Goal: Task Accomplishment & Management: Manage account settings

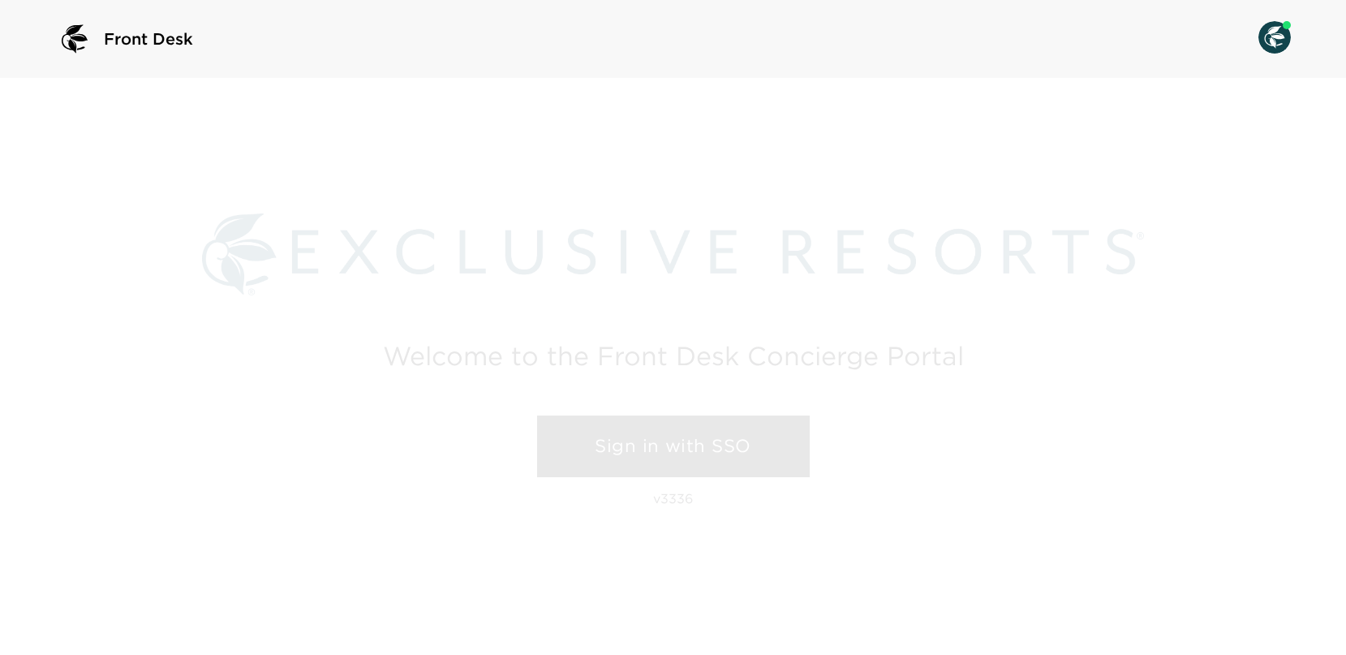
click at [698, 442] on link "Sign in with SSO" at bounding box center [673, 446] width 273 height 62
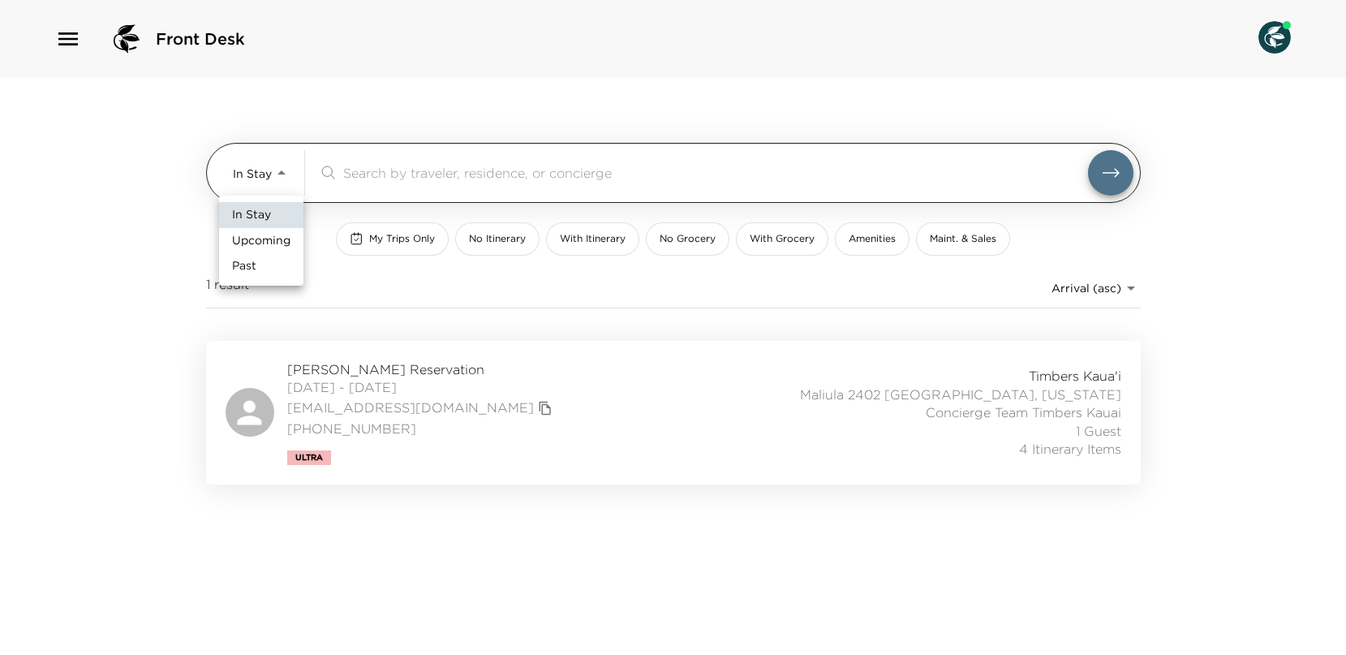
click at [251, 158] on body "Front Desk In Stay In-Stay ​ My Trips Only No Itinerary With Itinerary No Groce…" at bounding box center [673, 327] width 1346 height 655
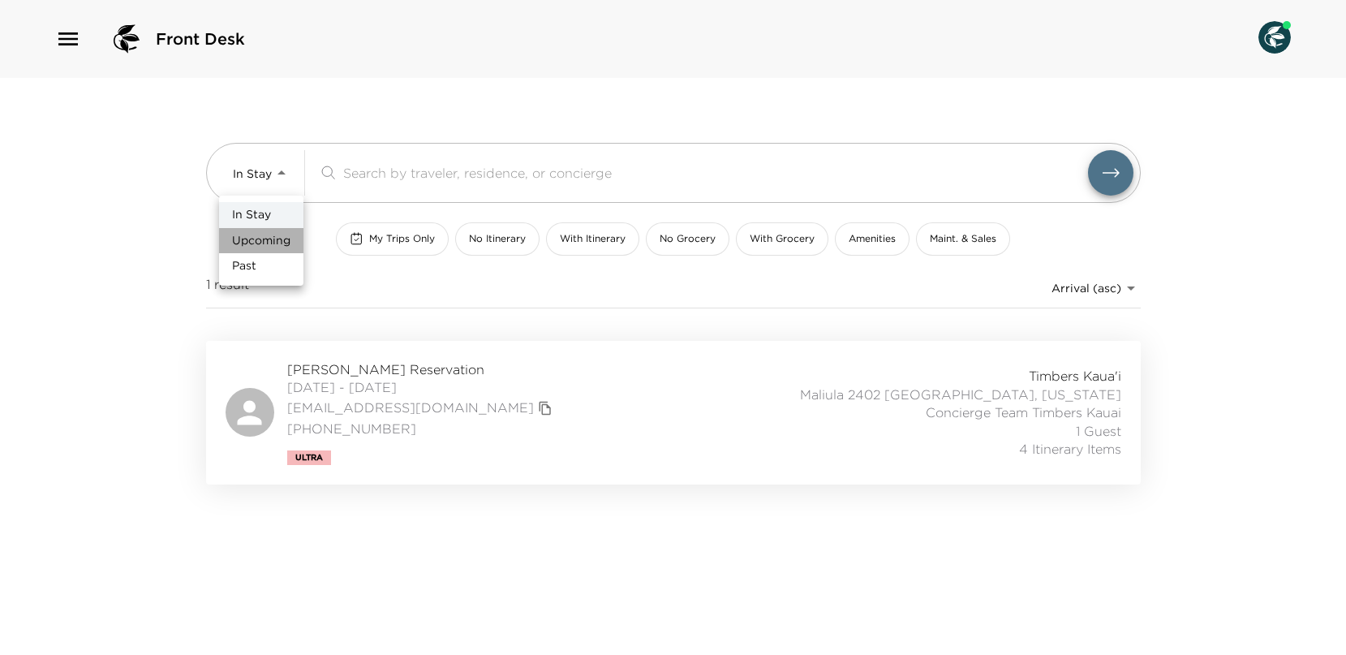
click at [266, 236] on span "Upcoming" at bounding box center [261, 241] width 58 height 16
type input "Upcoming"
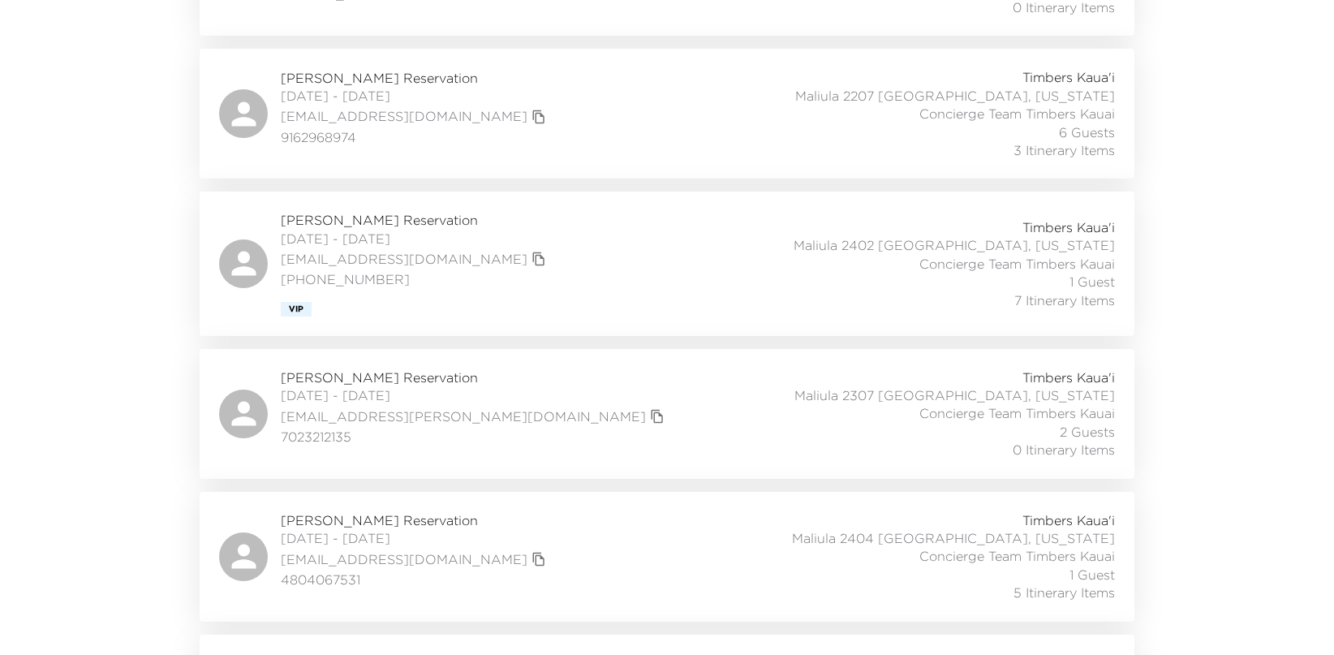
scroll to position [892, 0]
click at [254, 411] on icon at bounding box center [244, 411] width 37 height 37
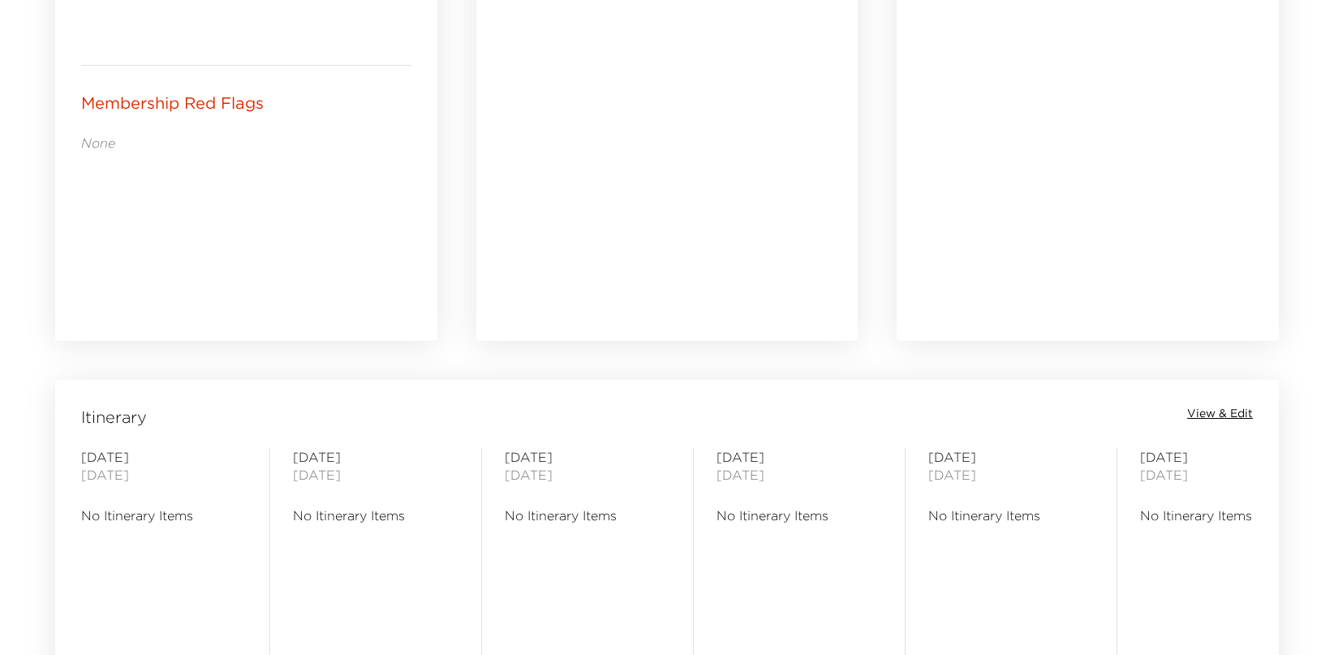
click at [1244, 407] on span "View & Edit" at bounding box center [1220, 414] width 66 height 16
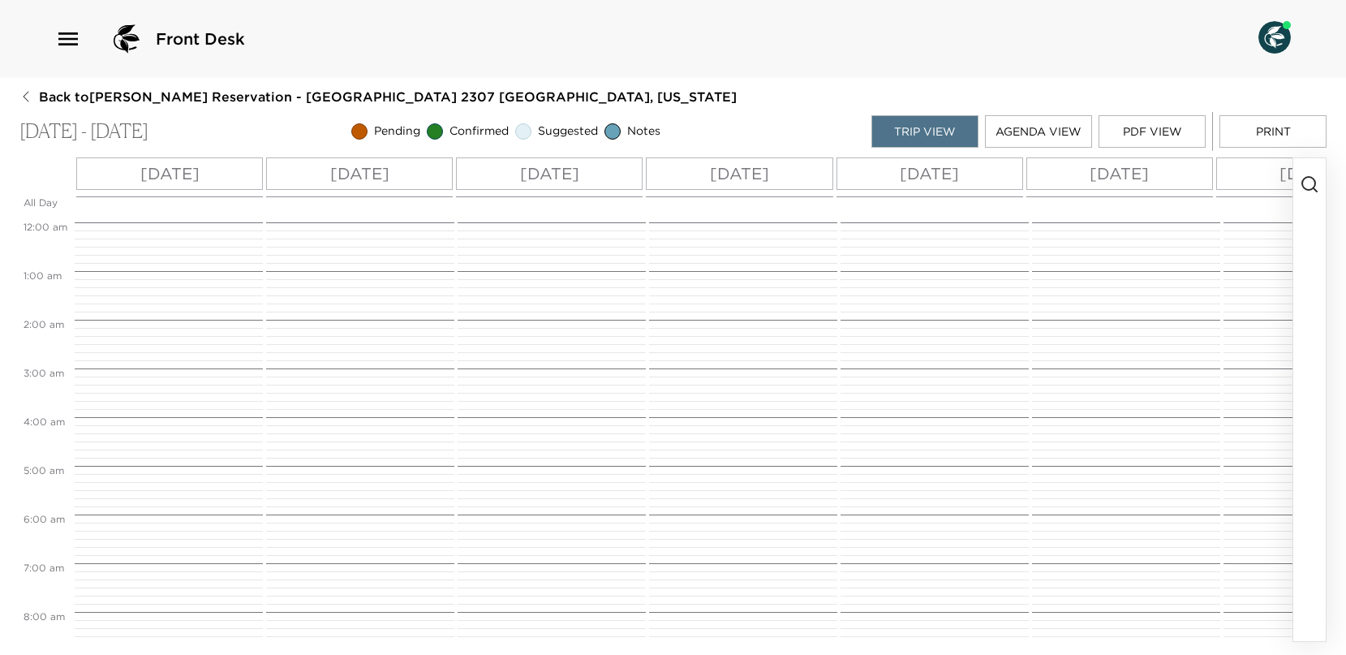
scroll to position [389, 0]
click at [1312, 182] on icon "button" at bounding box center [1309, 183] width 19 height 19
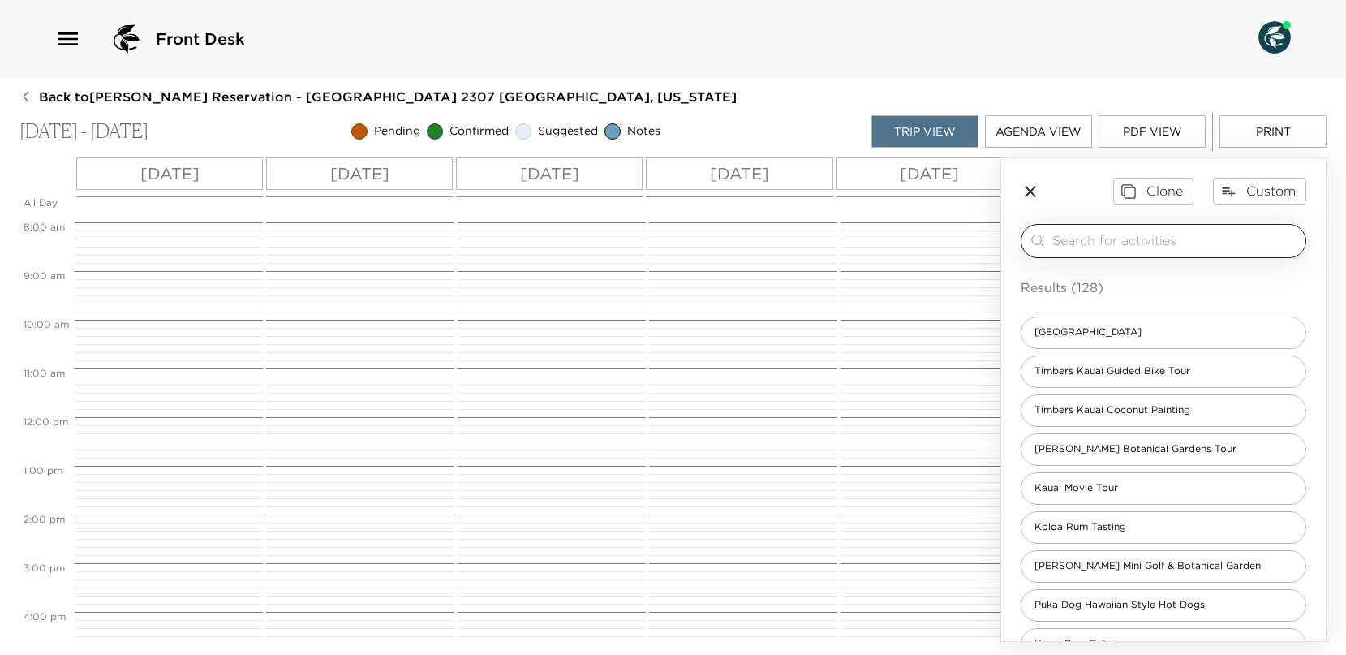
click at [1111, 234] on input "search" at bounding box center [1175, 240] width 247 height 19
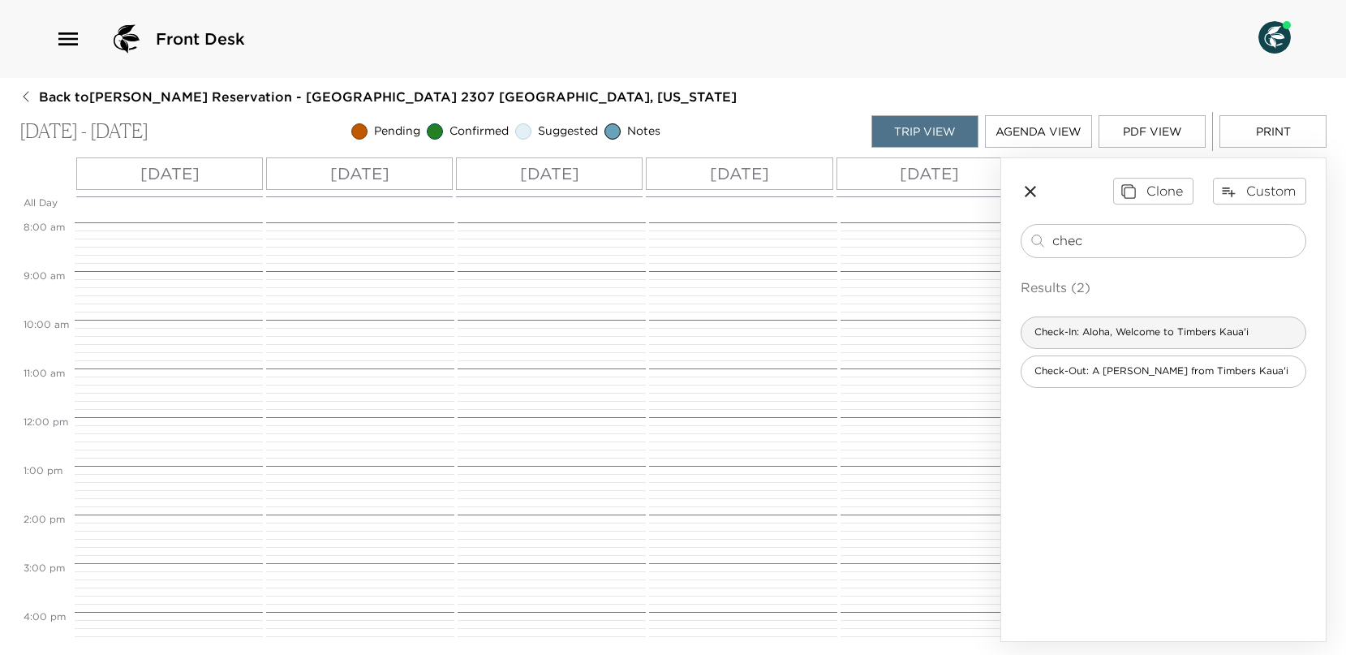
type input "chec"
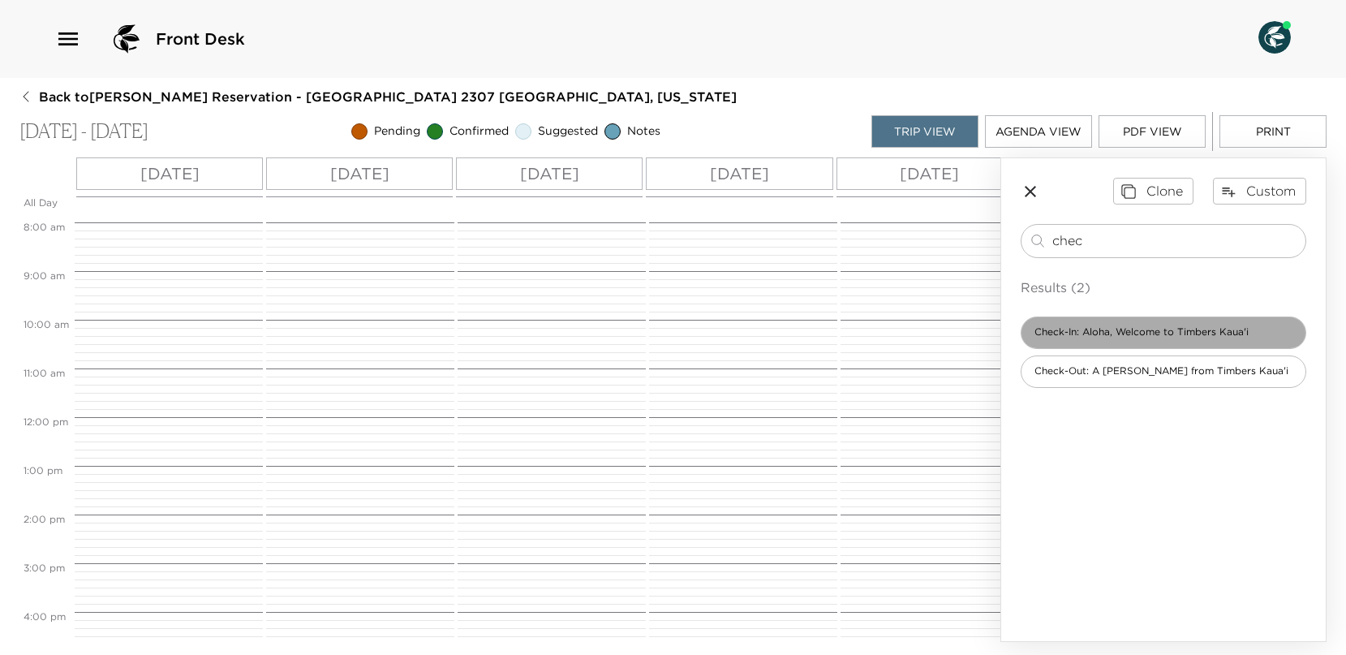
click at [1066, 326] on span "Check-In: Aloha, Welcome to Timbers Kaua'i" at bounding box center [1141, 332] width 240 height 14
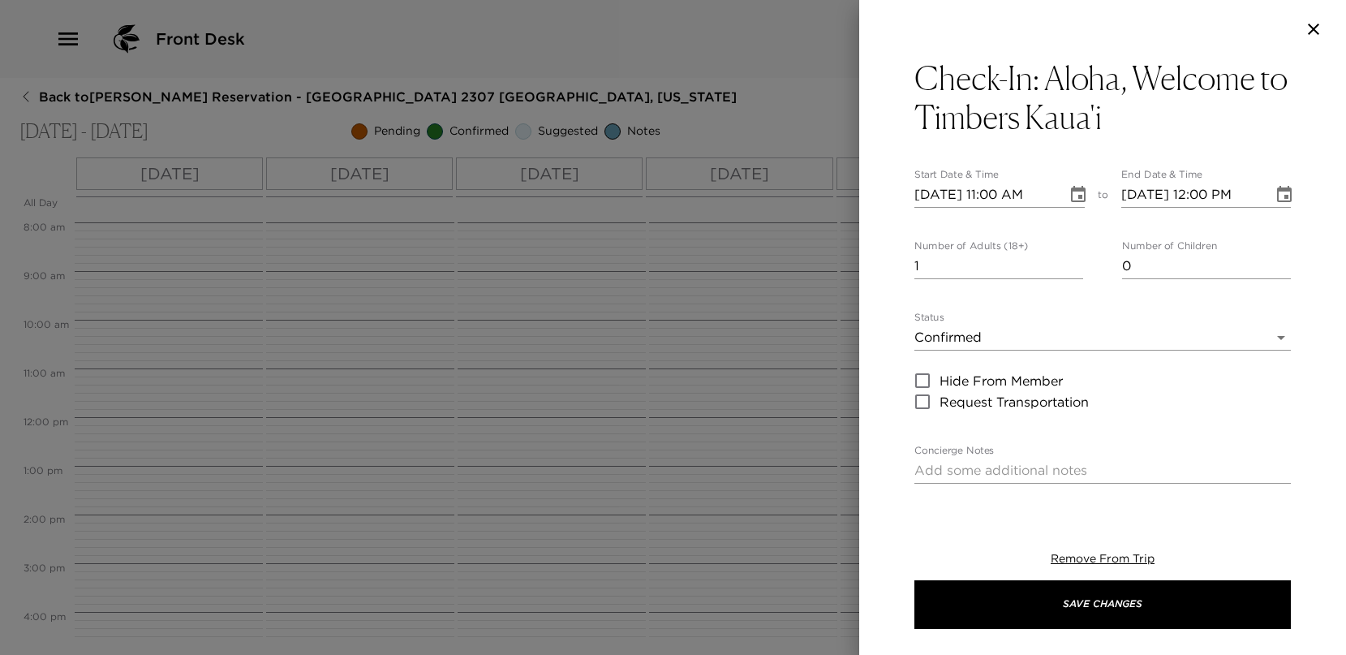
type textarea "Welcome to Timbers Kauai! Either myself or another concierge will personally we…"
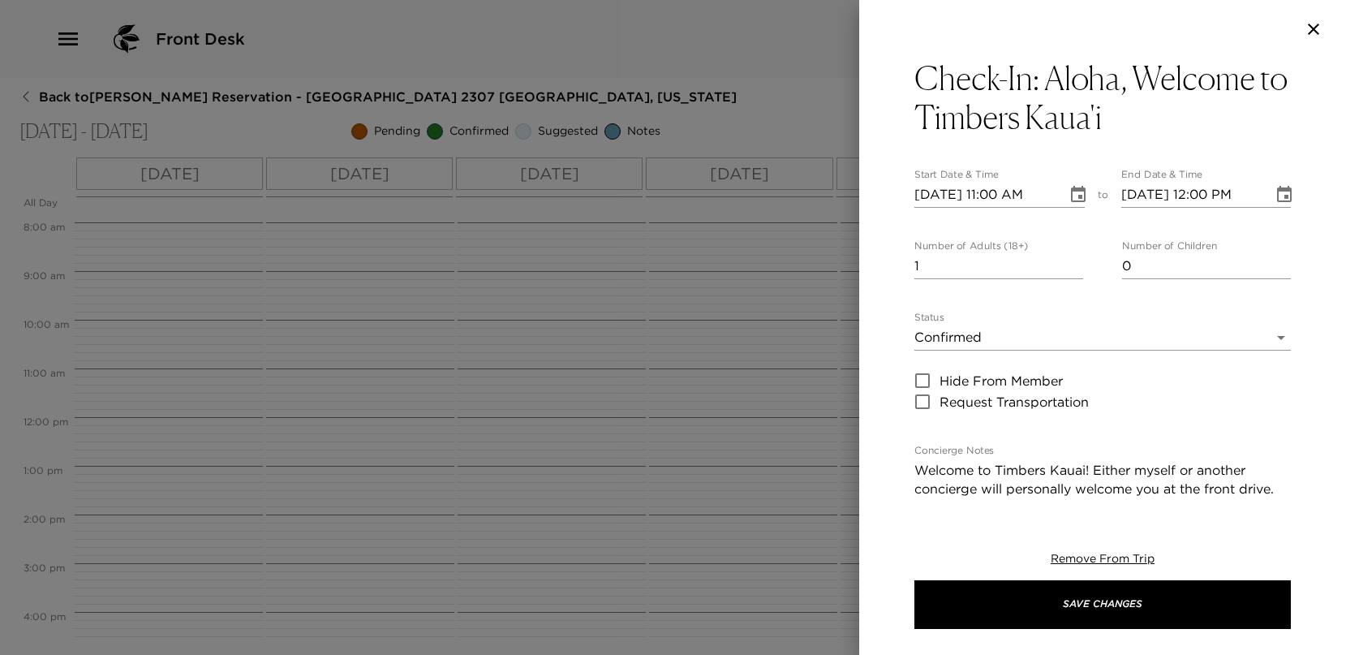
click at [991, 191] on input "[DATE] 11:00 AM" at bounding box center [984, 195] width 141 height 26
click at [1037, 197] on input "[DATE] 04:00 AM" at bounding box center [984, 195] width 141 height 26
type input "[DATE] 04:00 PM"
type input "[DATE] 05:00 PM"
type input "[DATE] 04:00 PM"
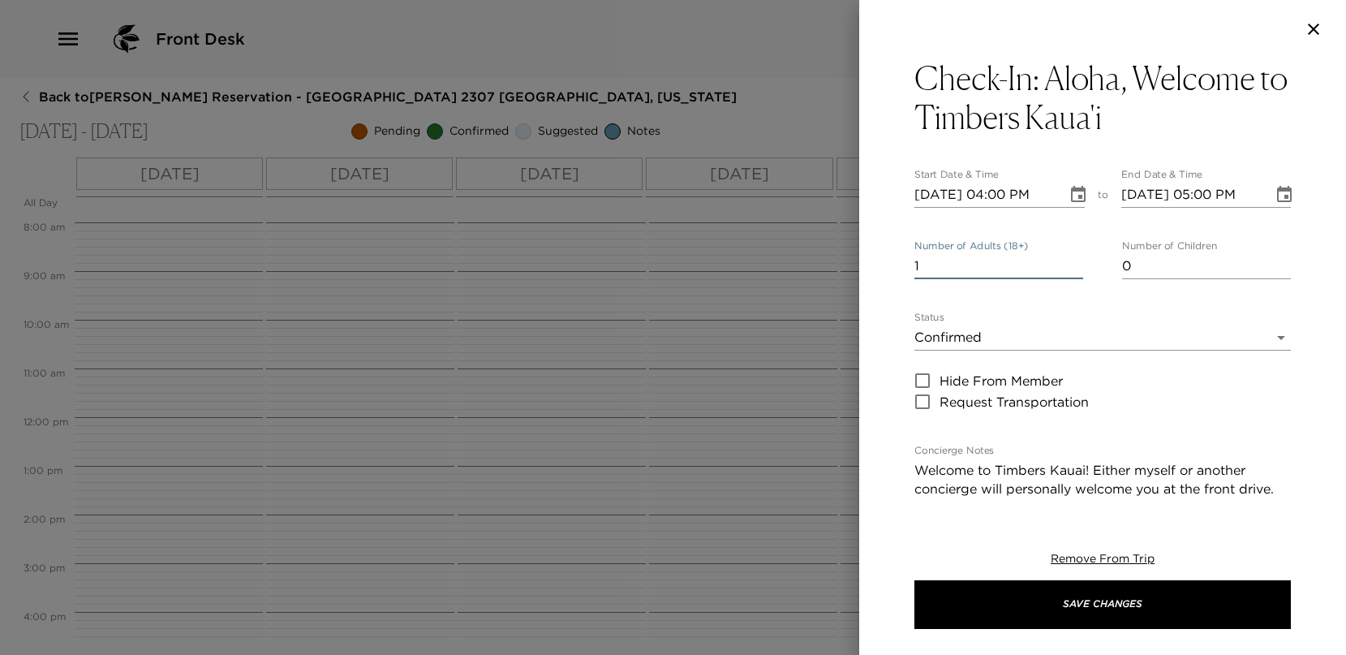
drag, startPoint x: 930, startPoint y: 269, endPoint x: 832, endPoint y: 265, distance: 97.4
click at [832, 265] on div "Check-In: [GEOGRAPHIC_DATA], Welcome to Timbers Kaua'i Start Date & Time [DATE]…" at bounding box center [673, 327] width 1346 height 655
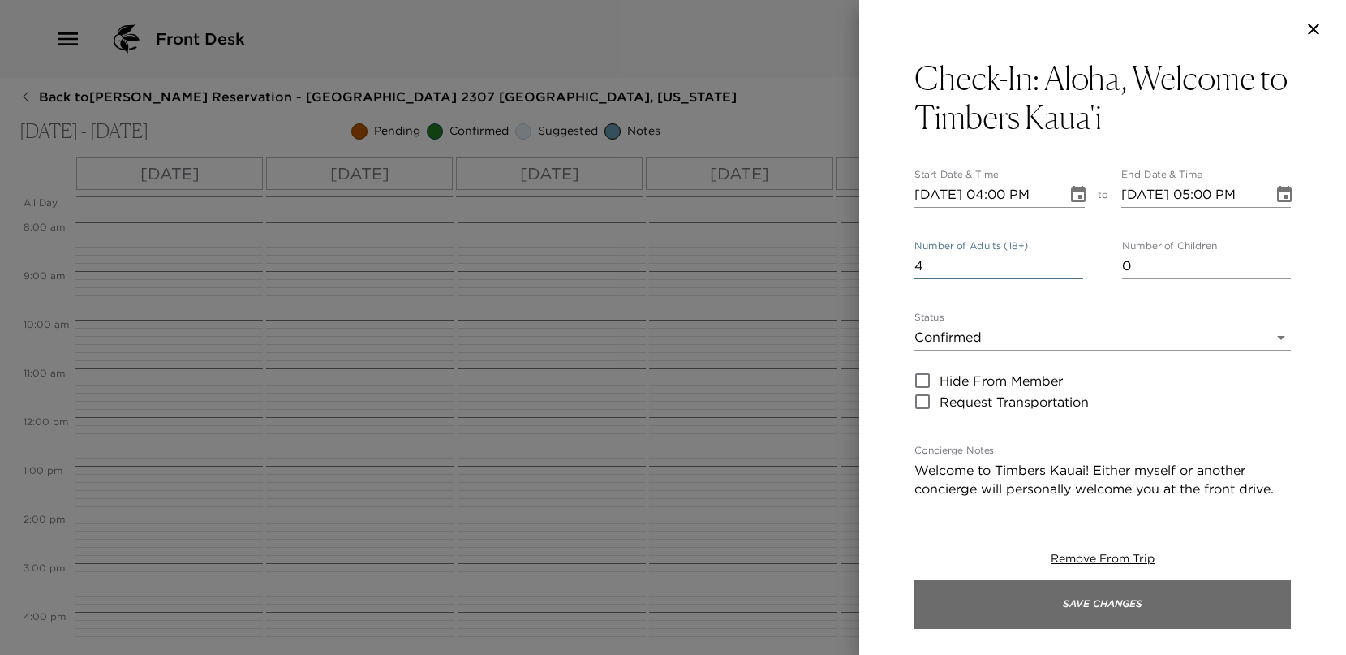
type input "4"
click at [1137, 593] on button "Save Changes" at bounding box center [1102, 604] width 376 height 49
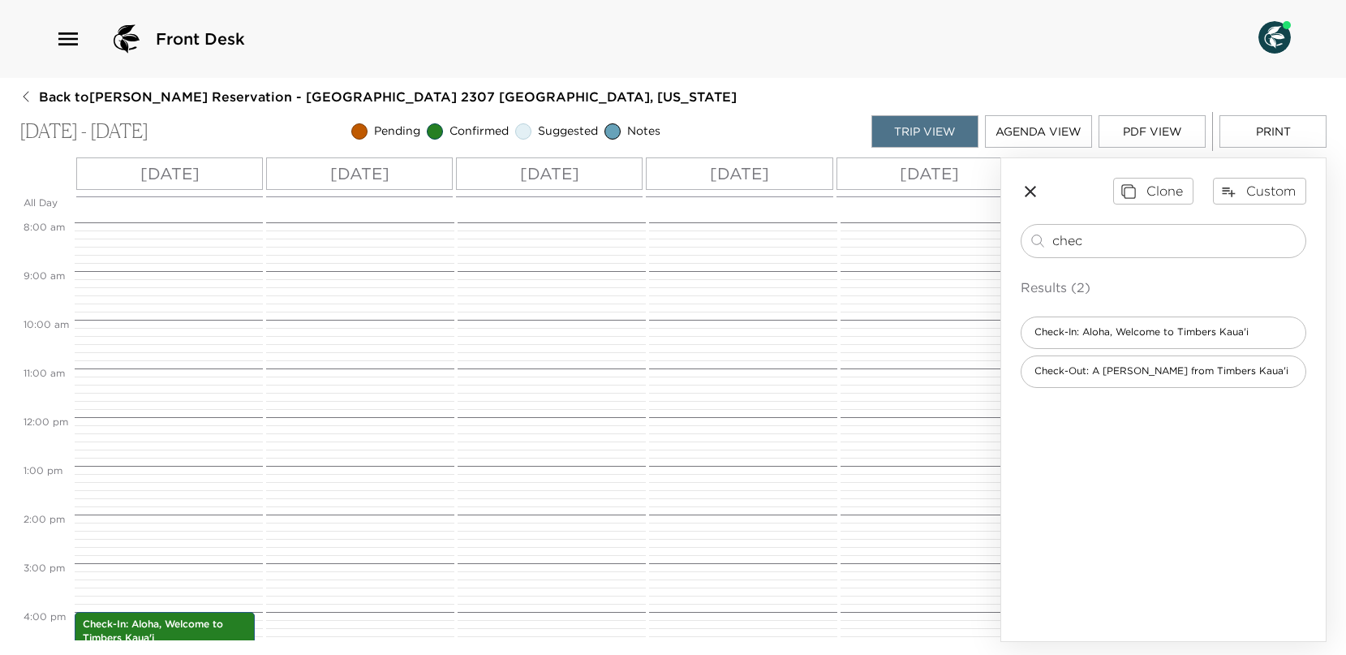
drag, startPoint x: 1092, startPoint y: 234, endPoint x: 1002, endPoint y: 230, distance: 90.1
click at [1002, 230] on div "Clone Custom chec ​ Results (2) Check-In: [GEOGRAPHIC_DATA], Welcome to Timbers…" at bounding box center [1163, 282] width 325 height 248
type input "Holo"
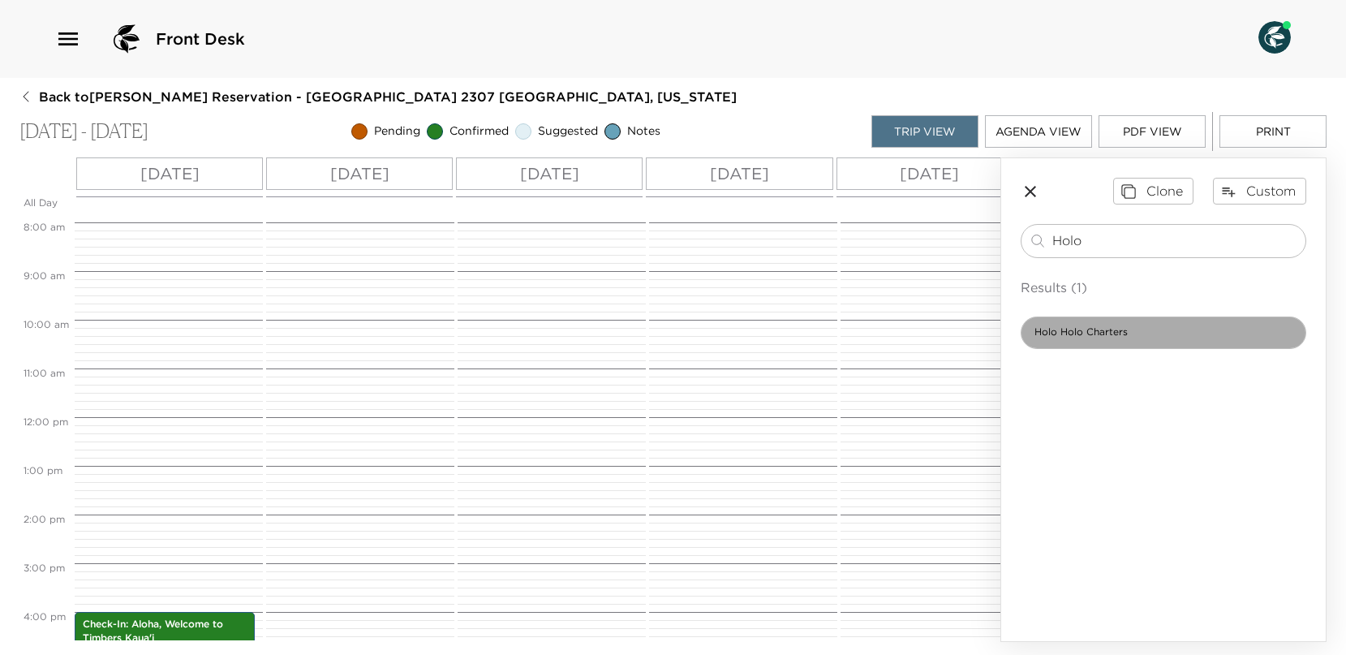
click at [1103, 332] on span "Holo Holo Charters" at bounding box center [1080, 332] width 119 height 14
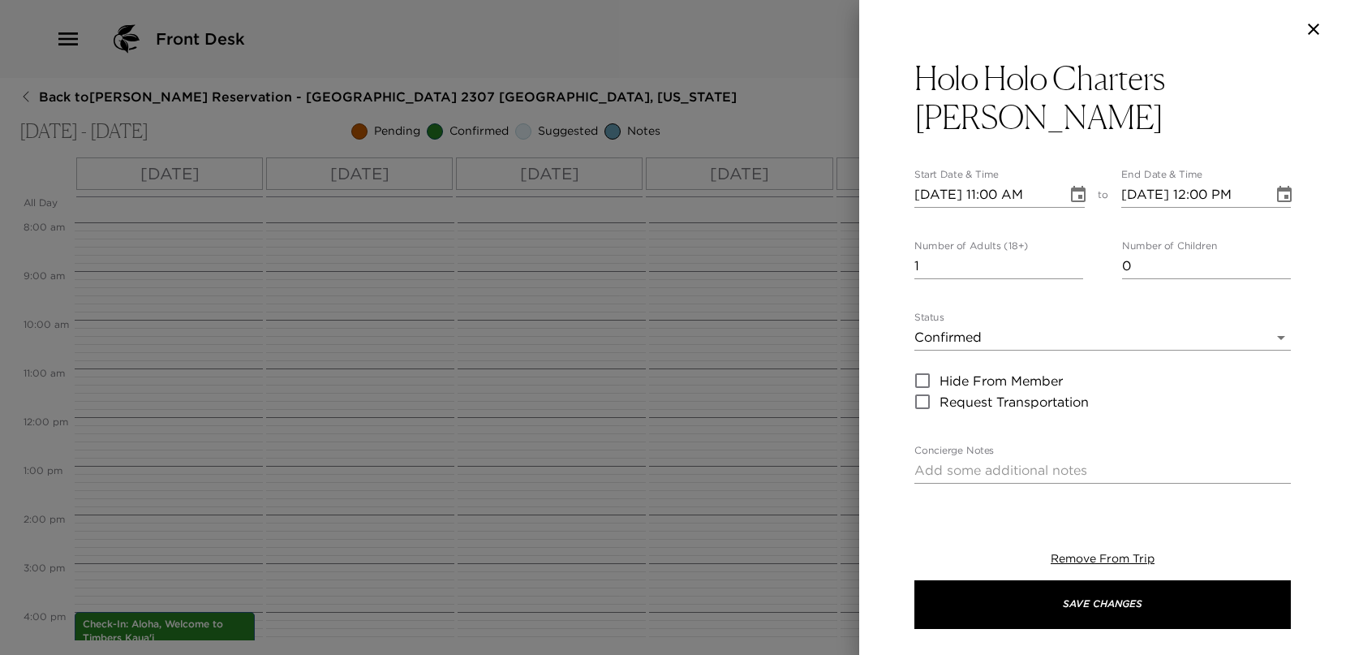
click at [923, 182] on div "Start Date & Time [DATE] 11:00 AM" at bounding box center [999, 188] width 170 height 39
click at [919, 190] on input "[DATE] 11:00 AM" at bounding box center [984, 195] width 141 height 26
click at [917, 191] on input "[DATE] 11:00 AM" at bounding box center [984, 195] width 141 height 26
type input "[DATE] 11:00 AM"
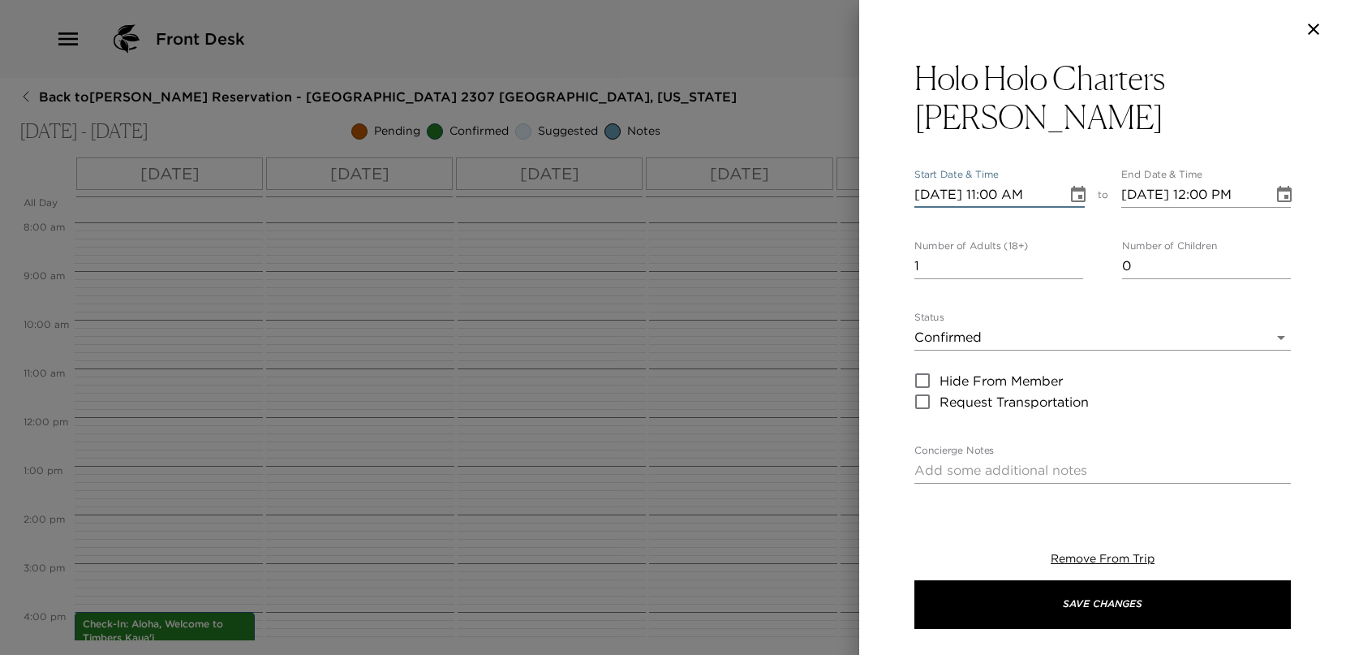
type input "[DATE] 12:00 PM"
type input "[DATE] 11:00 AM"
type input "[DATE] 12:00 PM"
type input "[DATE] 11:00 AM"
type input "[DATE] 12:00 PM"
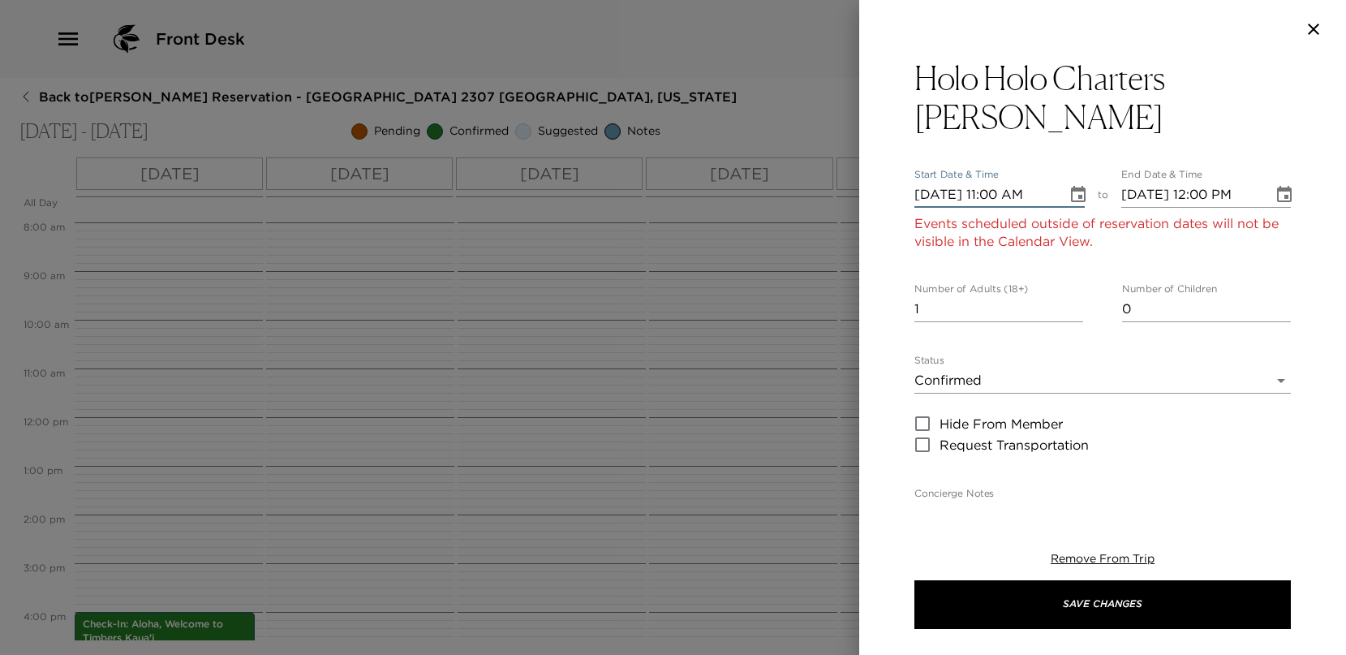
type input "[DATE] 11:00 AM"
type input "[DATE] 12:00 PM"
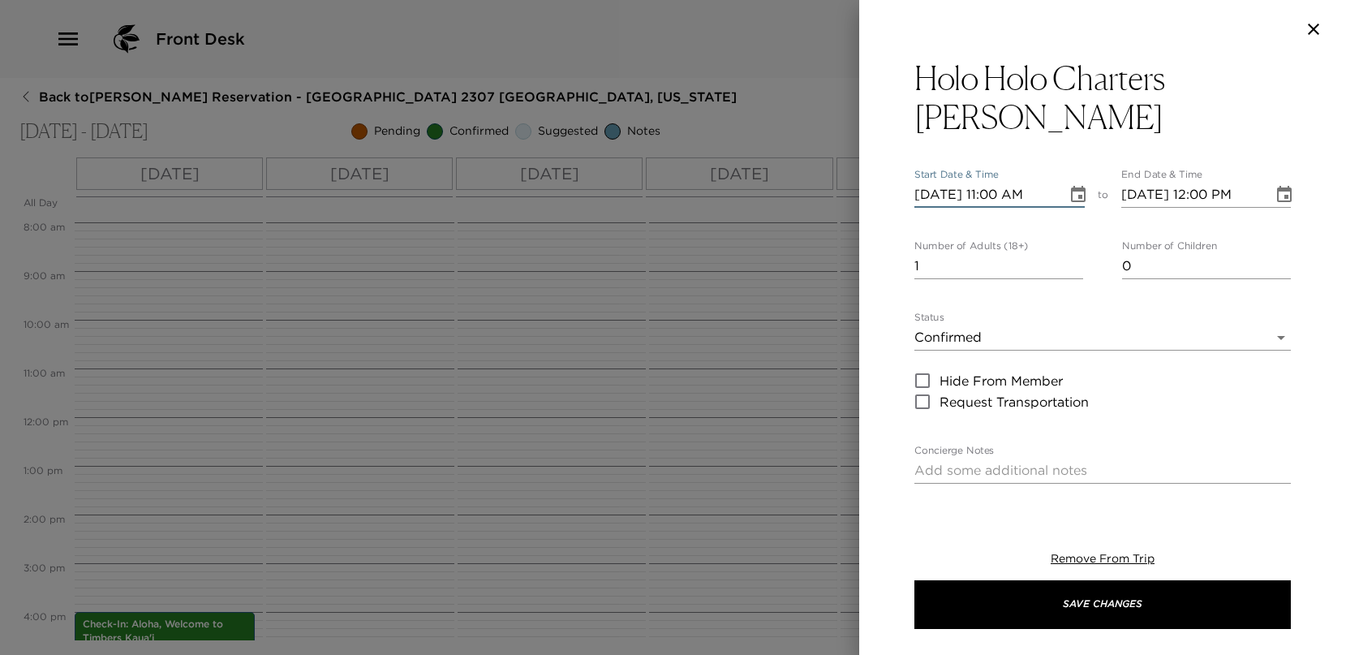
click at [997, 192] on input "[DATE] 11:00 AM" at bounding box center [984, 195] width 141 height 26
type input "[DATE] 06:00 AM"
drag, startPoint x: 925, startPoint y: 260, endPoint x: 866, endPoint y: 258, distance: 58.4
click at [866, 258] on div "Holo Holo Charters Snorkel Sail Start Date & Time [DATE] 06:00 AM to End Date &…" at bounding box center [1102, 278] width 487 height 441
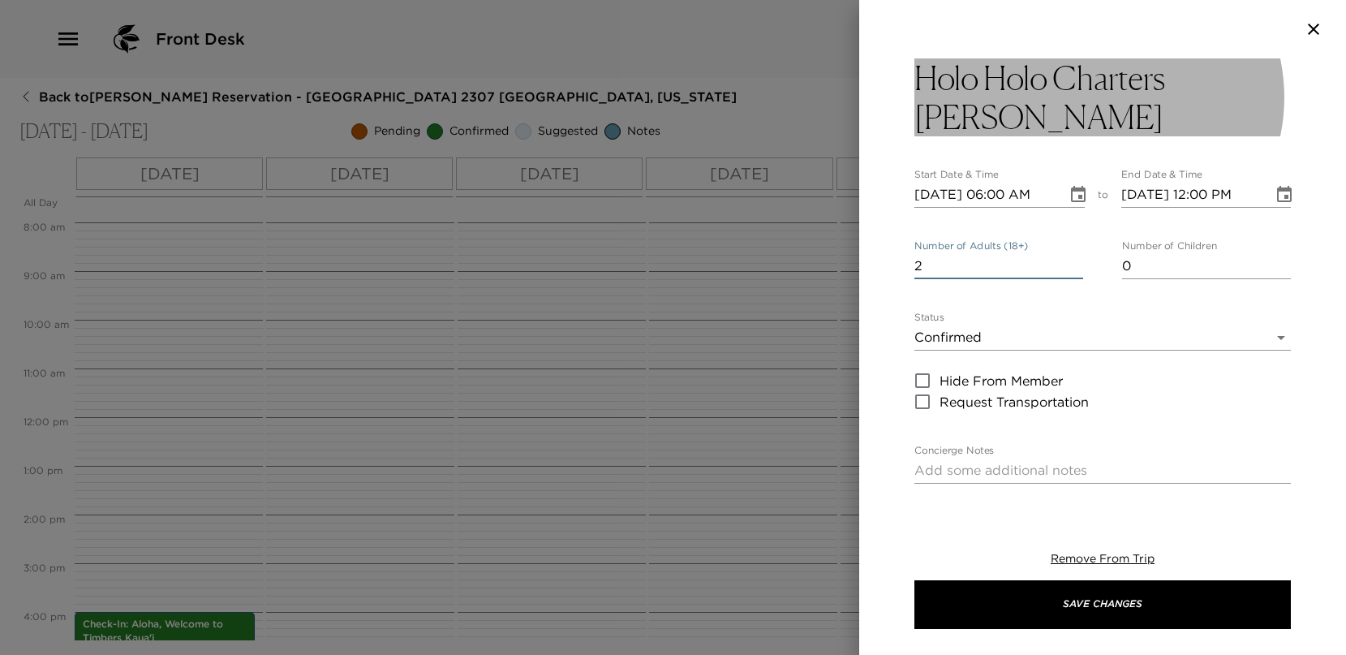
type input "2"
click at [991, 133] on h3 "Holo Holo Charters [PERSON_NAME]" at bounding box center [1102, 97] width 376 height 78
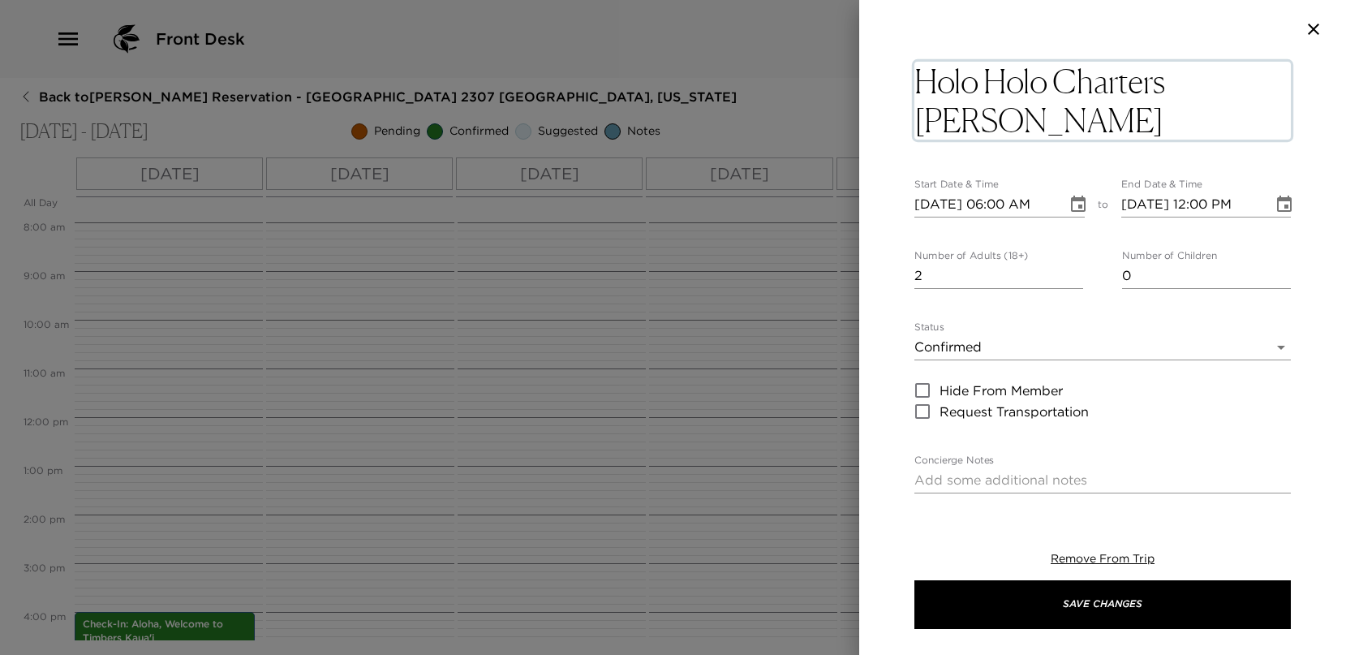
drag, startPoint x: 979, startPoint y: 127, endPoint x: 1171, endPoint y: 73, distance: 199.6
click at [1174, 75] on textarea "Holo Holo Charters [PERSON_NAME]" at bounding box center [1102, 101] width 376 height 78
type textarea "Holo Holo Charters - Niihau + Na Pali Super Tour"
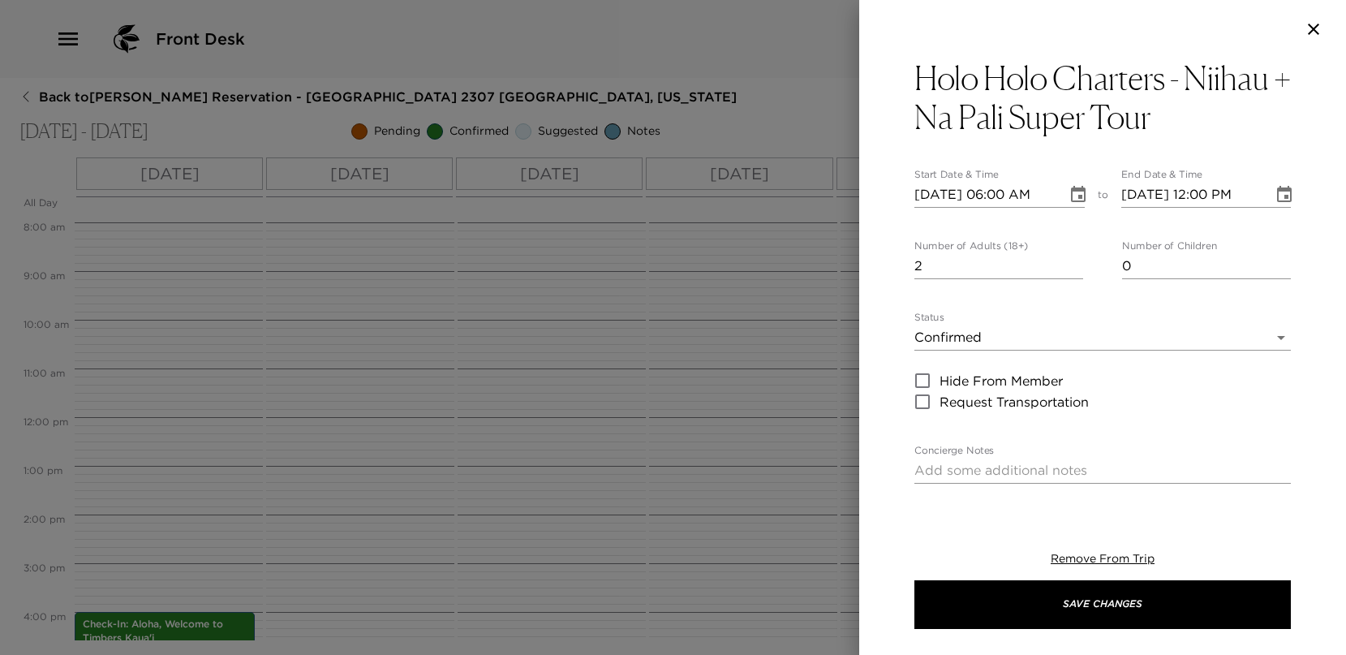
click at [1008, 333] on body "Front Desk Back to [PERSON_NAME] Reservation - [GEOGRAPHIC_DATA] 2307 [GEOGRAPH…" at bounding box center [673, 327] width 1346 height 655
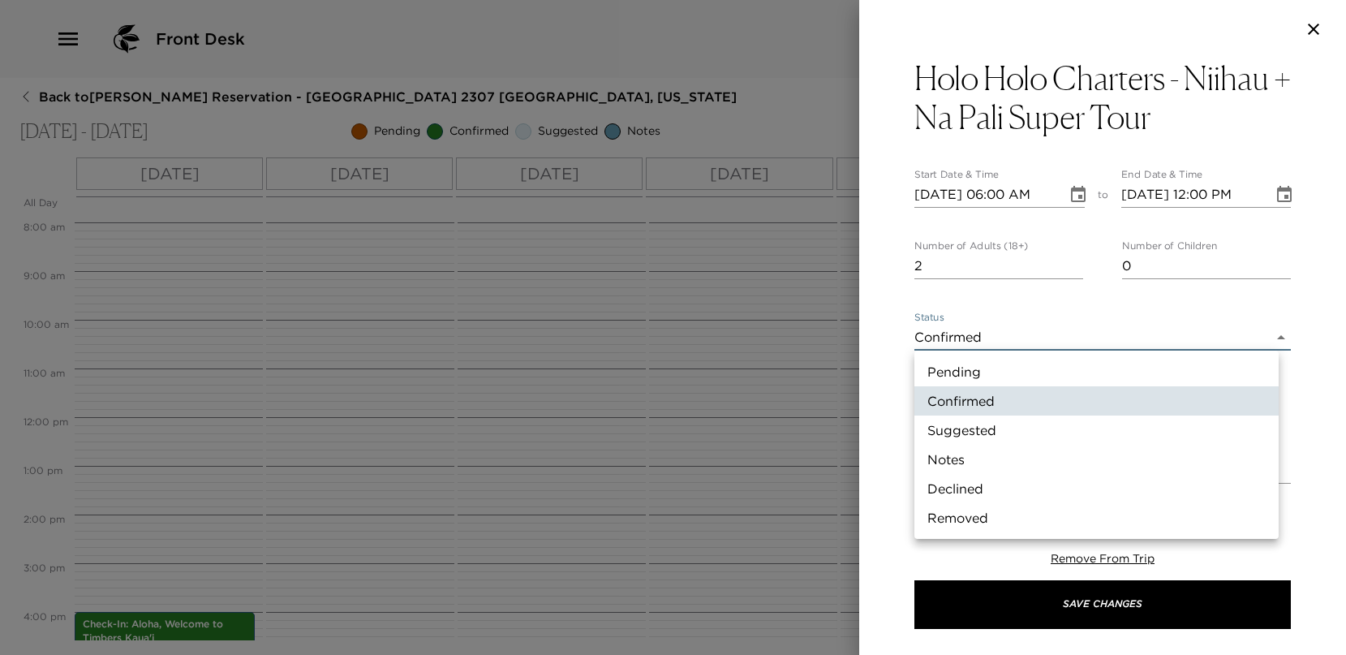
click at [1010, 326] on div at bounding box center [673, 327] width 1346 height 655
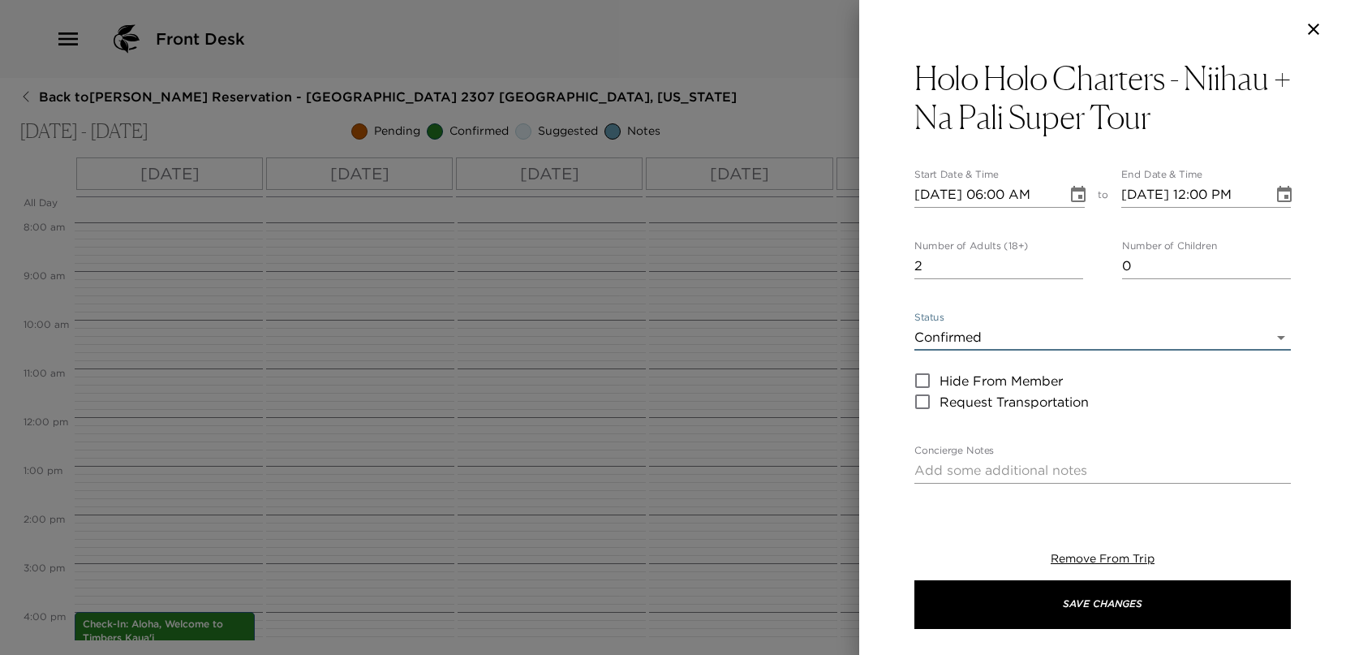
click at [976, 462] on textarea "Concierge Notes" at bounding box center [1102, 470] width 376 height 19
paste textarea "[URL][DOMAIN_NAME][EMAIL_ADDRESS][DOMAIN_NAME][DATE][DATE][DATE]"
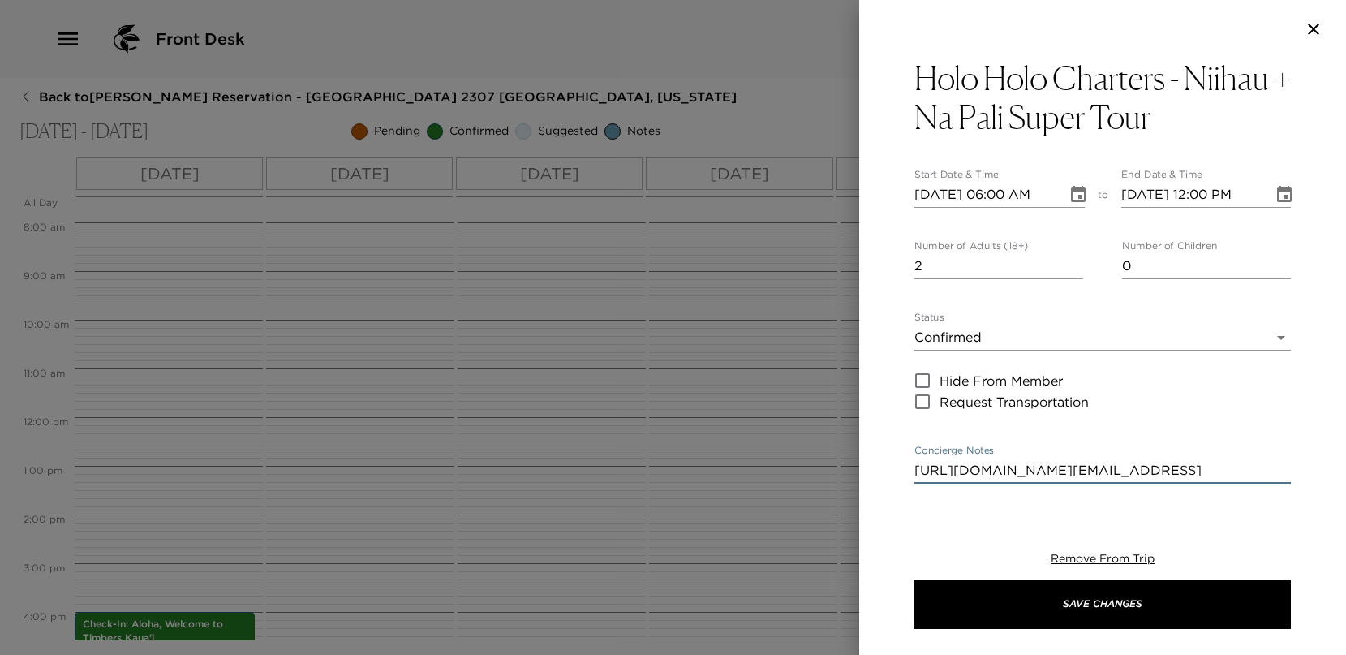
scroll to position [147, 0]
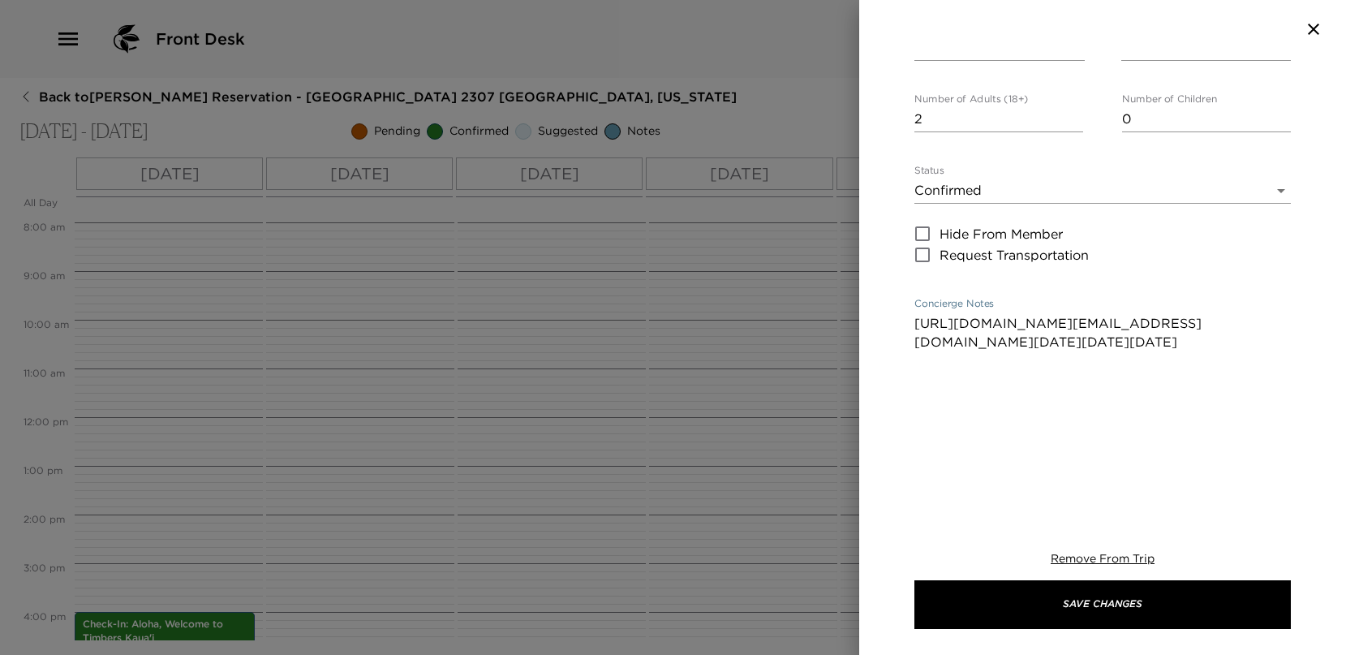
type textarea "[URL][DOMAIN_NAME][EMAIL_ADDRESS][DOMAIN_NAME][DATE][DATE][DATE]"
drag, startPoint x: 1071, startPoint y: 388, endPoint x: 1055, endPoint y: 379, distance: 18.5
click at [1068, 386] on textarea "[URL][DOMAIN_NAME][EMAIL_ADDRESS][DOMAIN_NAME][DATE][DATE][DATE]" at bounding box center [1102, 407] width 376 height 187
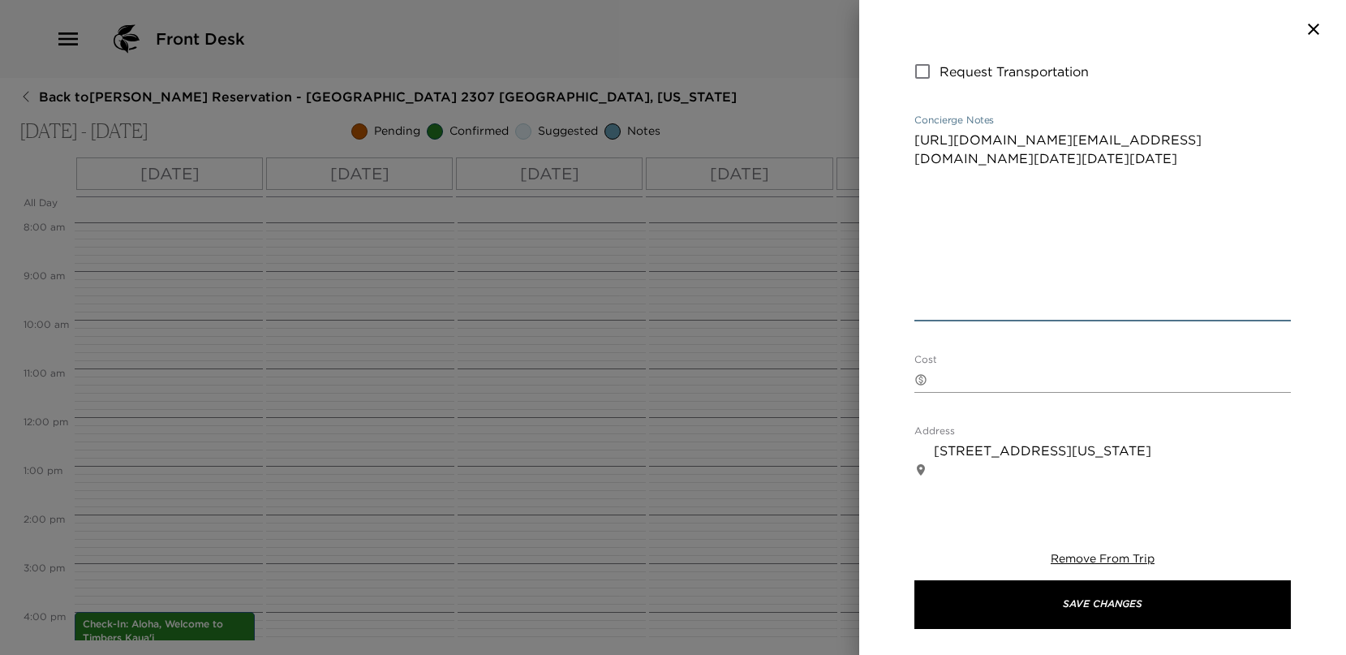
scroll to position [338, 0]
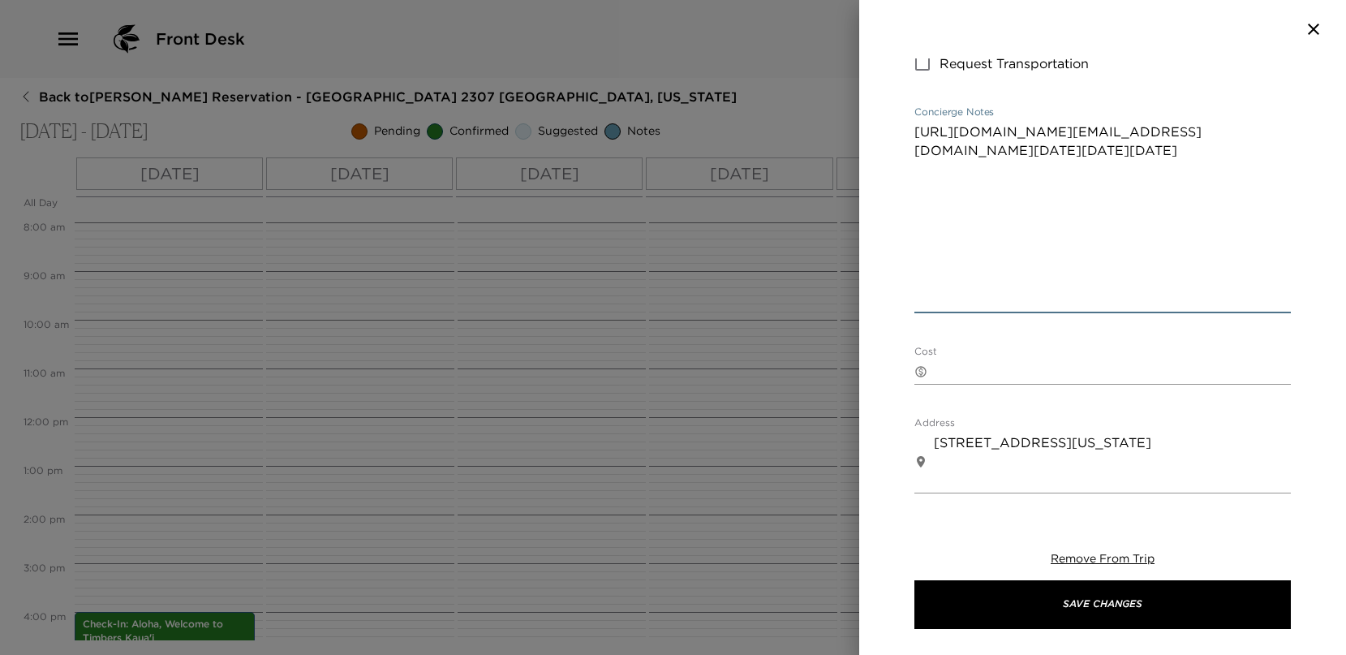
drag, startPoint x: 915, startPoint y: 326, endPoint x: 1024, endPoint y: 303, distance: 111.1
click at [1009, 303] on textarea "[URL][DOMAIN_NAME][EMAIL_ADDRESS][DOMAIN_NAME][DATE][DATE][DATE]" at bounding box center [1102, 215] width 376 height 187
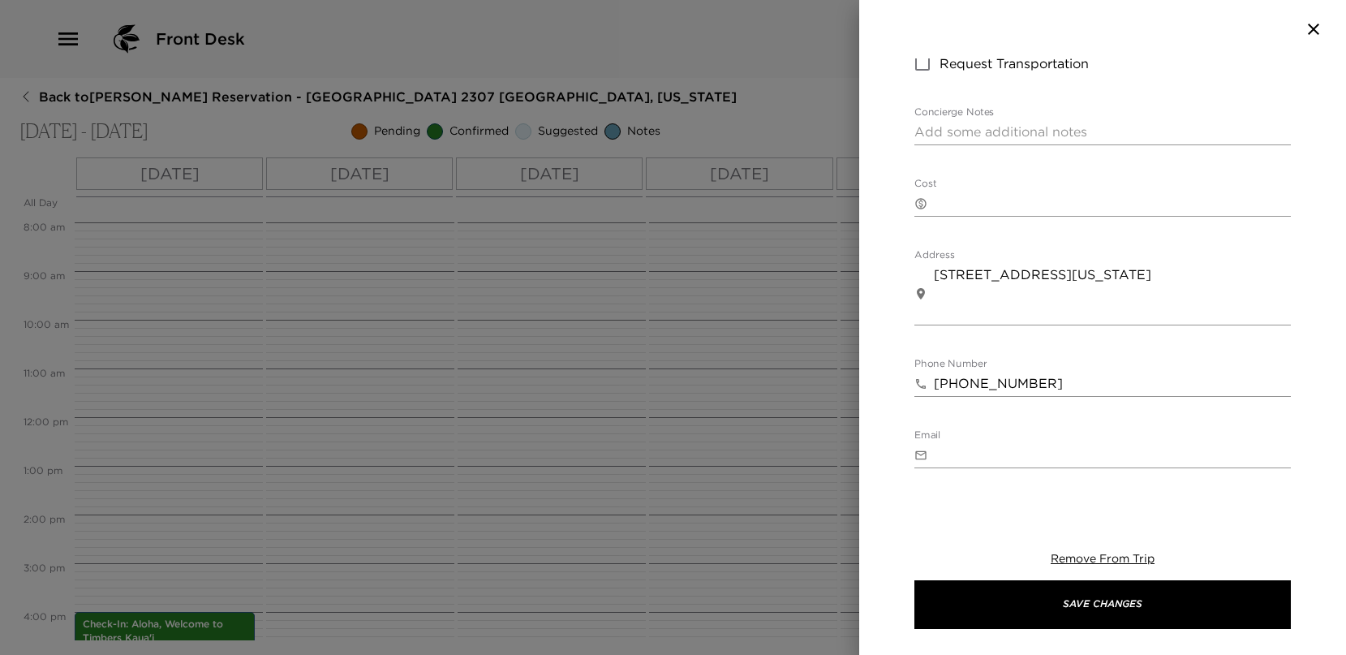
drag, startPoint x: 913, startPoint y: 126, endPoint x: 945, endPoint y: 121, distance: 32.8
click at [945, 121] on div "x" at bounding box center [1102, 132] width 376 height 26
click at [939, 132] on textarea "Concierge Notes" at bounding box center [1102, 131] width 376 height 19
paste textarea "YOUR TOUR INCLUDES • [PERSON_NAME], [PERSON_NAME]'s [GEOGRAPHIC_DATA], the Napa…"
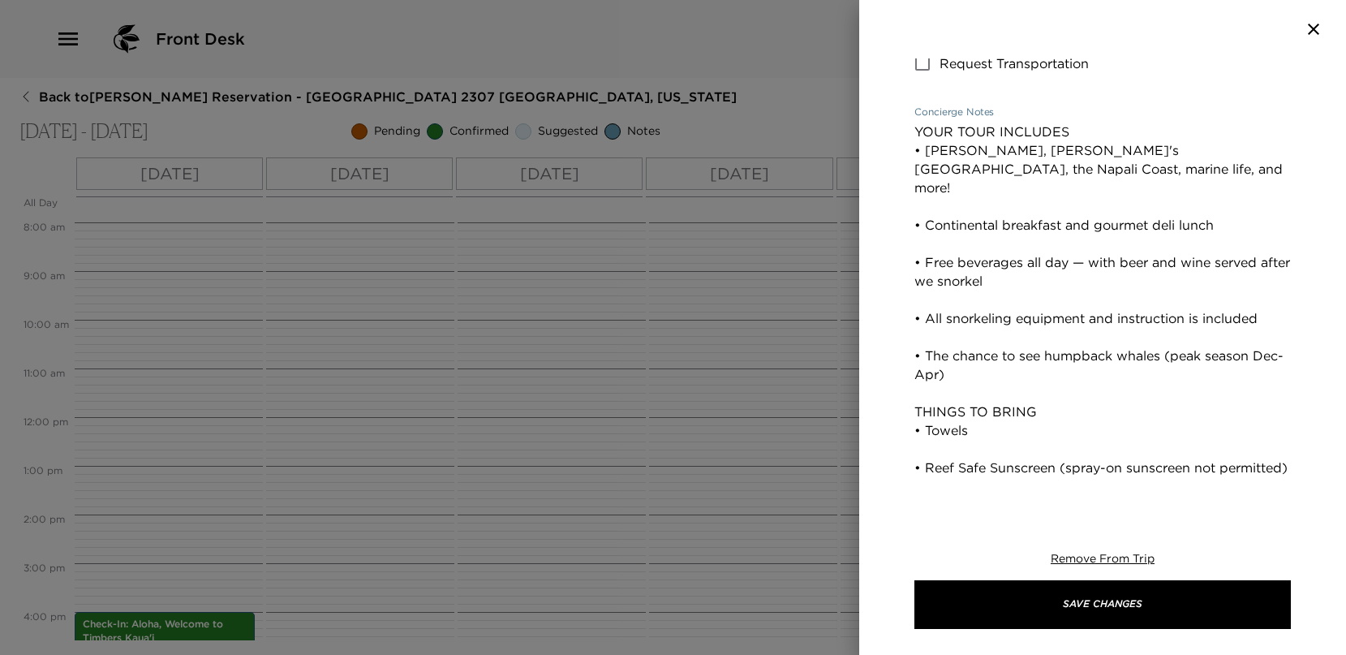
scroll to position [576, 0]
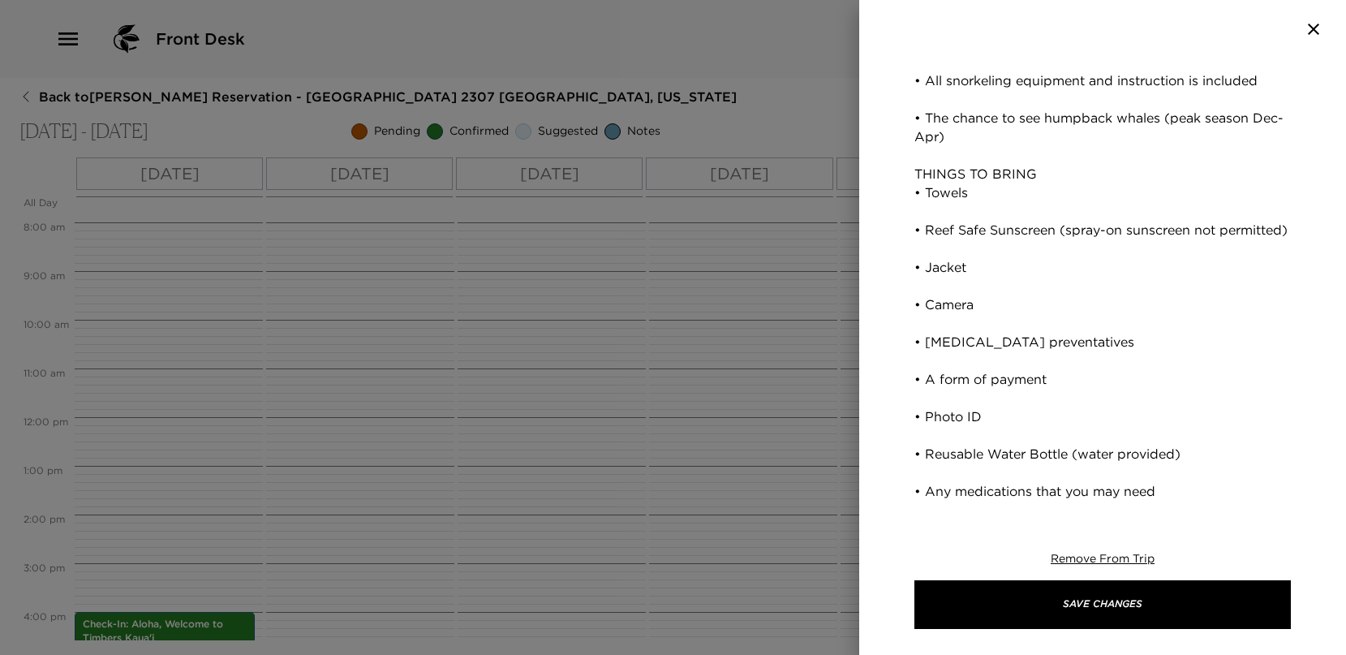
click at [917, 490] on textarea "YOUR TOUR INCLUDES • [PERSON_NAME], [PERSON_NAME]'s [GEOGRAPHIC_DATA], the Napa…" at bounding box center [1102, 193] width 376 height 616
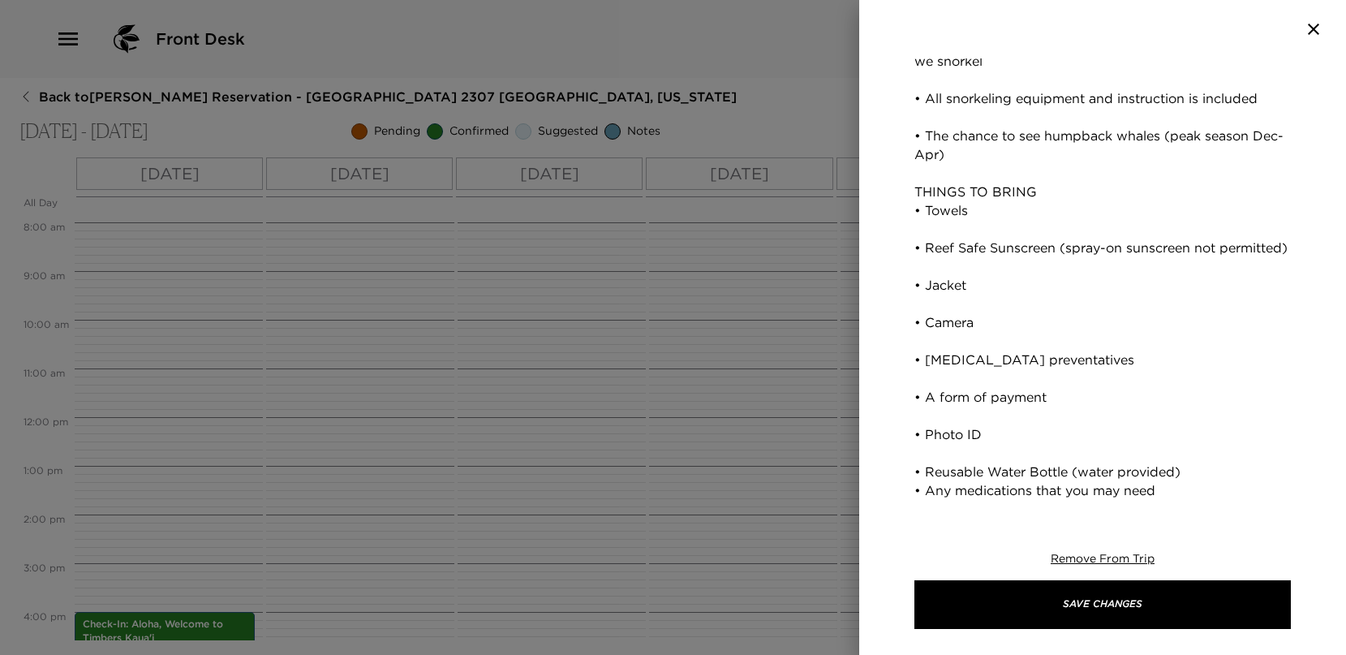
scroll to position [557, 0]
click at [918, 471] on textarea "YOUR TOUR INCLUDES • [PERSON_NAME], [PERSON_NAME]'s [GEOGRAPHIC_DATA], the Napa…" at bounding box center [1102, 201] width 376 height 597
click at [917, 469] on textarea "YOUR TOUR INCLUDES • [PERSON_NAME], [PERSON_NAME]'s [GEOGRAPHIC_DATA], the Napa…" at bounding box center [1102, 201] width 376 height 597
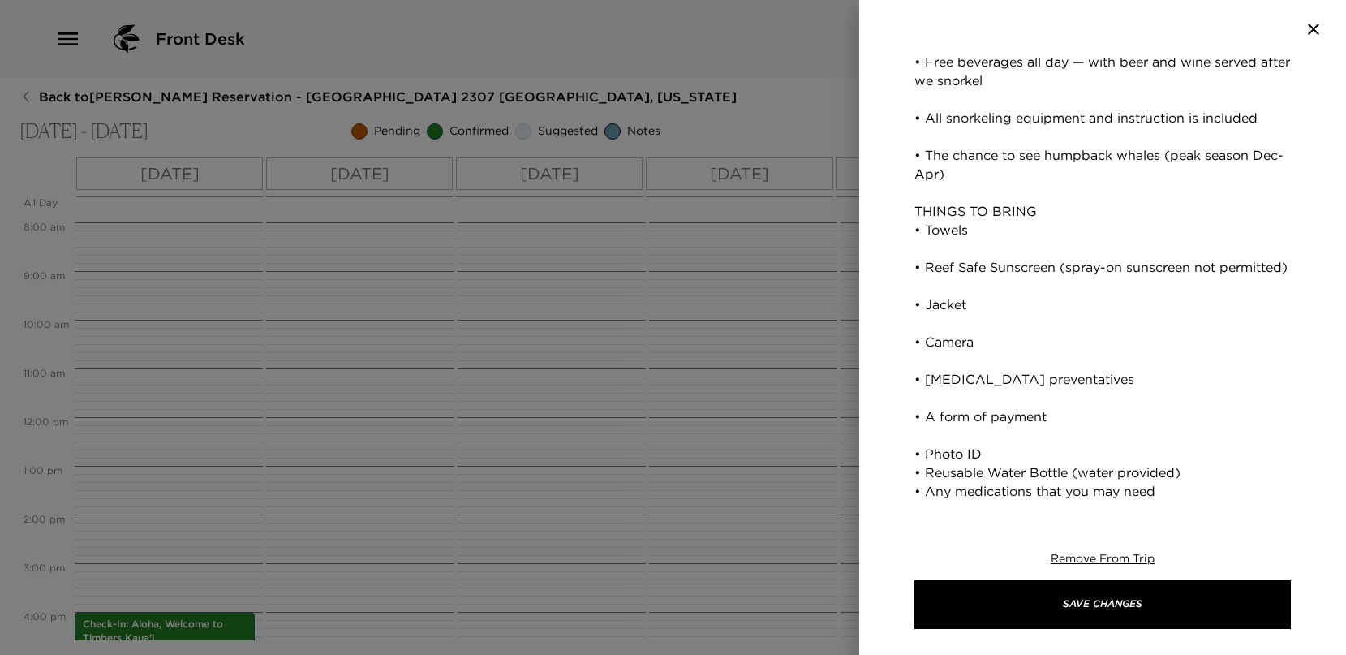
click at [916, 456] on textarea "YOUR TOUR INCLUDES • [PERSON_NAME], [PERSON_NAME]'s [GEOGRAPHIC_DATA], the Napa…" at bounding box center [1102, 211] width 376 height 578
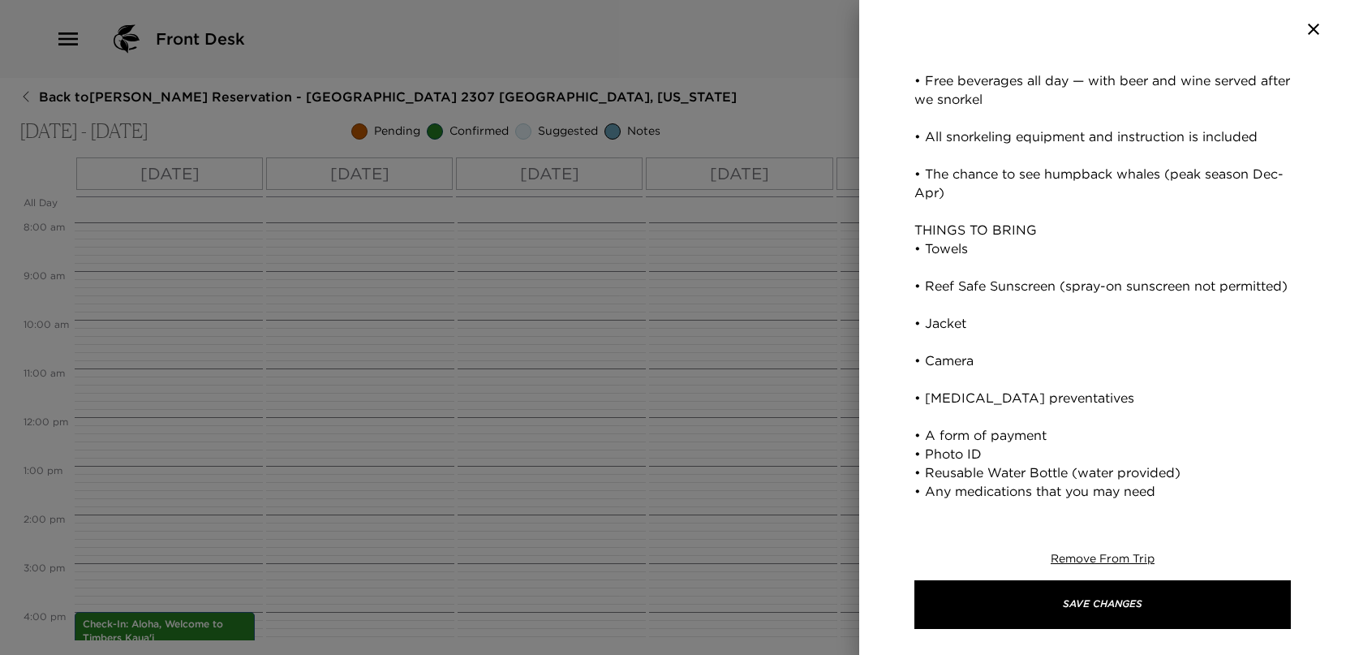
click at [916, 437] on textarea "YOUR TOUR INCLUDES • [PERSON_NAME], [PERSON_NAME]'s [GEOGRAPHIC_DATA], the Napa…" at bounding box center [1102, 221] width 376 height 560
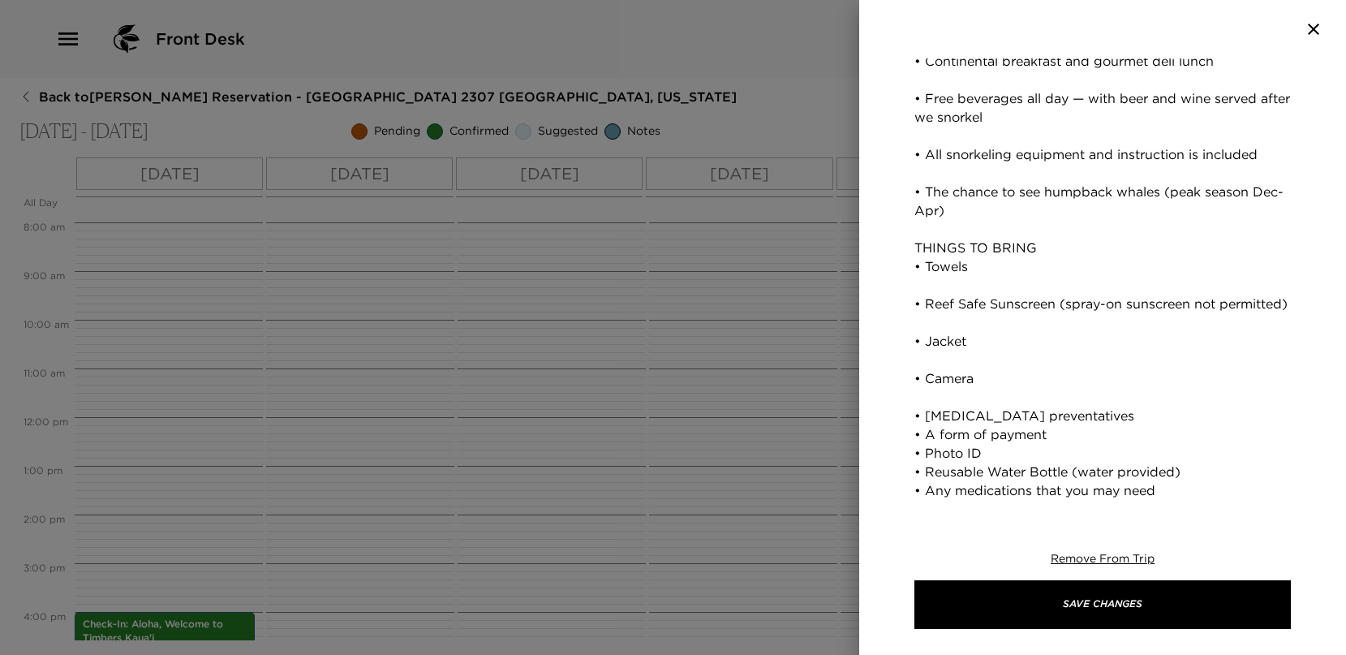
click at [913, 417] on div "Holo Holo Charters - Niihau + Na Pali Super Tour Start Date & Time [DATE] 06:00…" at bounding box center [1102, 278] width 487 height 441
click at [917, 415] on textarea "YOUR TOUR INCLUDES • [PERSON_NAME], [PERSON_NAME]'s [GEOGRAPHIC_DATA], the Napa…" at bounding box center [1102, 229] width 376 height 541
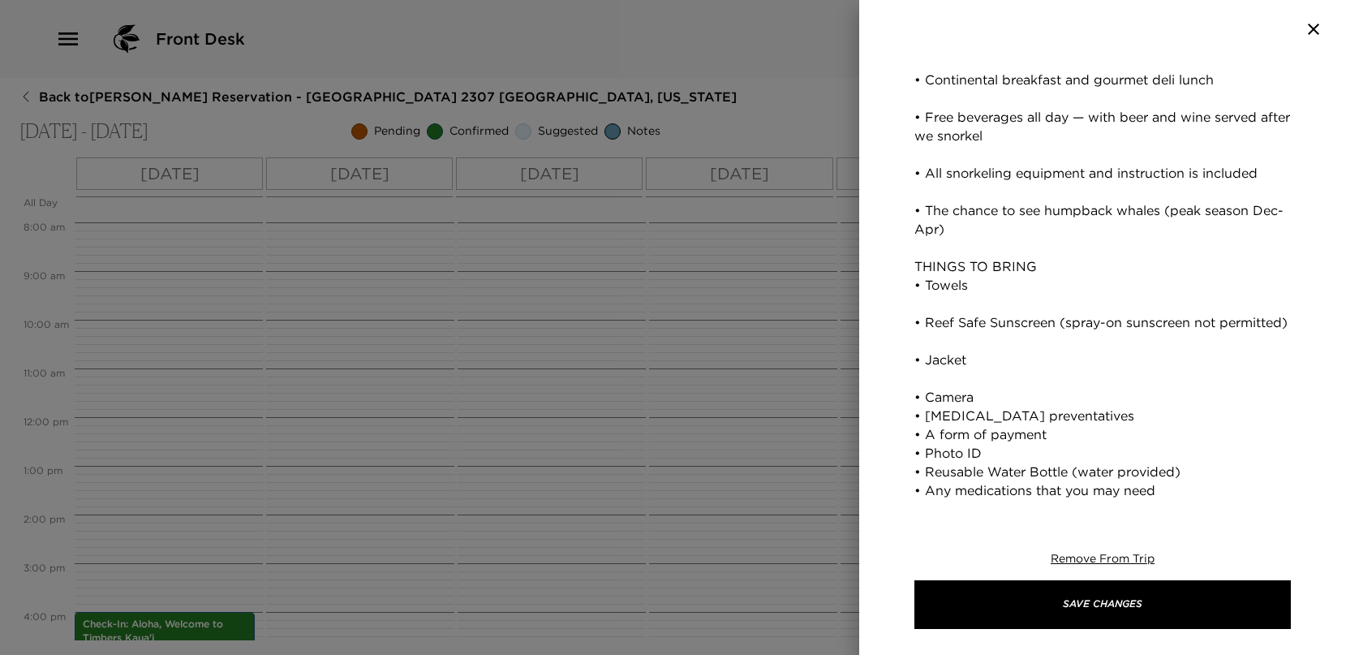
scroll to position [483, 0]
click at [918, 396] on textarea "YOUR TOUR INCLUDES • [PERSON_NAME], [PERSON_NAME]'s [GEOGRAPHIC_DATA], the Napa…" at bounding box center [1102, 239] width 376 height 522
click at [914, 392] on textarea "YOUR TOUR INCLUDES • [PERSON_NAME], [PERSON_NAME]'s [GEOGRAPHIC_DATA], the Napa…" at bounding box center [1102, 239] width 376 height 522
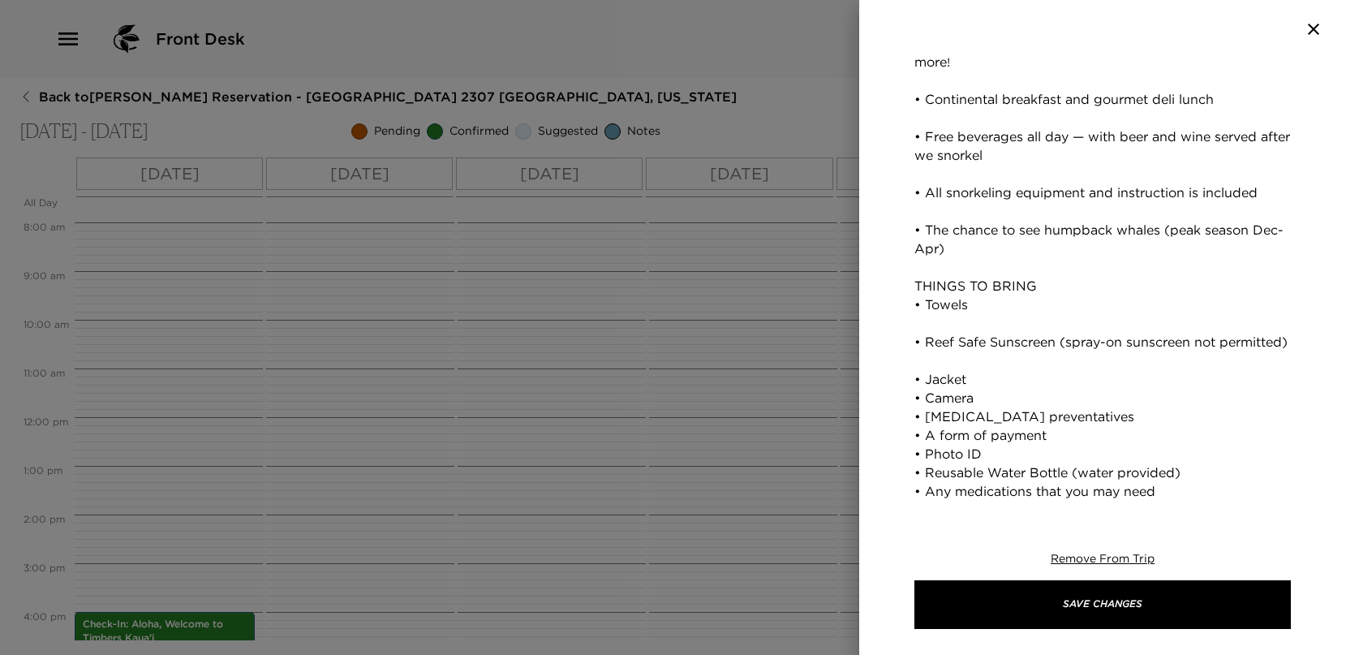
click at [917, 378] on textarea "YOUR TOUR INCLUDES • [PERSON_NAME], [PERSON_NAME]'s [GEOGRAPHIC_DATA], the Napa…" at bounding box center [1102, 249] width 376 height 504
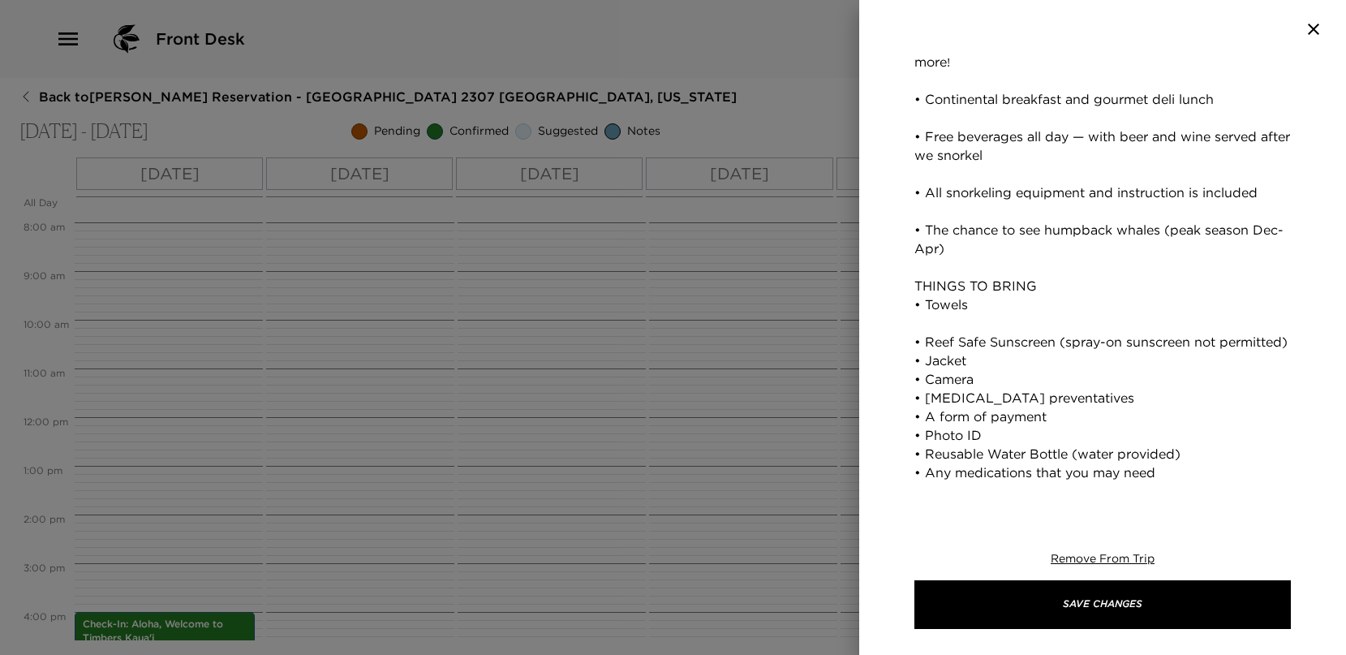
scroll to position [445, 0]
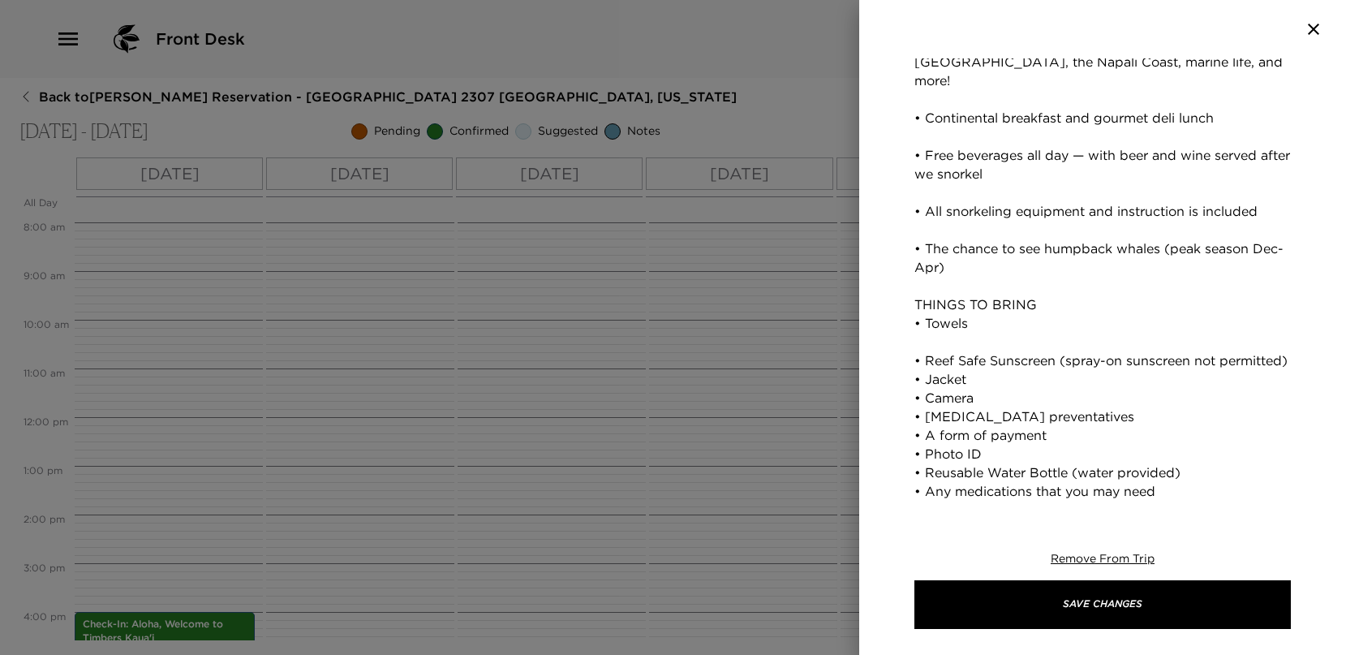
click at [914, 337] on textarea "YOUR TOUR INCLUDES • [PERSON_NAME], [PERSON_NAME]'s [GEOGRAPHIC_DATA], the Napa…" at bounding box center [1102, 257] width 376 height 485
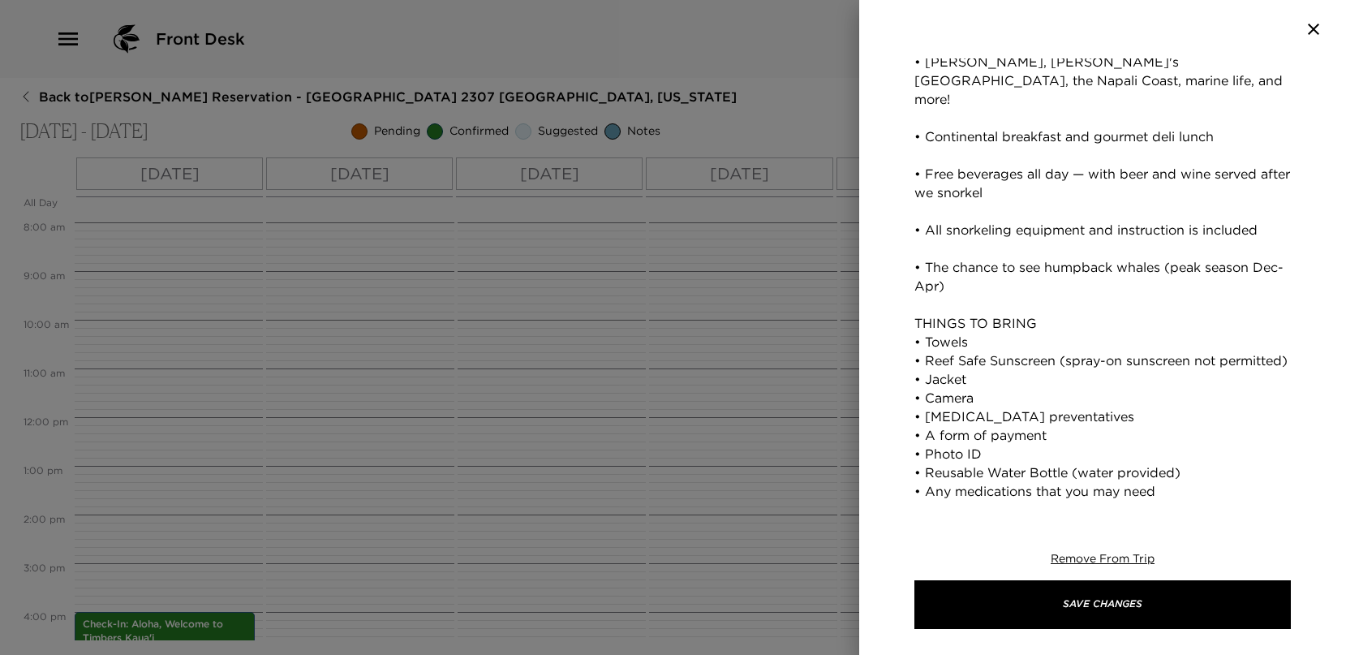
scroll to position [427, 0]
click at [914, 245] on textarea "YOUR TOUR INCLUDES • [PERSON_NAME], [PERSON_NAME]'s [GEOGRAPHIC_DATA], the Napa…" at bounding box center [1102, 267] width 376 height 466
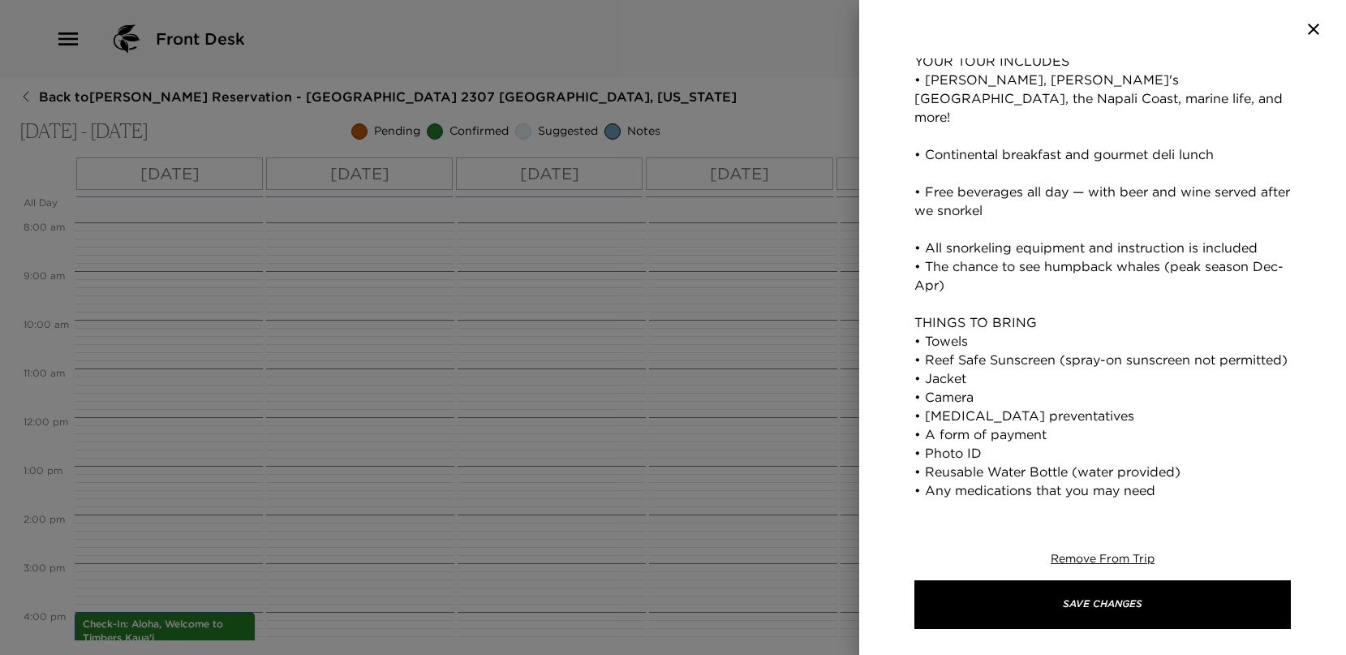
click at [913, 227] on div "Holo Holo Charters - Niihau + Na Pali Super Tour Start Date & Time [DATE] 06:00…" at bounding box center [1102, 278] width 487 height 441
click at [915, 228] on textarea "YOUR TOUR INCLUDES • [PERSON_NAME], [PERSON_NAME]'s [GEOGRAPHIC_DATA], the Napa…" at bounding box center [1102, 277] width 376 height 448
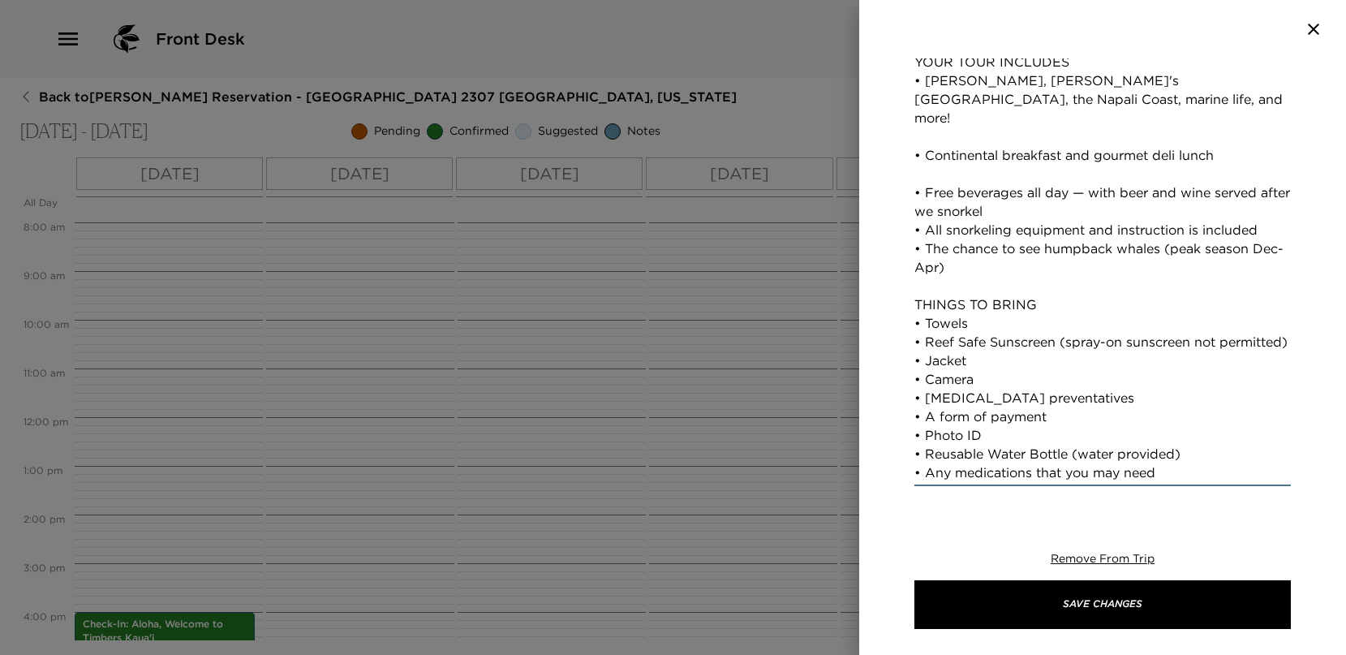
scroll to position [389, 0]
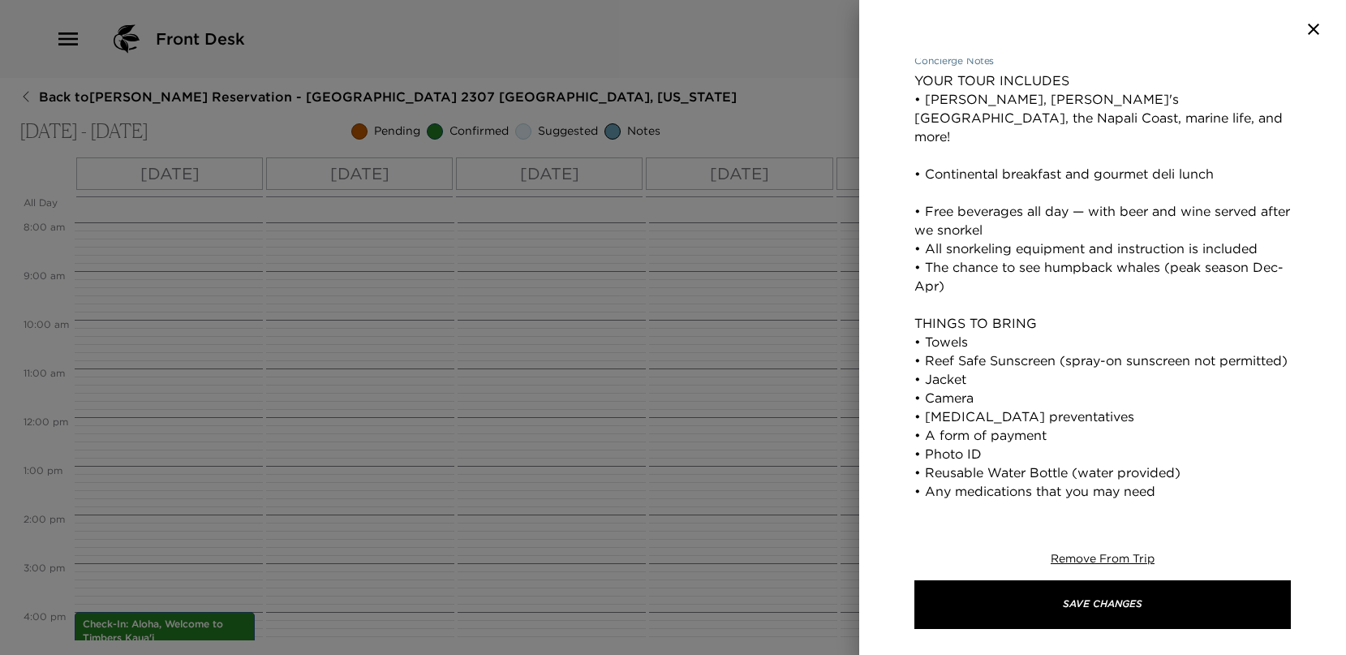
click at [917, 194] on textarea "YOUR TOUR INCLUDES • [PERSON_NAME], [PERSON_NAME]'s [GEOGRAPHIC_DATA], the Napa…" at bounding box center [1102, 285] width 376 height 429
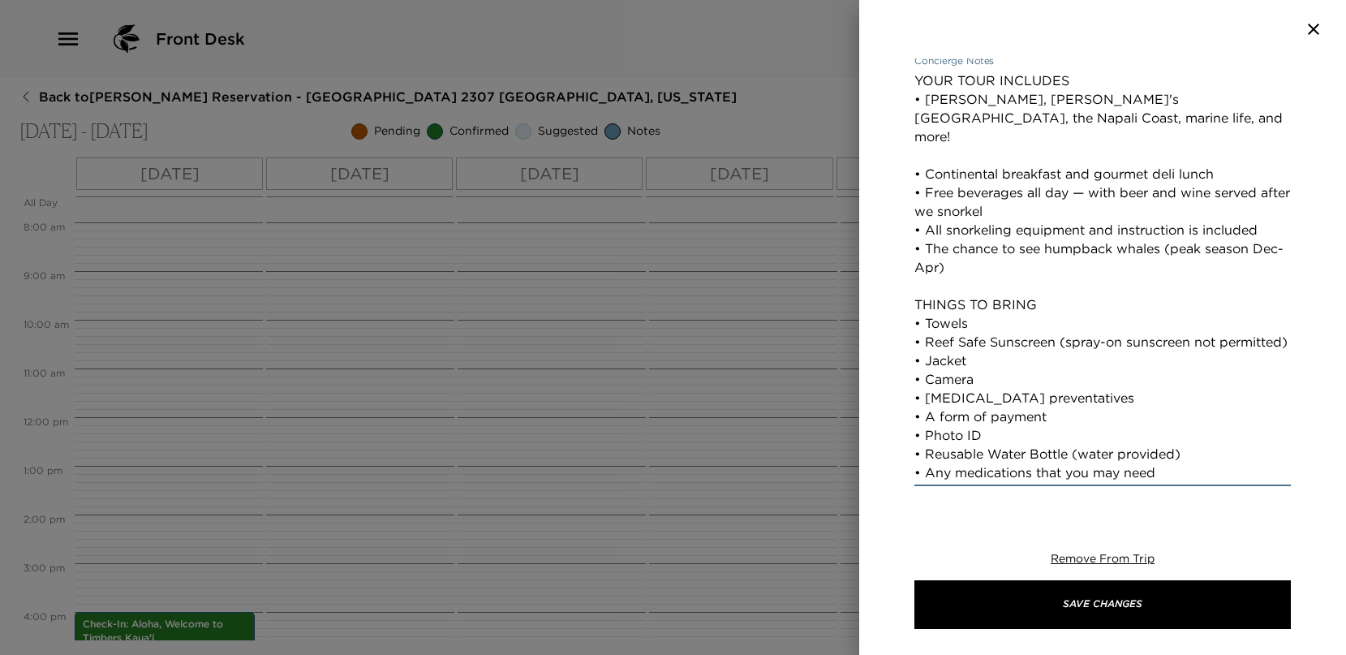
scroll to position [371, 0]
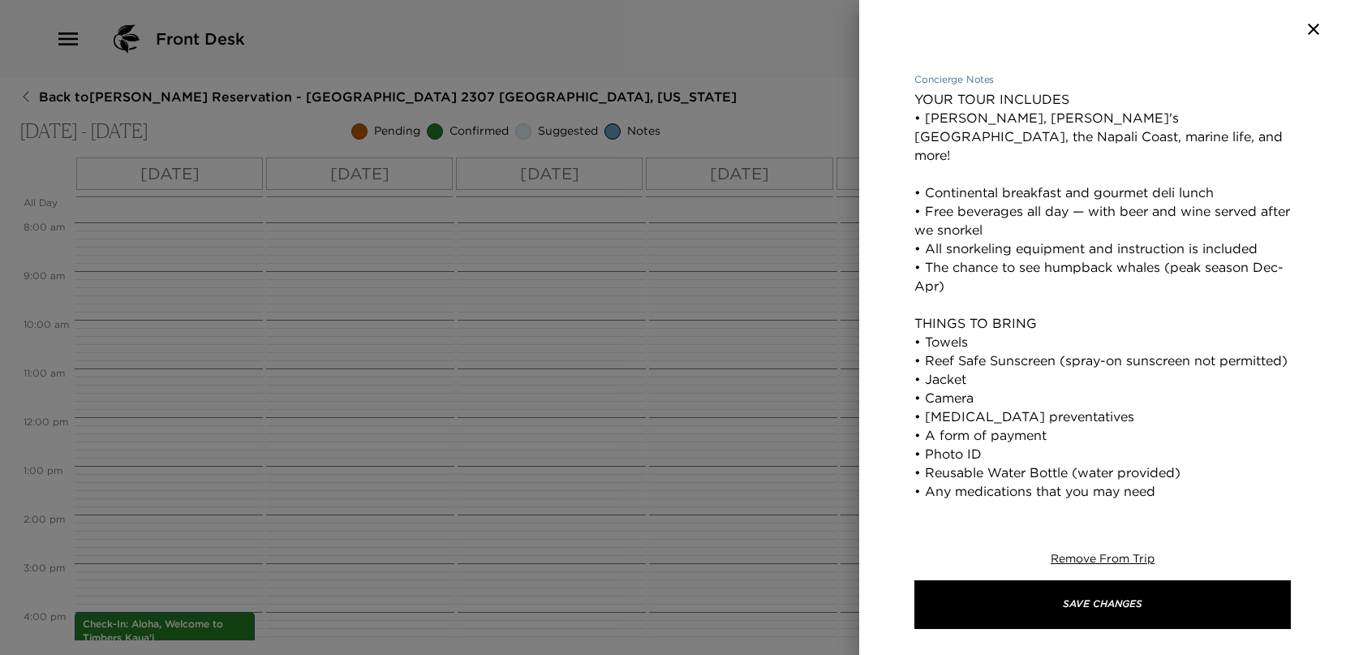
click at [917, 169] on textarea "YOUR TOUR INCLUDES • [PERSON_NAME], [PERSON_NAME]'s [GEOGRAPHIC_DATA], the Napa…" at bounding box center [1102, 295] width 376 height 410
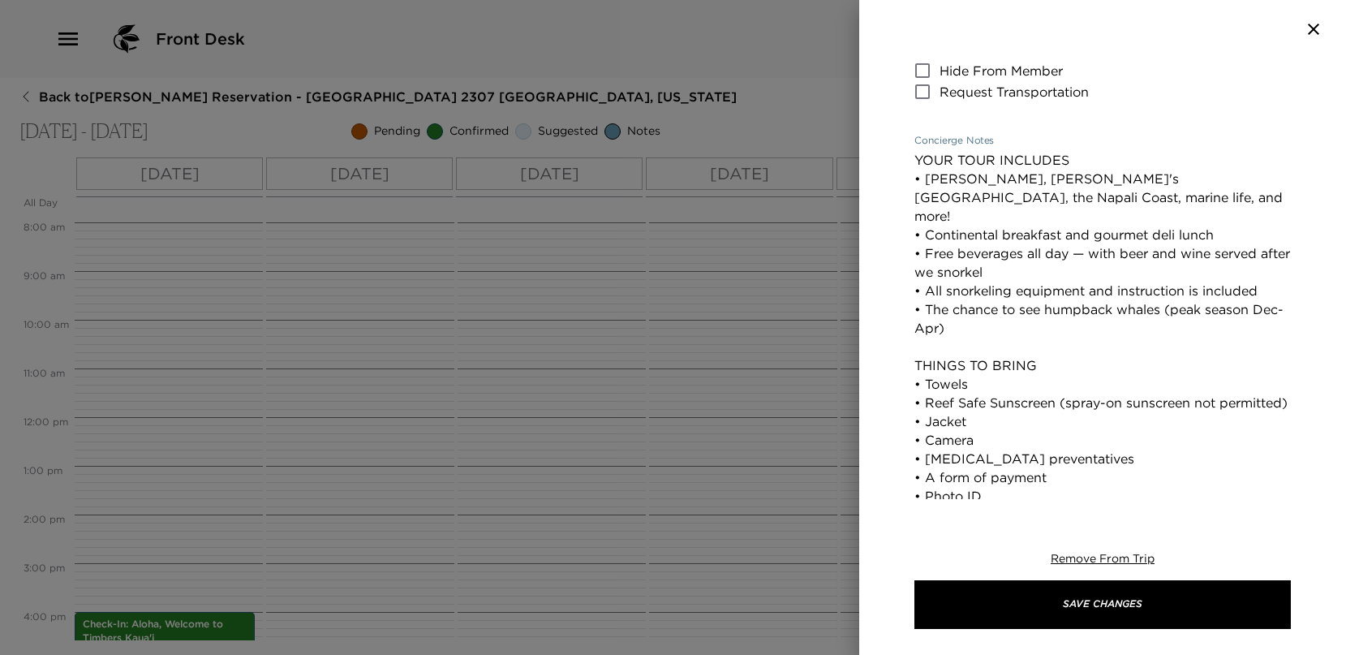
scroll to position [271, 0]
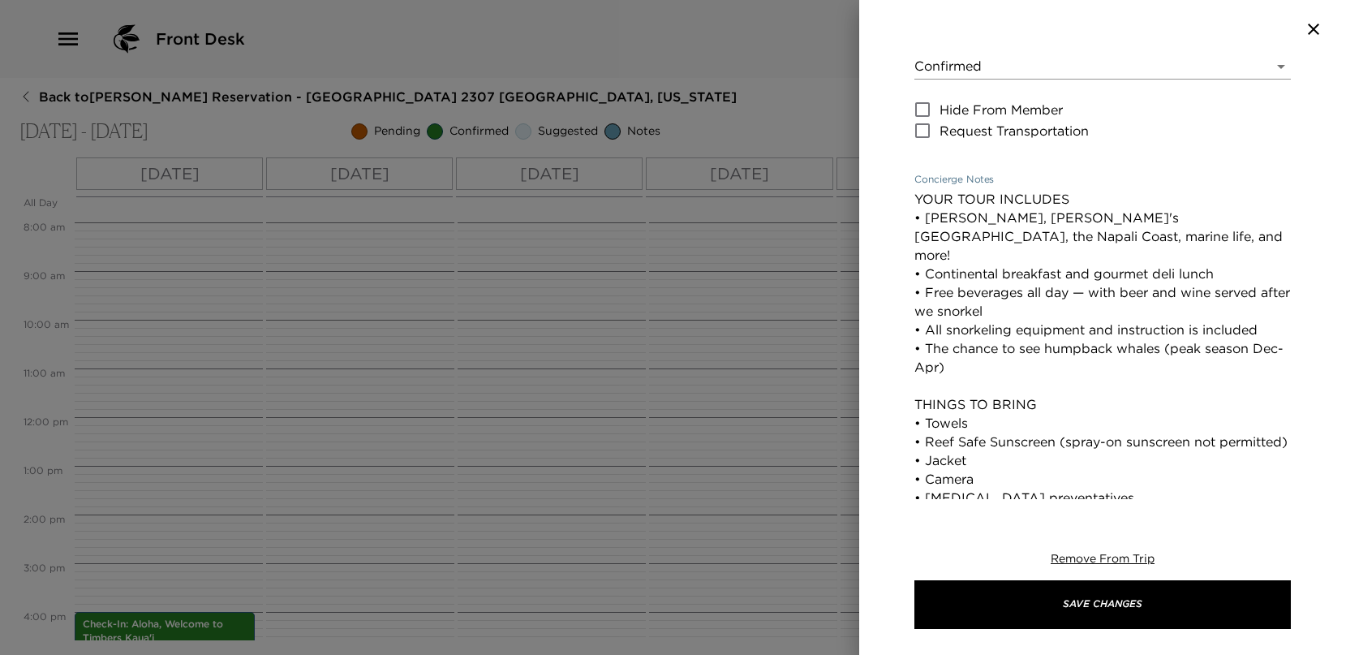
click at [1021, 183] on div "Concierge Notes YOUR TOUR INCLUDES • [PERSON_NAME], [PERSON_NAME]'s [GEOGRAPHIC…" at bounding box center [1102, 380] width 376 height 412
click at [1006, 181] on div "Concierge Notes YOUR TOUR INCLUDES • [PERSON_NAME], [PERSON_NAME]'s [GEOGRAPHIC…" at bounding box center [1102, 380] width 376 height 412
click at [930, 197] on textarea "YOUR TOUR INCLUDES • [PERSON_NAME], [PERSON_NAME]'s [GEOGRAPHIC_DATA], the Napa…" at bounding box center [1102, 386] width 376 height 392
click at [922, 199] on textarea "YOUR TOUR INCLUDES • [PERSON_NAME], [PERSON_NAME]'s [GEOGRAPHIC_DATA], the Napa…" at bounding box center [1102, 386] width 376 height 392
click at [918, 200] on textarea "YOUR TOUR INCLUDES • [PERSON_NAME], [PERSON_NAME]'s [GEOGRAPHIC_DATA], the Napa…" at bounding box center [1102, 386] width 376 height 392
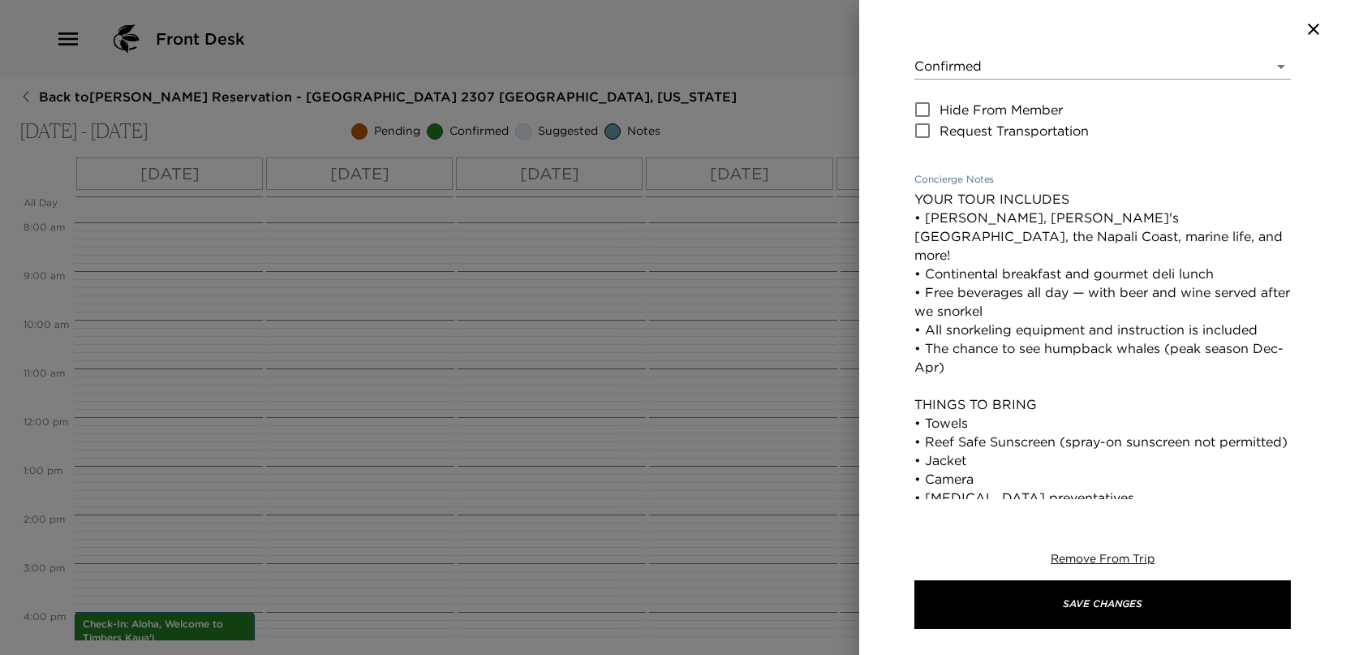
click at [975, 207] on textarea "YOUR TOUR INCLUDES • [PERSON_NAME], [PERSON_NAME]'s [GEOGRAPHIC_DATA], the Napa…" at bounding box center [1102, 404] width 376 height 429
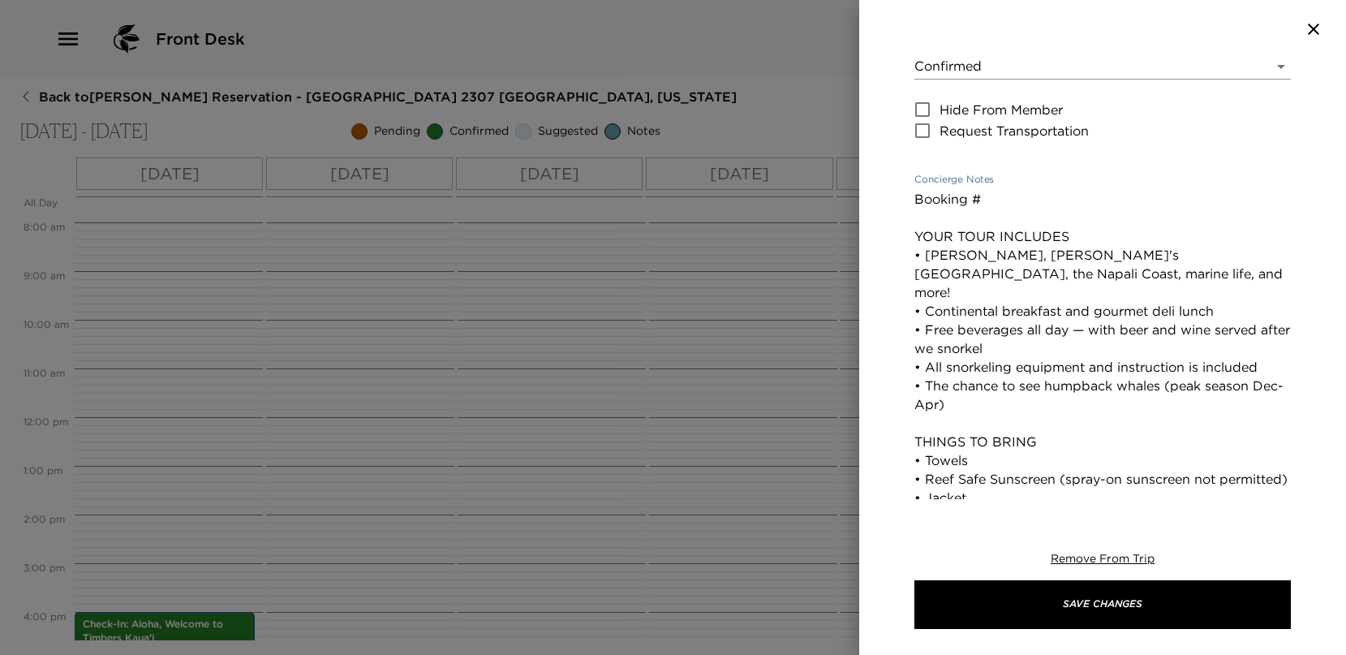
click at [1024, 208] on textarea "Booking # YOUR TOUR INCLUDES • [PERSON_NAME], [PERSON_NAME]'s [GEOGRAPHIC_DATA]…" at bounding box center [1102, 404] width 376 height 429
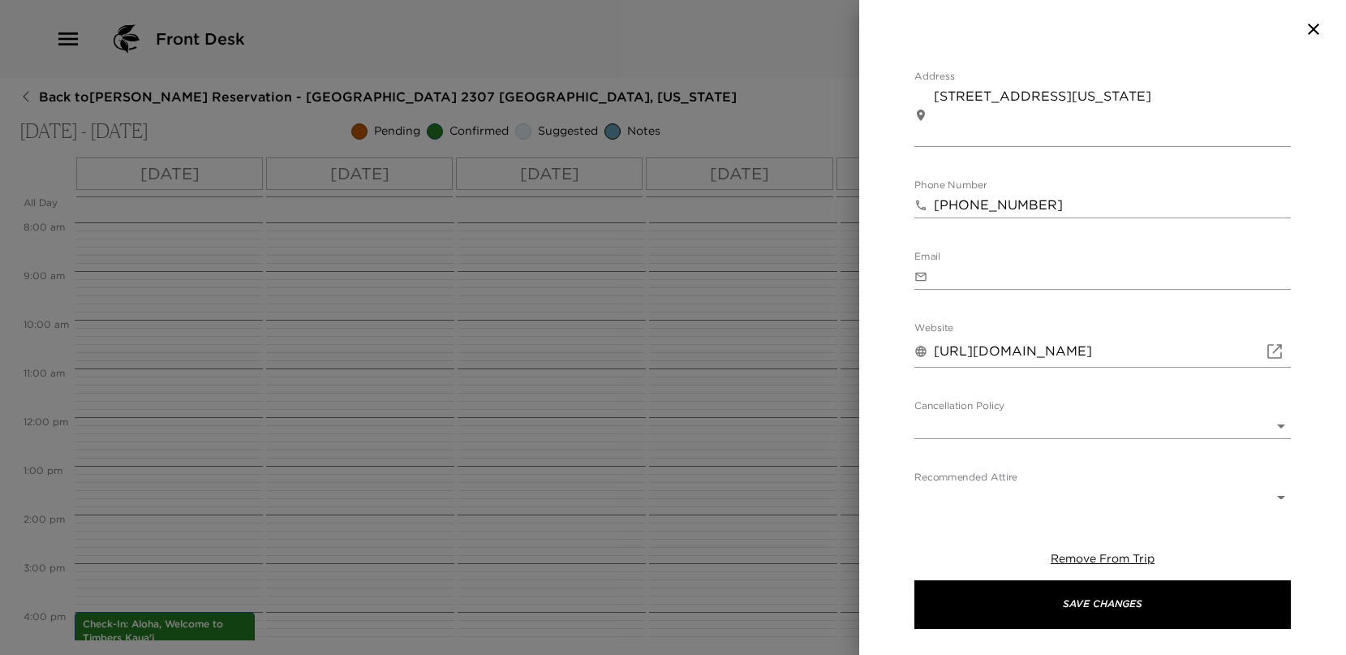
scroll to position [848, 0]
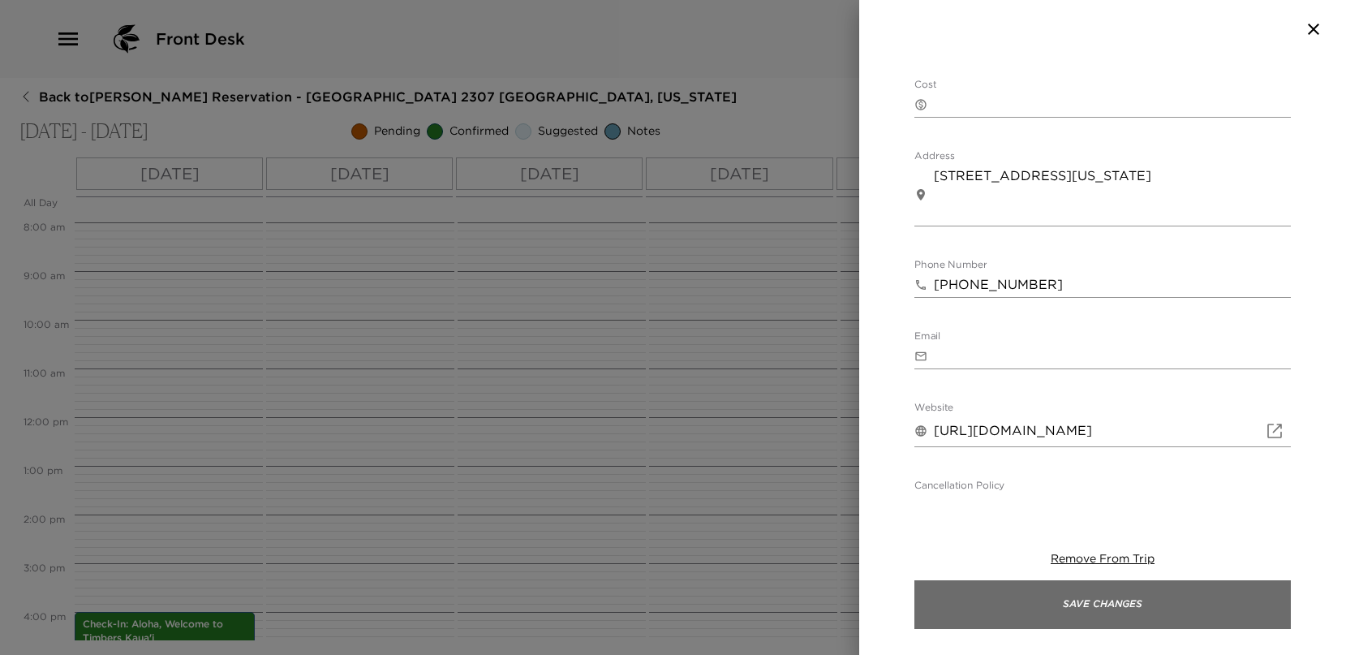
type textarea "Booking #314707986 YOUR TOUR INCLUDES • [PERSON_NAME], [PERSON_NAME]'s [GEOGRAP…"
click at [1042, 623] on div "Remove From Trip Save Changes" at bounding box center [1102, 590] width 376 height 130
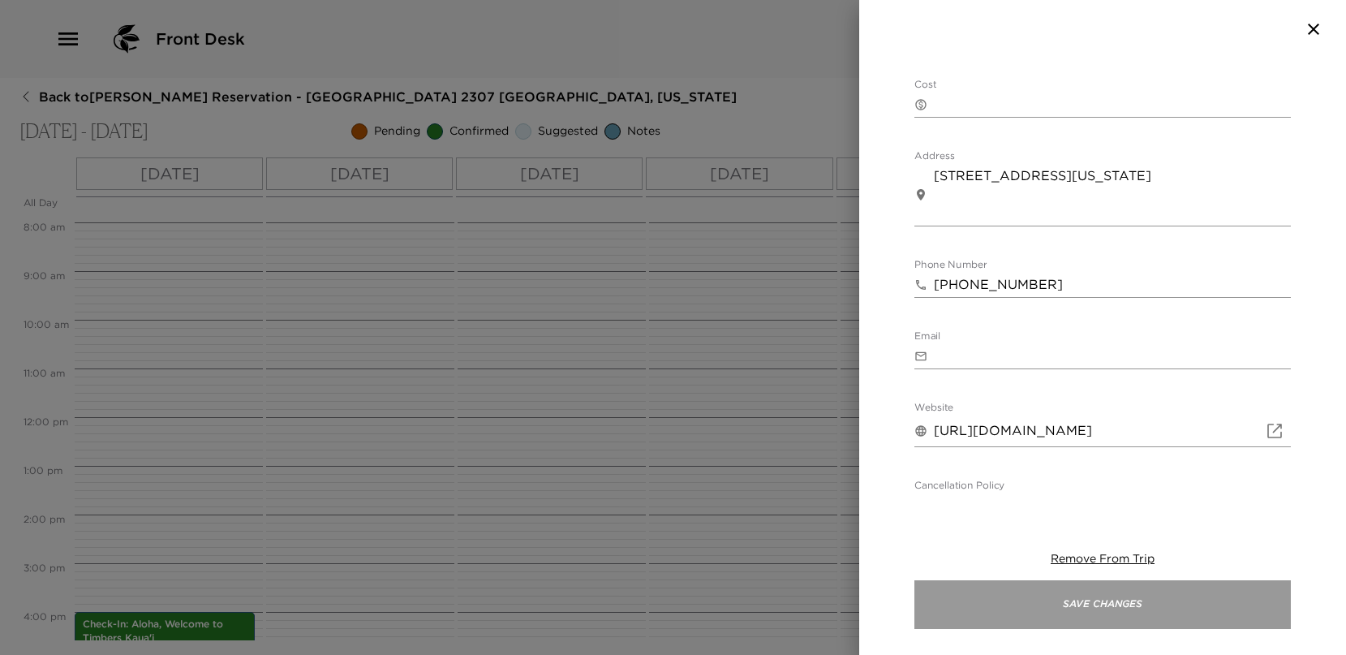
click at [1041, 614] on button "Save Changes" at bounding box center [1102, 604] width 376 height 49
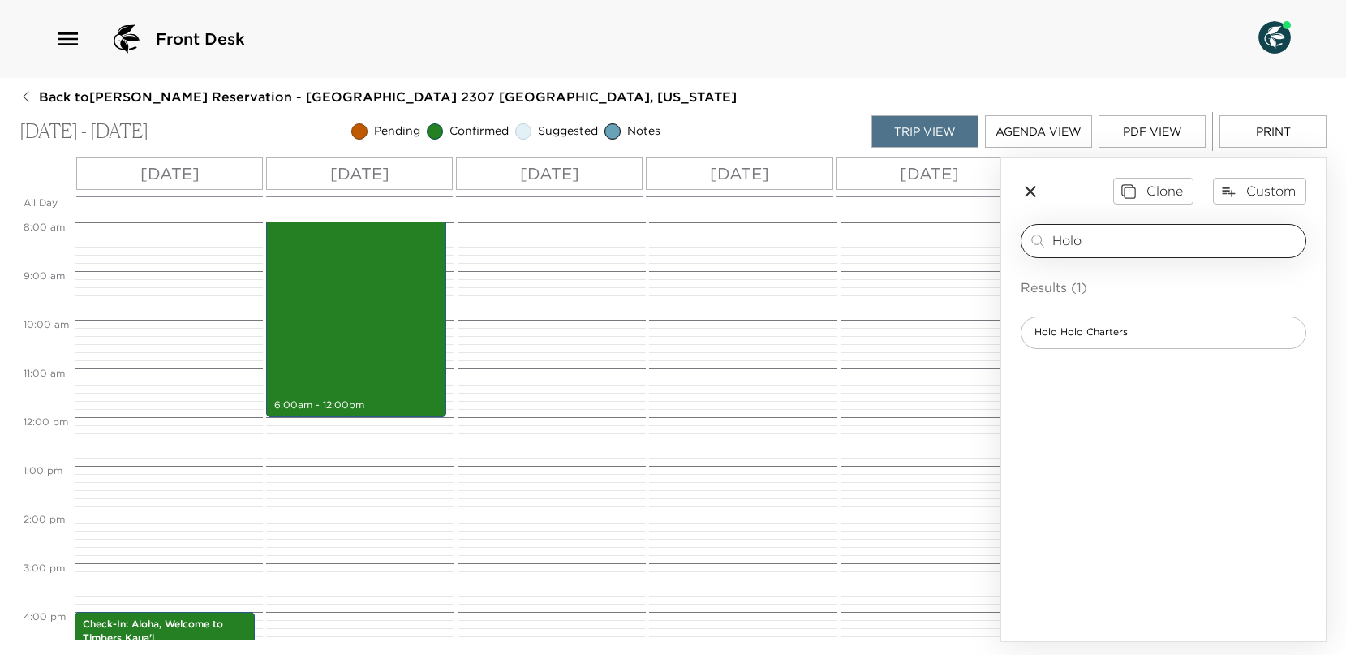
drag, startPoint x: 1113, startPoint y: 245, endPoint x: 1104, endPoint y: 242, distance: 9.5
click at [1074, 243] on div "Holo ​" at bounding box center [1164, 241] width 286 height 34
click at [1076, 237] on input "Holo" at bounding box center [1175, 240] width 247 height 19
click at [1095, 240] on input "Holo" at bounding box center [1175, 240] width 247 height 19
drag, startPoint x: 1095, startPoint y: 240, endPoint x: 884, endPoint y: 238, distance: 210.9
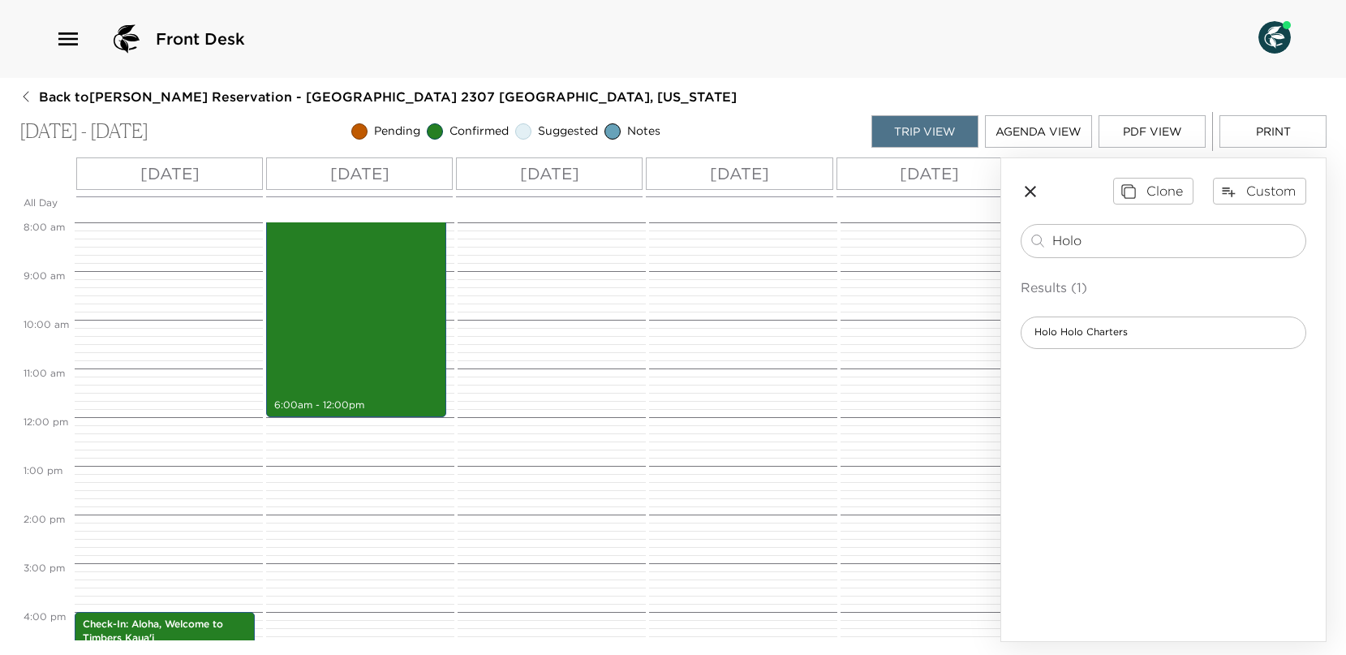
click at [884, 238] on div "All Day [DATE] [DATE] [DATE] [DATE] [DATE] [DATE] [DATE] [DATE] 12:00 AM 1:00 A…" at bounding box center [672, 399] width 1307 height 484
type input "Hual"
click at [1115, 340] on div "[PERSON_NAME]'s at Timbers Kaua'i" at bounding box center [1164, 332] width 286 height 32
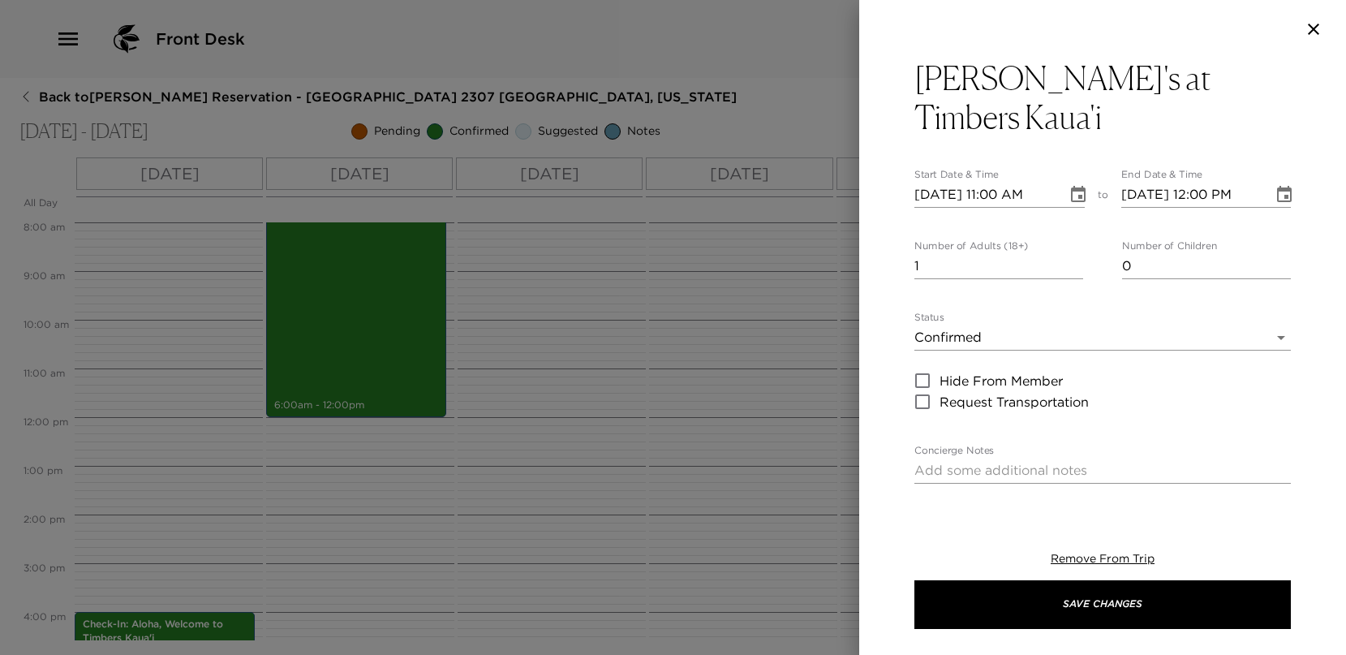
click at [915, 182] on input "[DATE] 11:00 AM" at bounding box center [984, 195] width 141 height 26
type input "[DATE] 11:00 AM"
type input "[DATE] 12:00 PM"
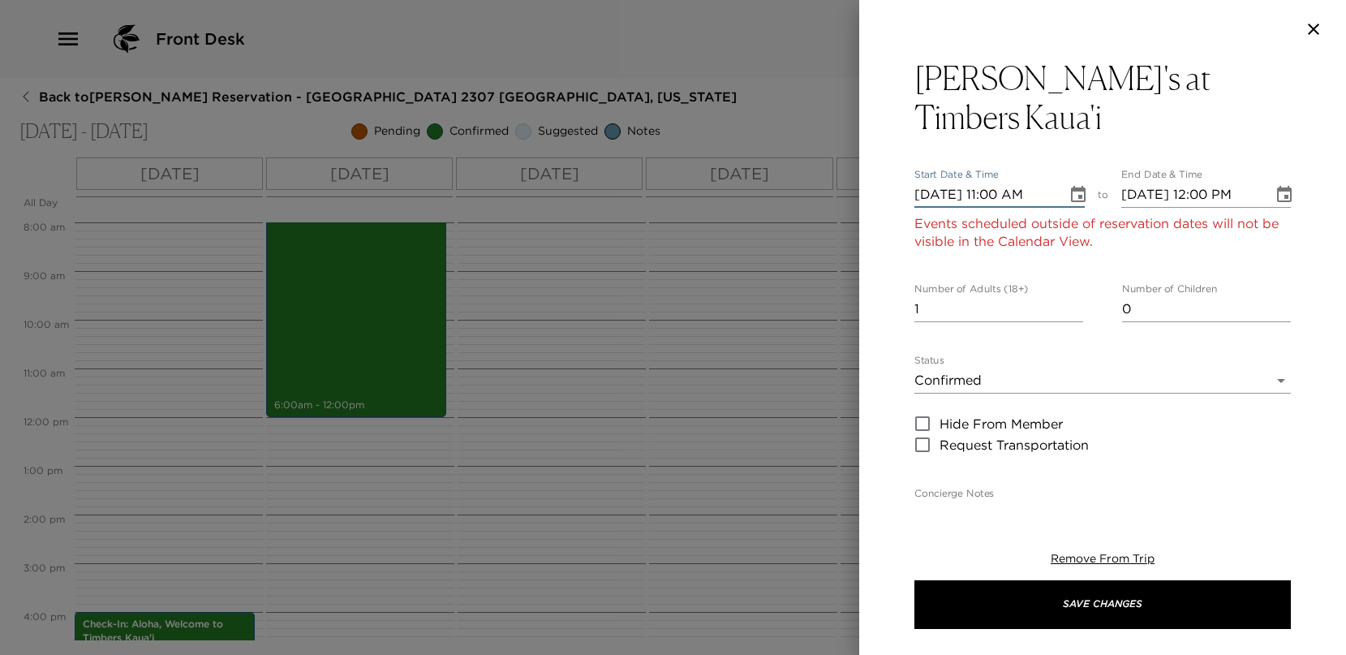
type input "[DATE] 11:00 AM"
type input "[DATE] 12:00 PM"
type input "[DATE] 11:00 AM"
type input "[DATE] 12:00 PM"
click at [922, 182] on input "[DATE] 11:00 AM" at bounding box center [984, 195] width 141 height 26
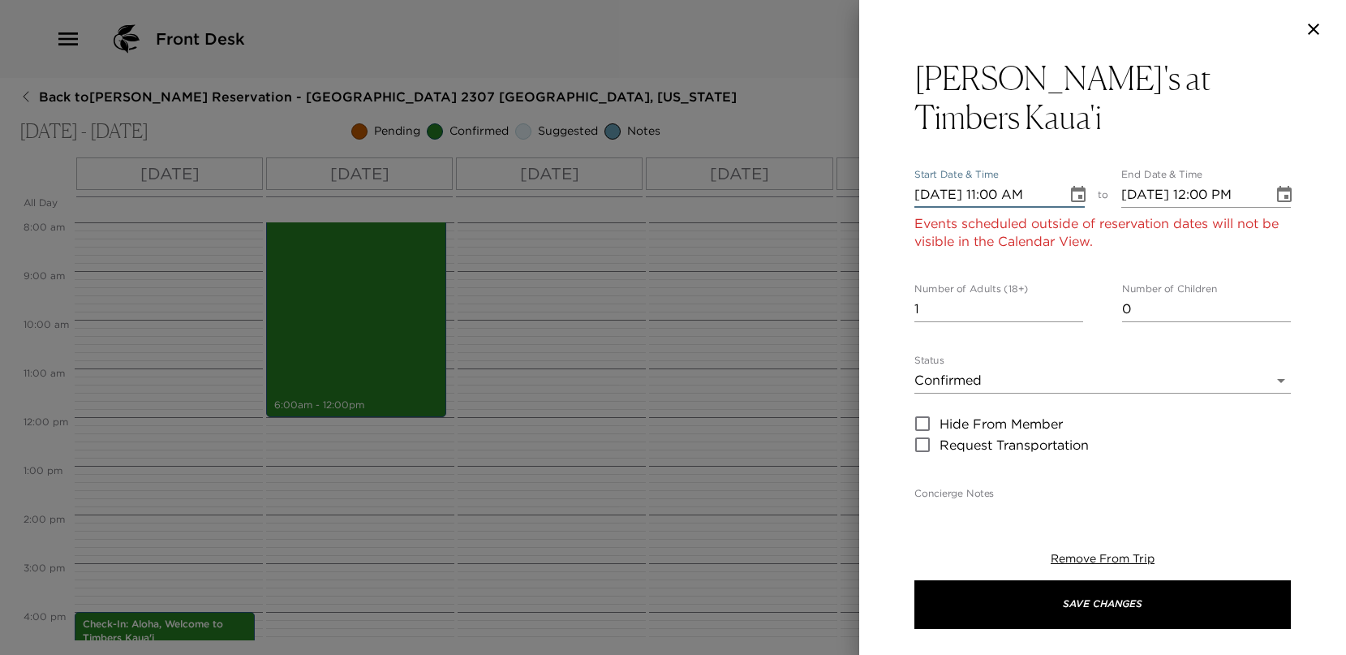
type input "[DATE] 11:00 AM"
type input "[DATE] 12:00 PM"
type input "[DATE] 11:00 AM"
type input "[DATE] 12:00 PM"
type input "[DATE] 11:00 AM"
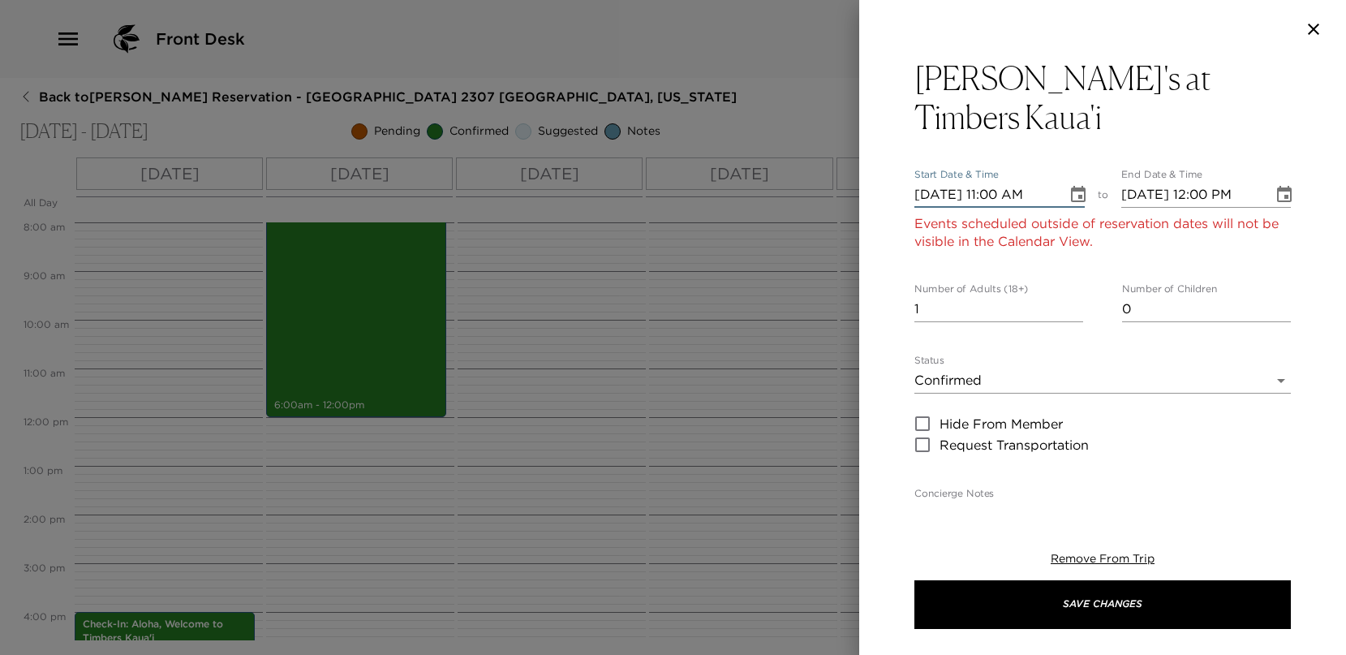
type input "[DATE] 12:00 PM"
type input "[DATE] 11:00 AM"
type input "[DATE] 12:00 PM"
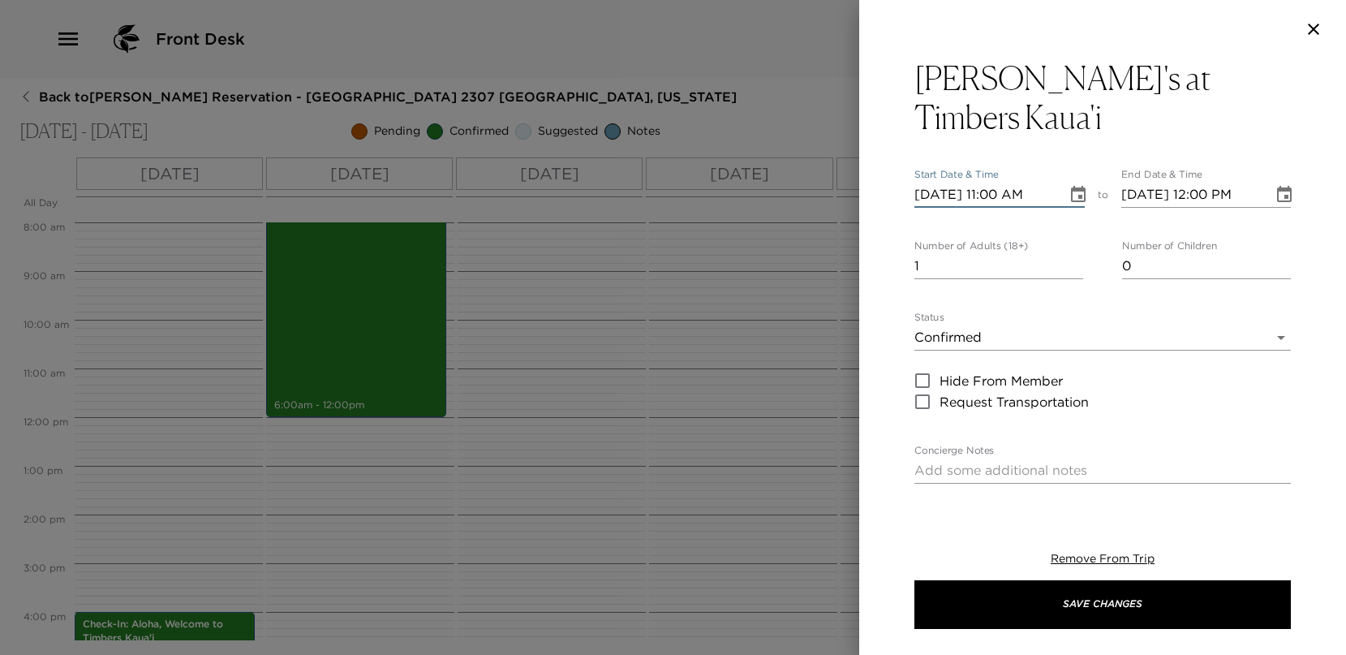
click at [999, 182] on input "[DATE] 11:00 AM" at bounding box center [984, 195] width 141 height 26
click at [998, 182] on input "[DATE] 11:00 AM" at bounding box center [984, 195] width 141 height 26
click at [998, 182] on input "[DATE] 04:mm AM" at bounding box center [984, 195] width 141 height 26
type input "[DATE] 06:30 AM"
click at [1211, 182] on input "[DATE] 12:00 PM" at bounding box center [1191, 195] width 141 height 26
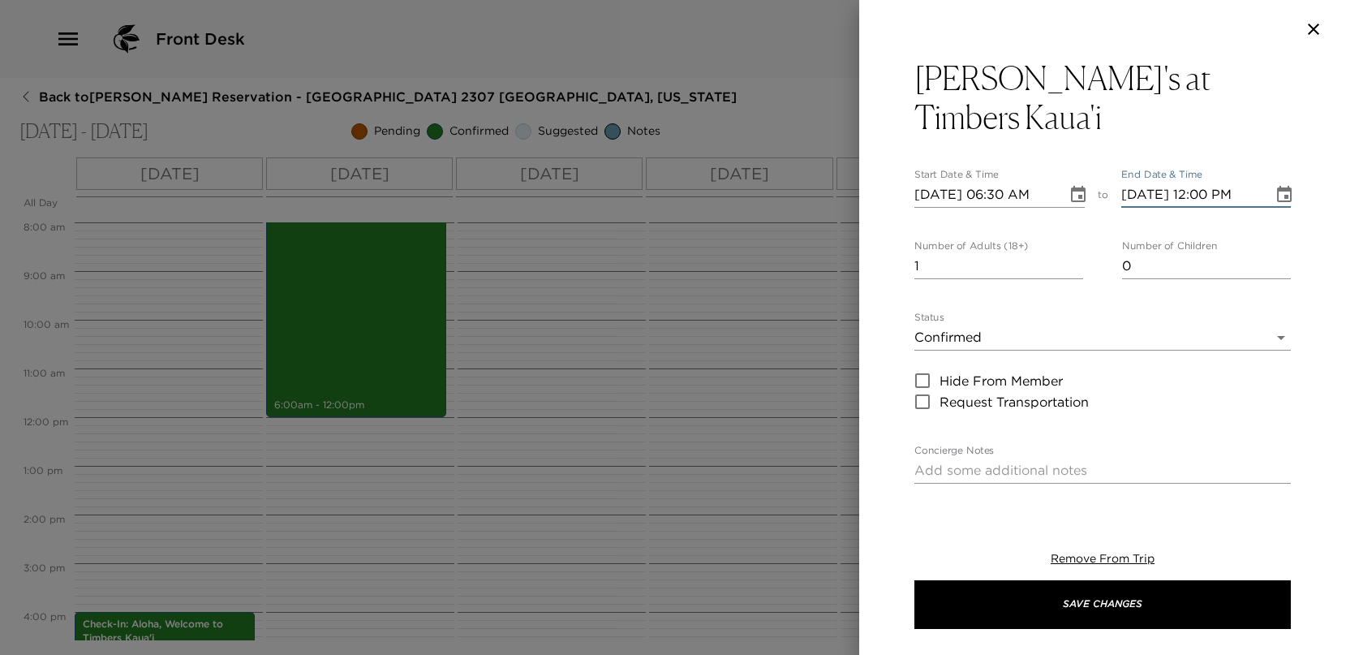
click at [1198, 182] on input "[DATE] 12:00 PM" at bounding box center [1191, 195] width 141 height 26
type input "[DATE] 07:30 PM"
drag, startPoint x: 969, startPoint y: 230, endPoint x: 758, endPoint y: 220, distance: 212.0
click at [758, 220] on div "Hualani's at Timbers Kaua'i Start Date & Time [DATE] 06:30 AM to End Date & Tim…" at bounding box center [673, 327] width 1346 height 655
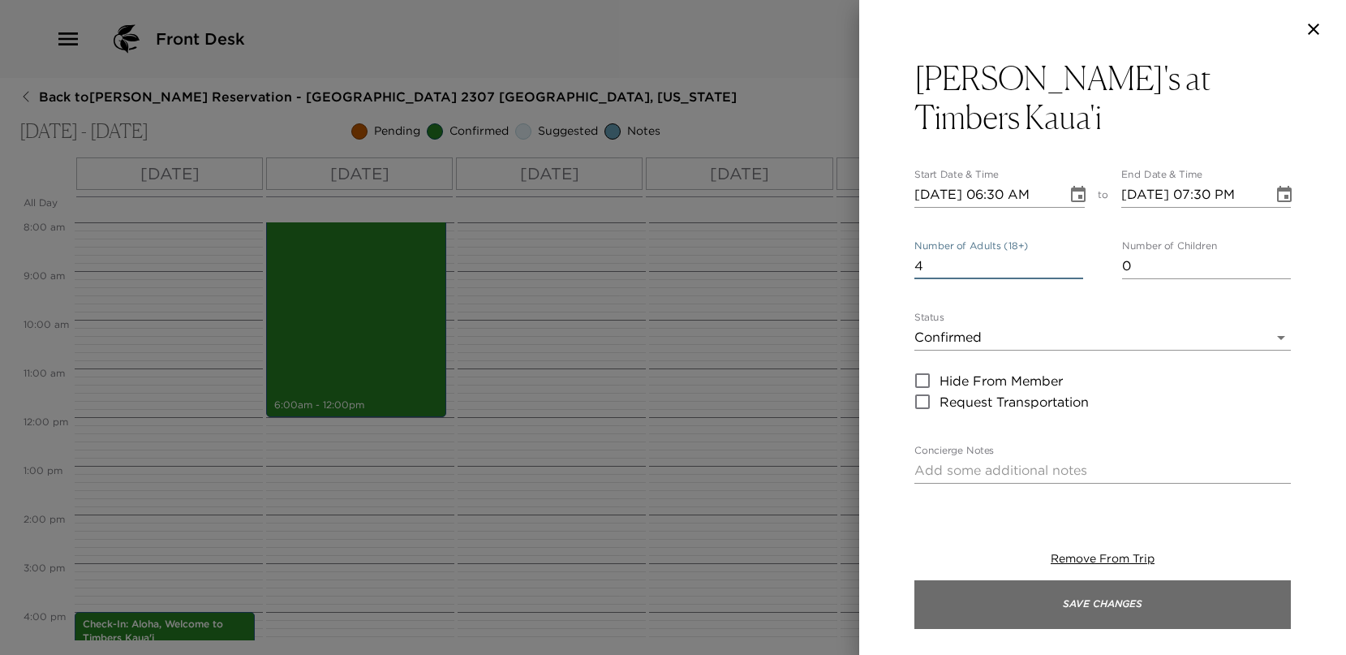
type input "4"
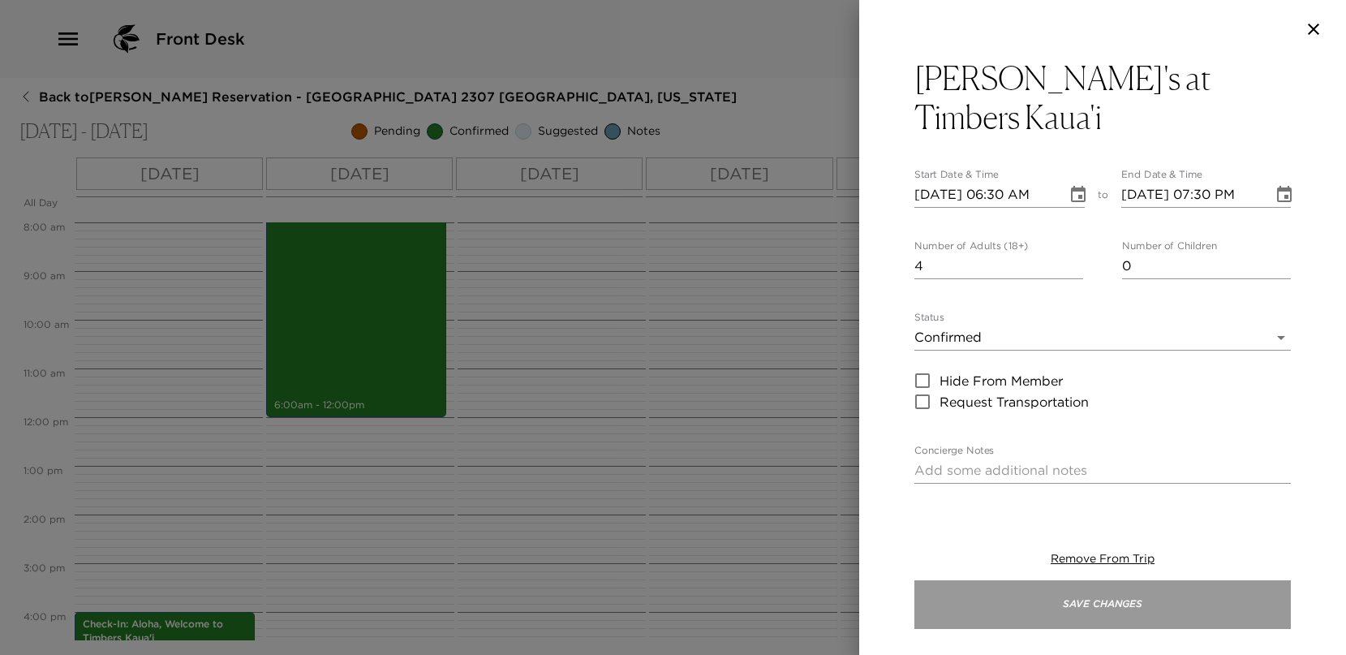
click at [956, 608] on button "Save Changes" at bounding box center [1102, 604] width 376 height 49
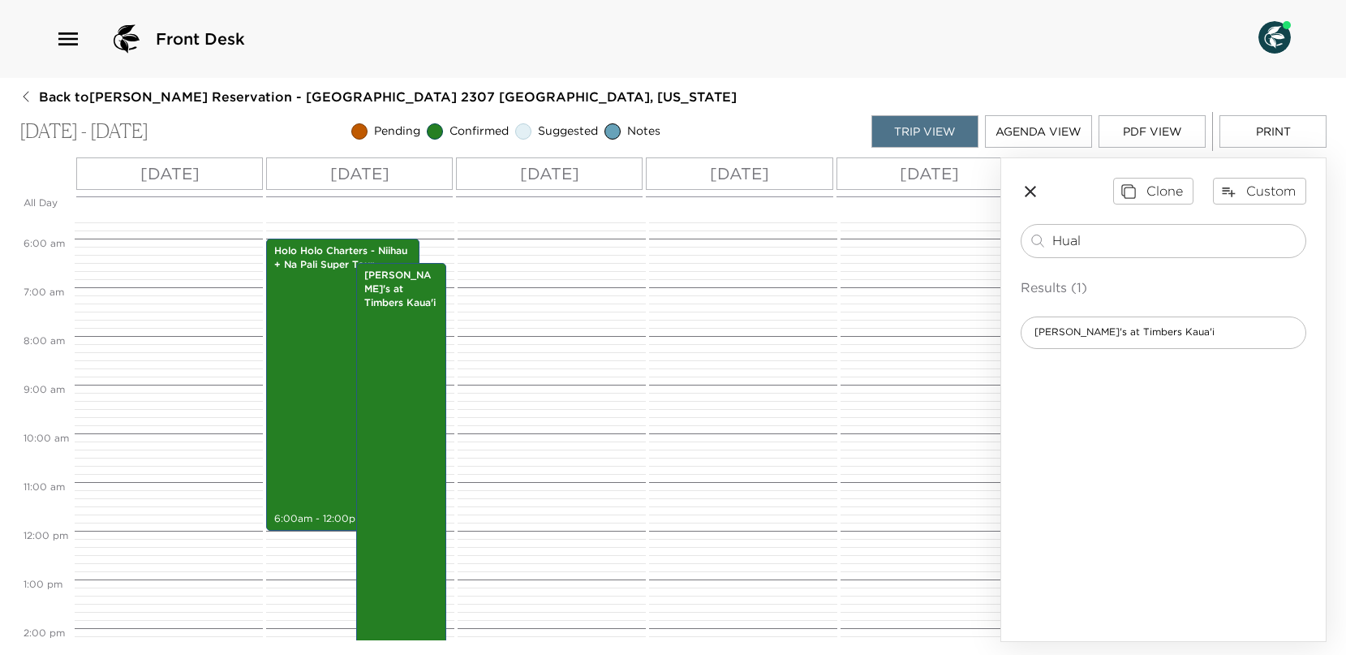
scroll to position [146, 0]
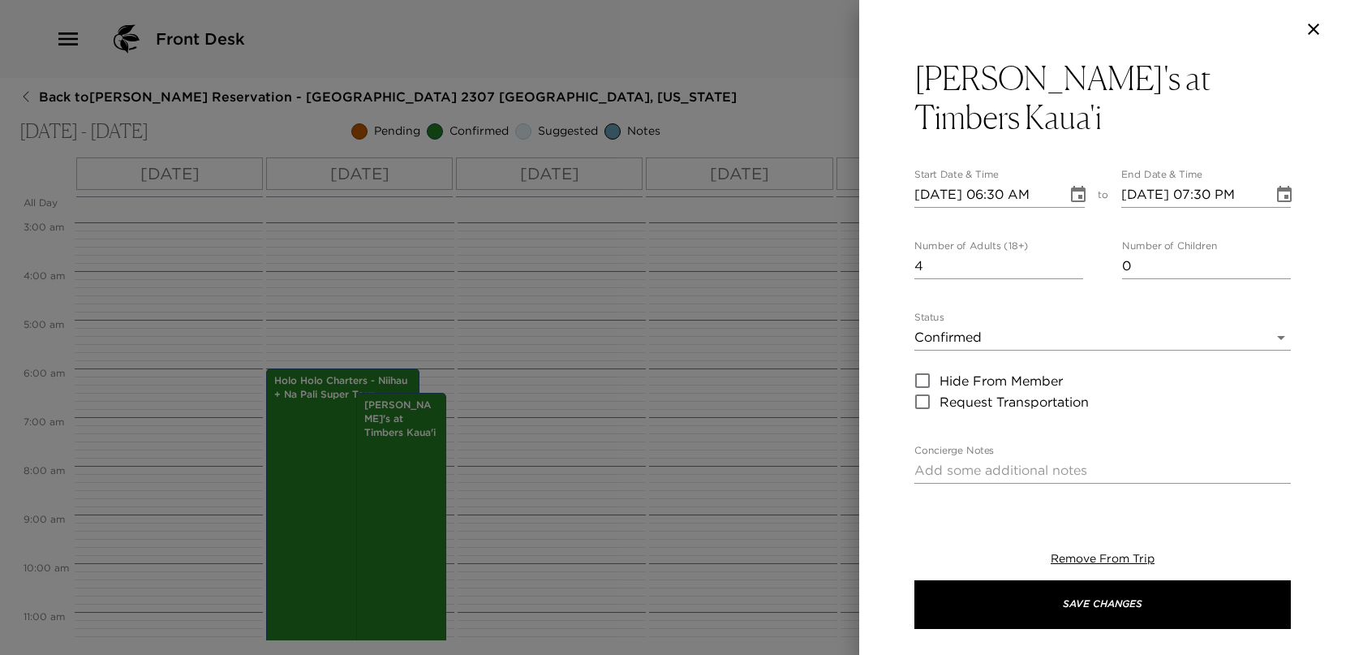
click at [1003, 182] on input "[DATE] 06:30 AM" at bounding box center [984, 195] width 141 height 26
click at [1036, 182] on input "[DATE] 06:30 AM" at bounding box center [984, 195] width 141 height 26
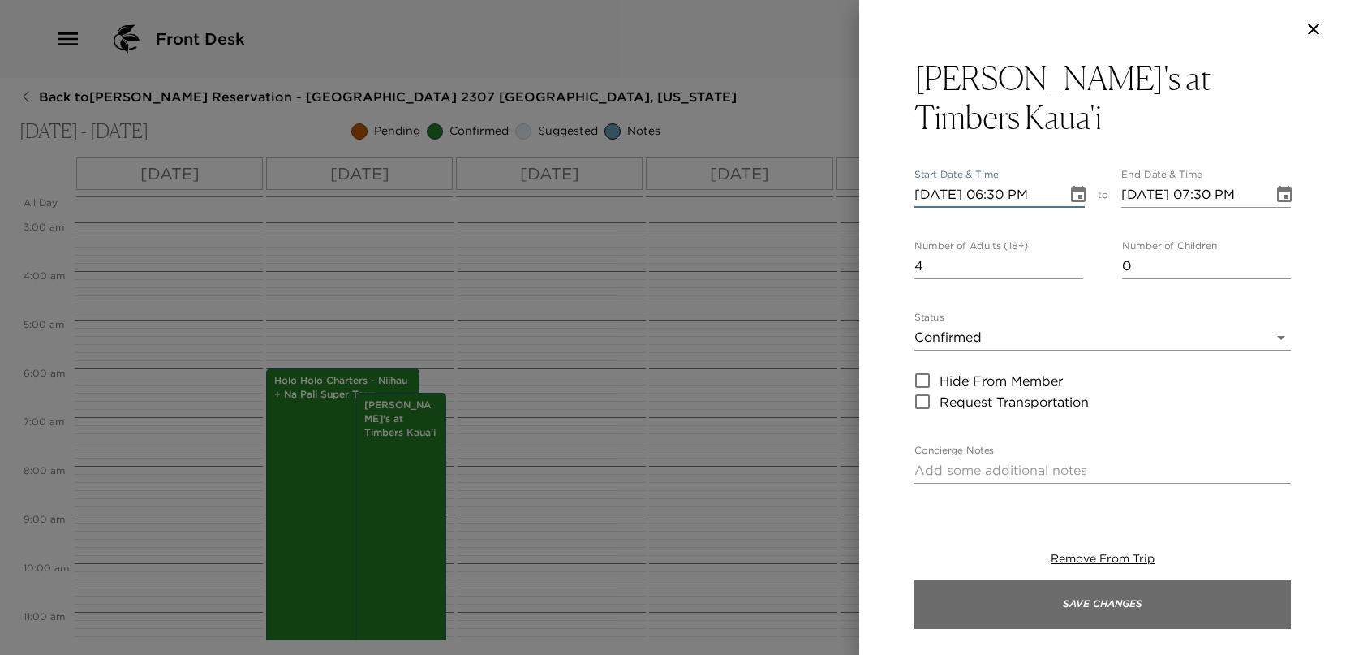
type input "[DATE] 06:30 PM"
click at [1054, 591] on button "Save Changes" at bounding box center [1102, 604] width 376 height 49
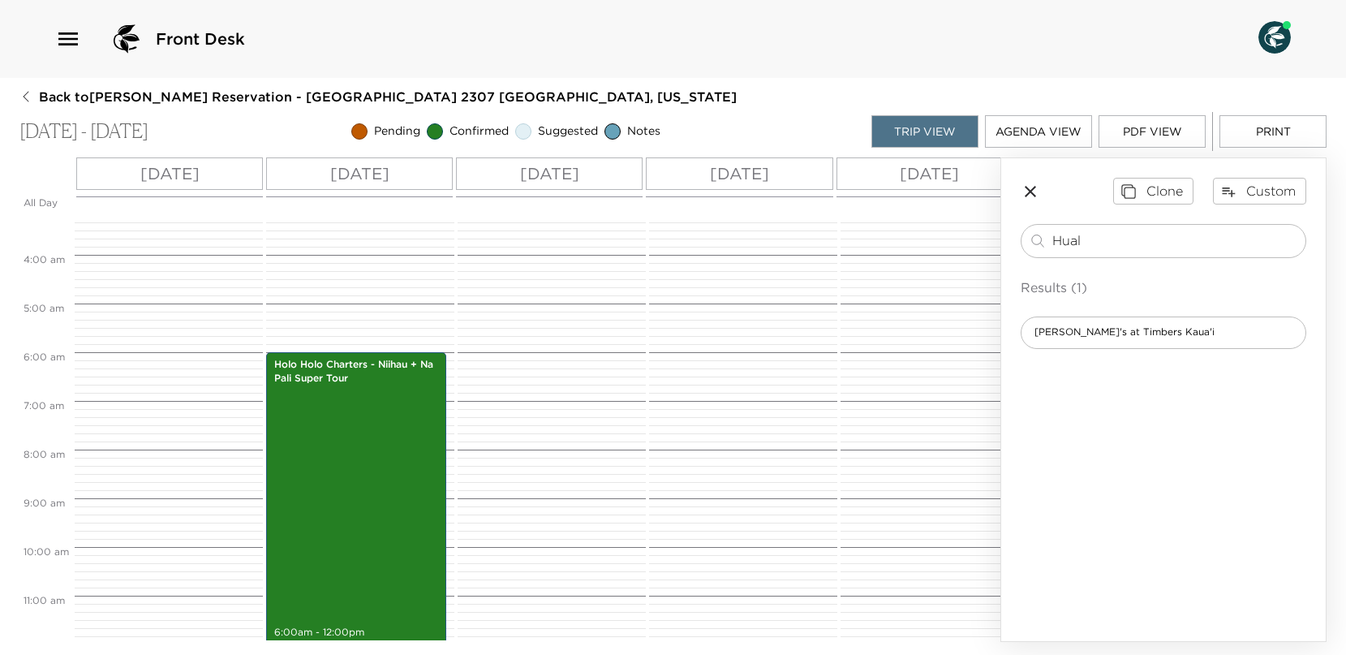
scroll to position [155, 0]
drag, startPoint x: 1097, startPoint y: 240, endPoint x: 973, endPoint y: 245, distance: 124.2
click at [973, 245] on div "All Day [DATE] [DATE] [DATE] [DATE] [DATE] [DATE] [DATE] [DATE] 12:00 AM 1:00 A…" at bounding box center [672, 399] width 1307 height 484
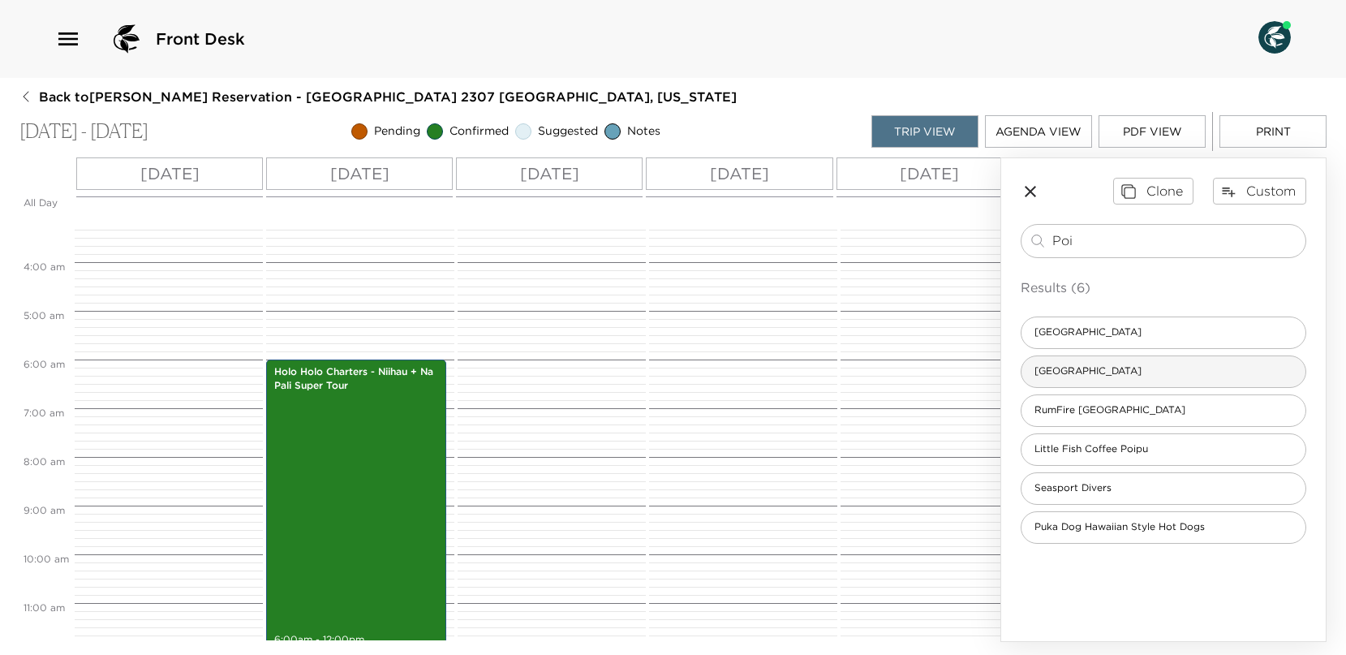
type input "Poi"
click at [1049, 369] on span "[GEOGRAPHIC_DATA]" at bounding box center [1087, 371] width 133 height 14
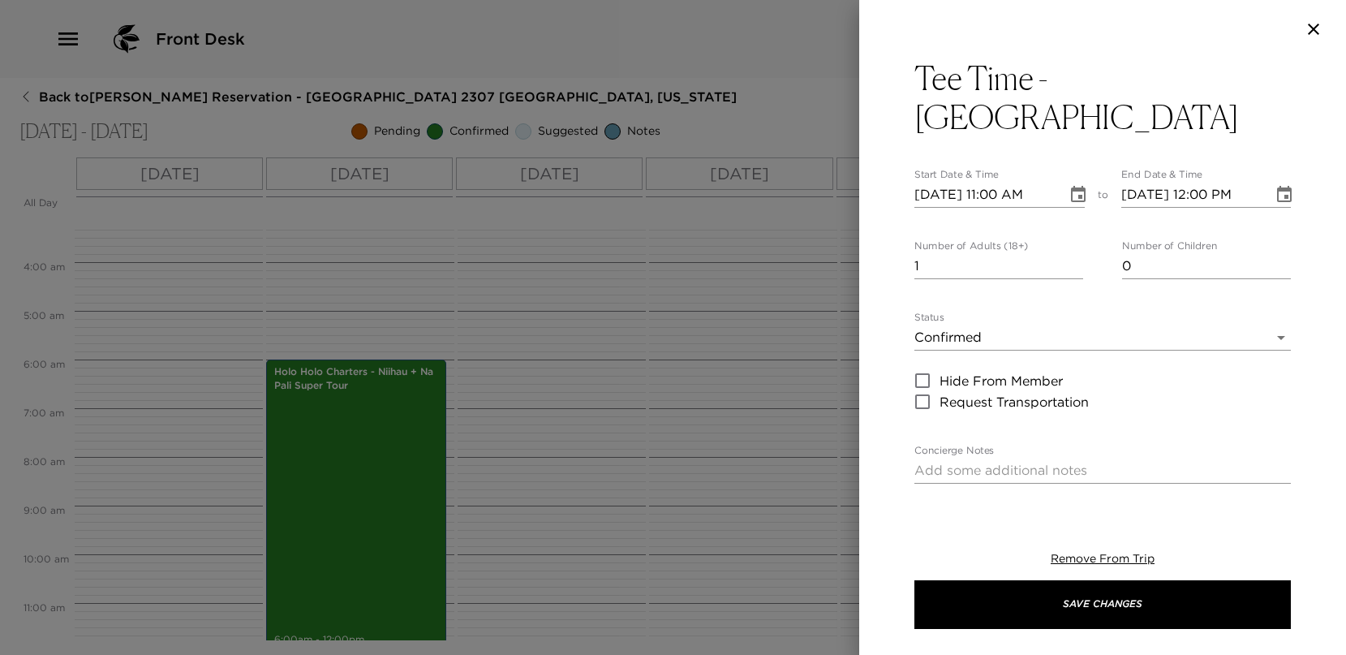
drag, startPoint x: 912, startPoint y: 204, endPoint x: 916, endPoint y: 196, distance: 9.1
click at [915, 198] on div "Tee Time - [GEOGRAPHIC_DATA] Start Date & Time [DATE] 11:00 AM to End Date & Ti…" at bounding box center [1102, 278] width 487 height 441
click at [918, 194] on input "[DATE] 11:00 AM" at bounding box center [984, 195] width 141 height 26
type input "[DATE] 11:00 AM"
type input "[DATE] 12:00 PM"
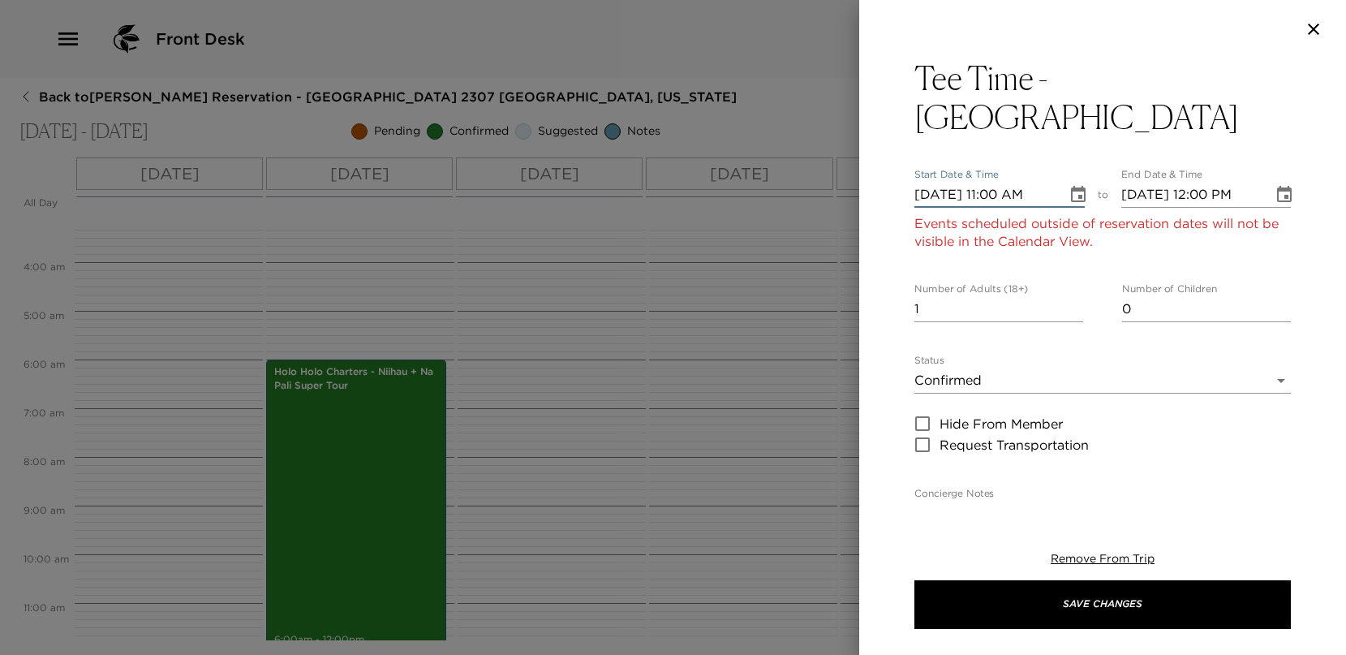
type input "[DATE] 11:00 AM"
type input "[DATE] 12:00 PM"
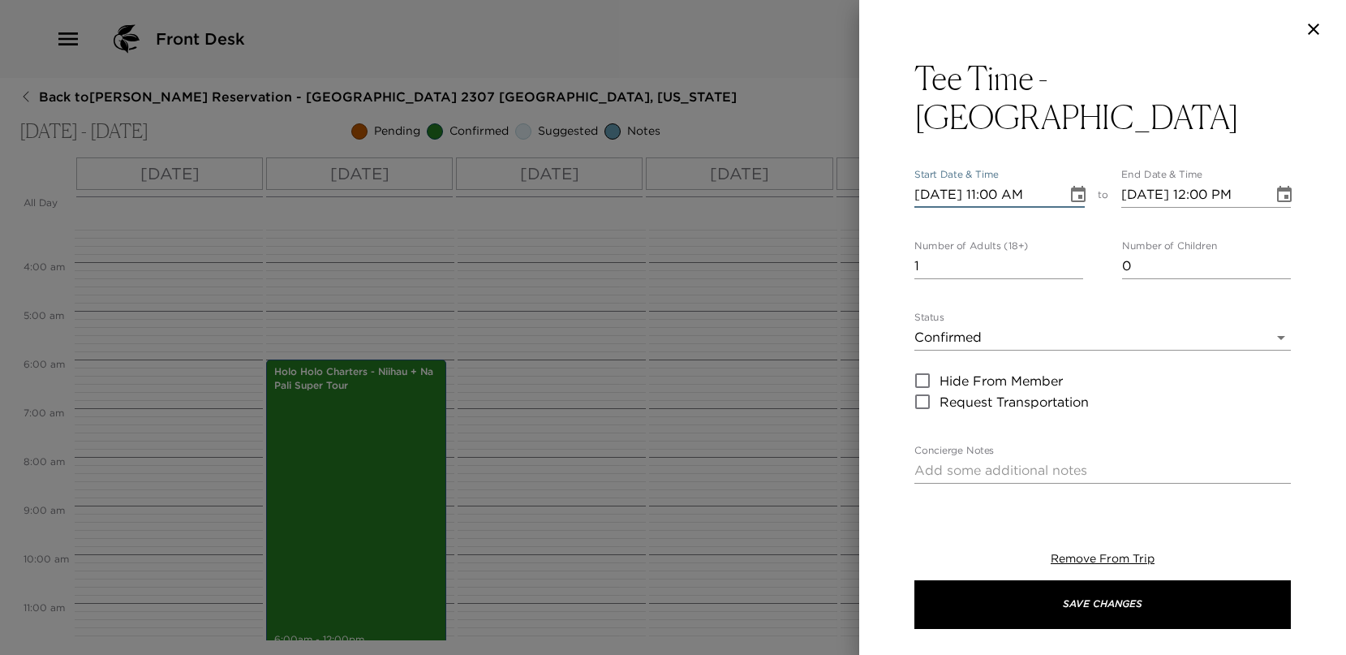
type input "[DATE] 11:00 AM"
type input "[DATE] 12:00 PM"
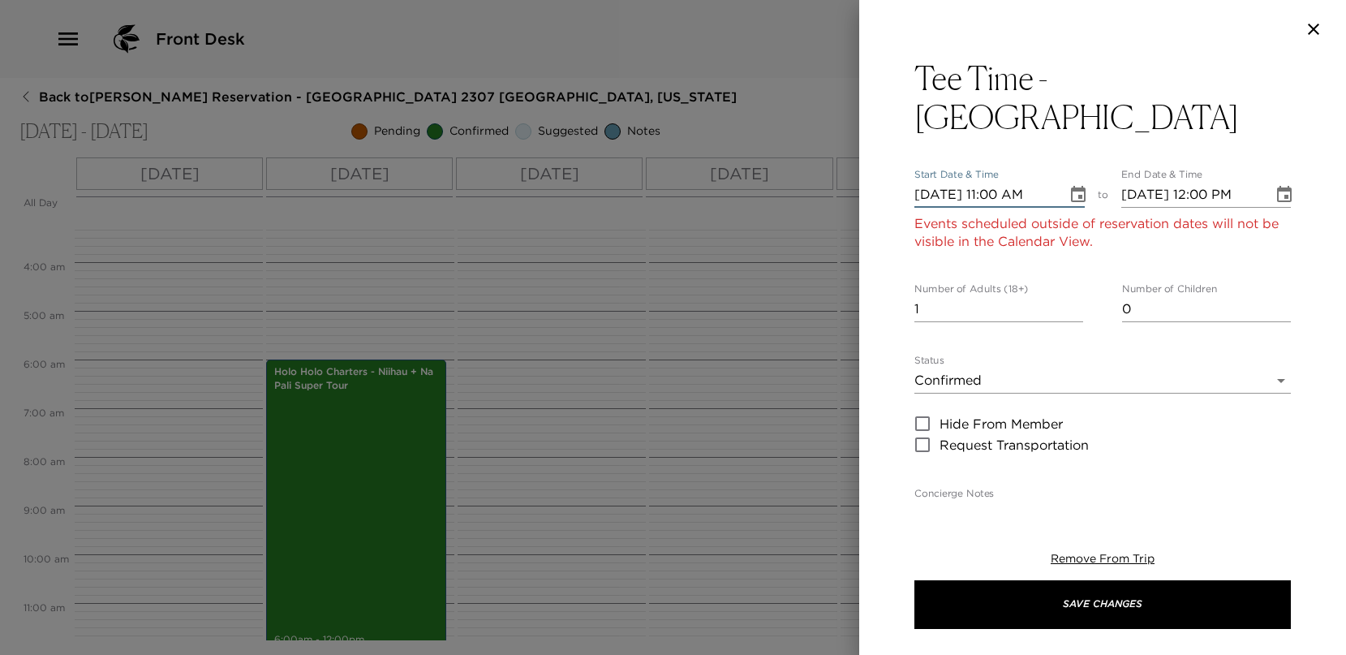
type input "[DATE] 11:00 AM"
type input "[DATE] 12:00 PM"
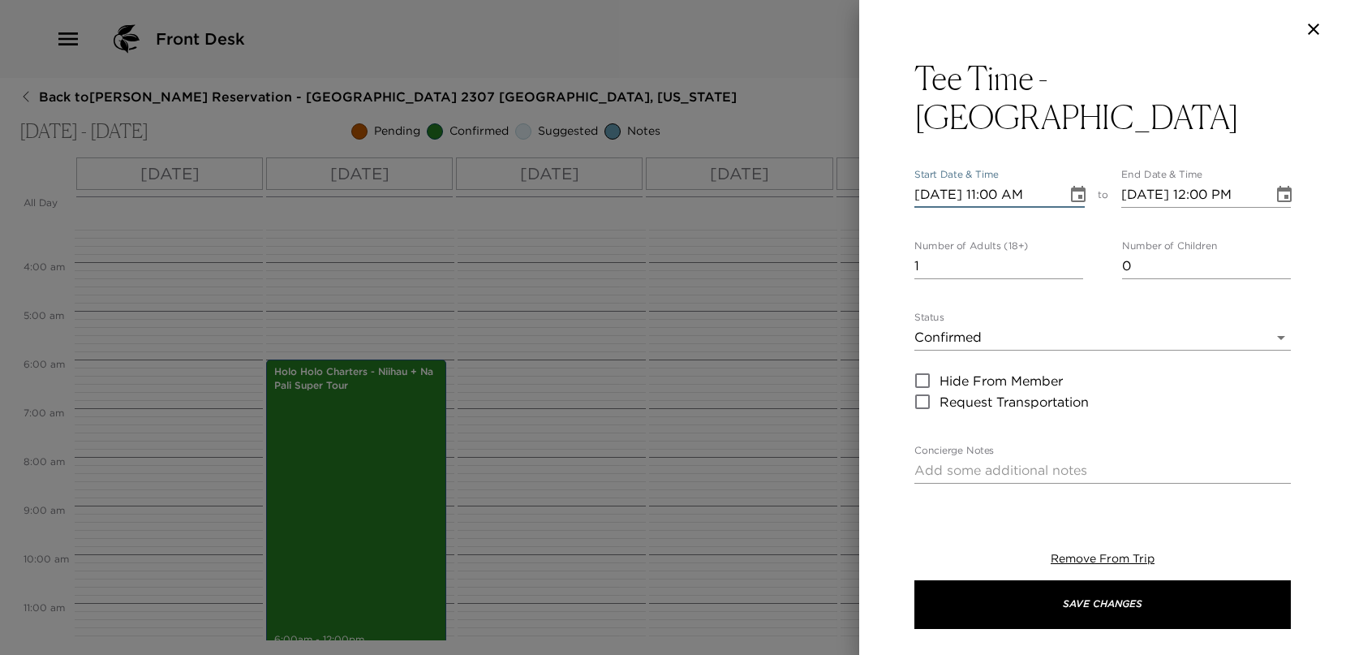
click at [998, 195] on input "[DATE] 11:00 AM" at bounding box center [984, 195] width 141 height 26
type input "[DATE] 08:00 AM"
drag, startPoint x: 929, startPoint y: 269, endPoint x: 865, endPoint y: 282, distance: 65.6
click at [859, 278] on div "Tee Time - [GEOGRAPHIC_DATA] Start Date & Time [DATE] 08:00 AM to End Date & Ti…" at bounding box center [1102, 278] width 487 height 441
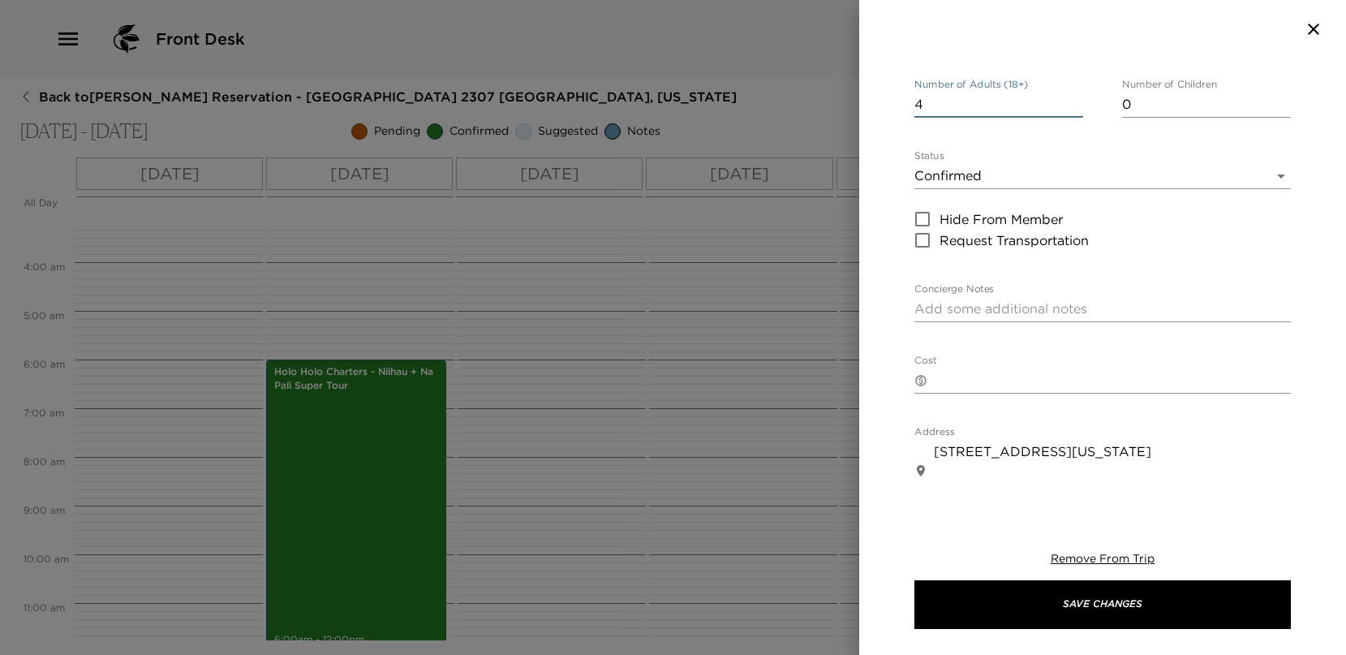
scroll to position [243, 0]
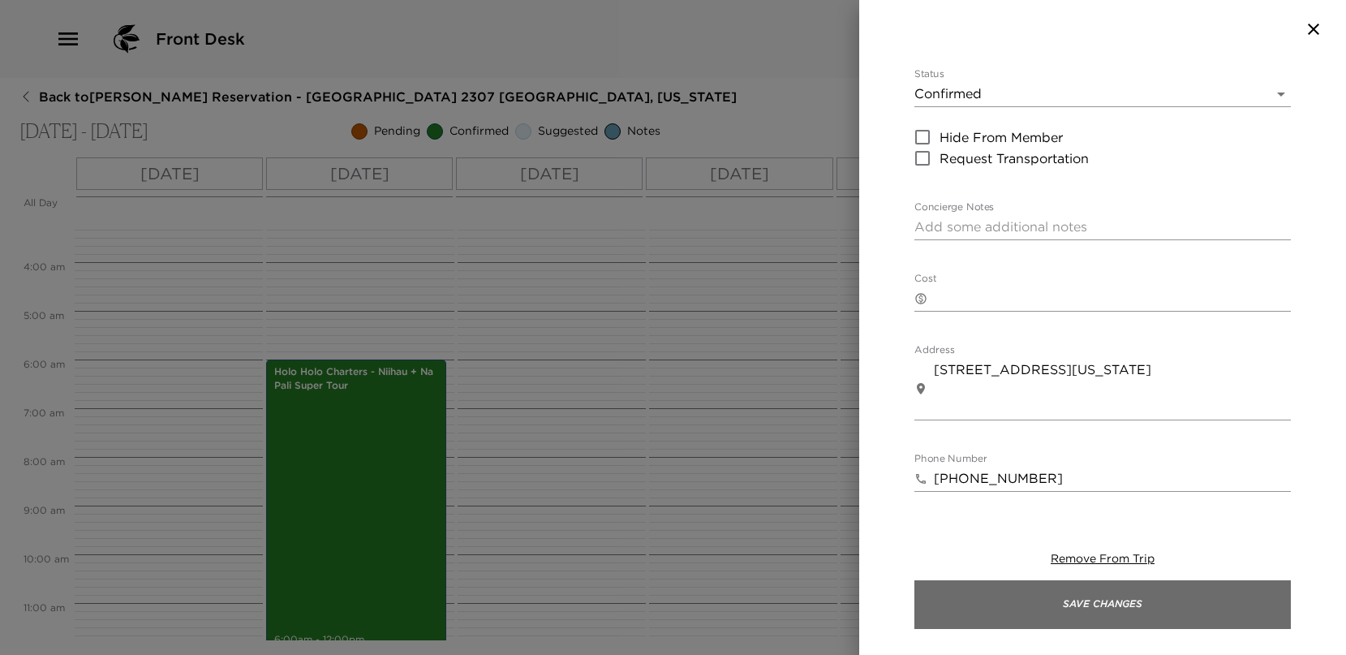
type input "4"
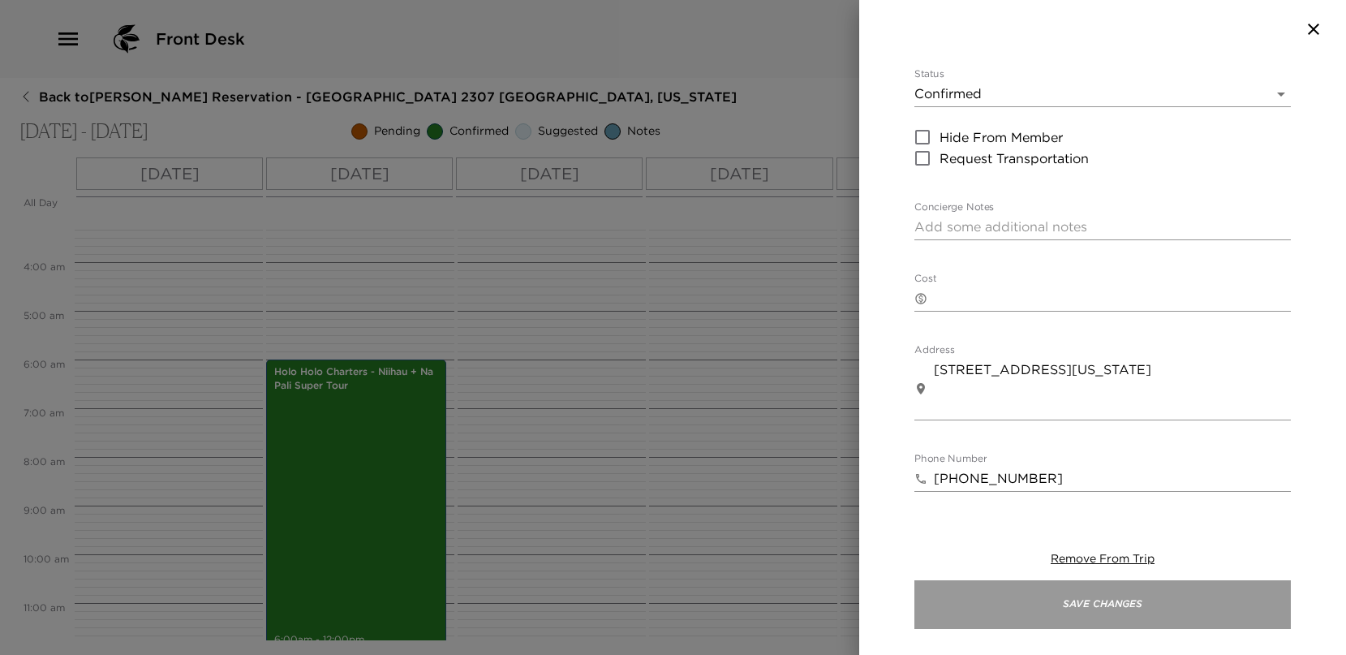
click at [1115, 592] on button "Save Changes" at bounding box center [1102, 604] width 376 height 49
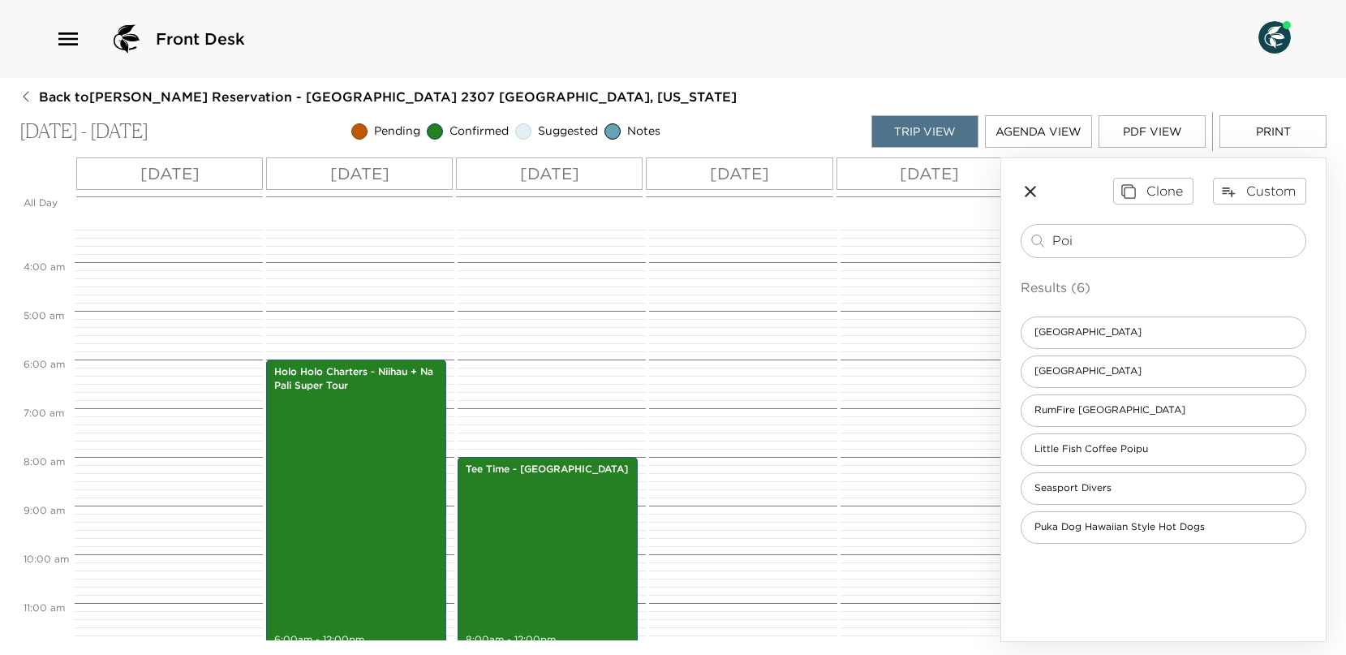
drag, startPoint x: 1014, startPoint y: 224, endPoint x: 973, endPoint y: 223, distance: 41.4
click at [973, 223] on div "All Day [DATE] [DATE] [DATE] [DATE] [DATE] [DATE] [DATE] [DATE] 12:00 AM 1:00 A…" at bounding box center [672, 399] width 1307 height 484
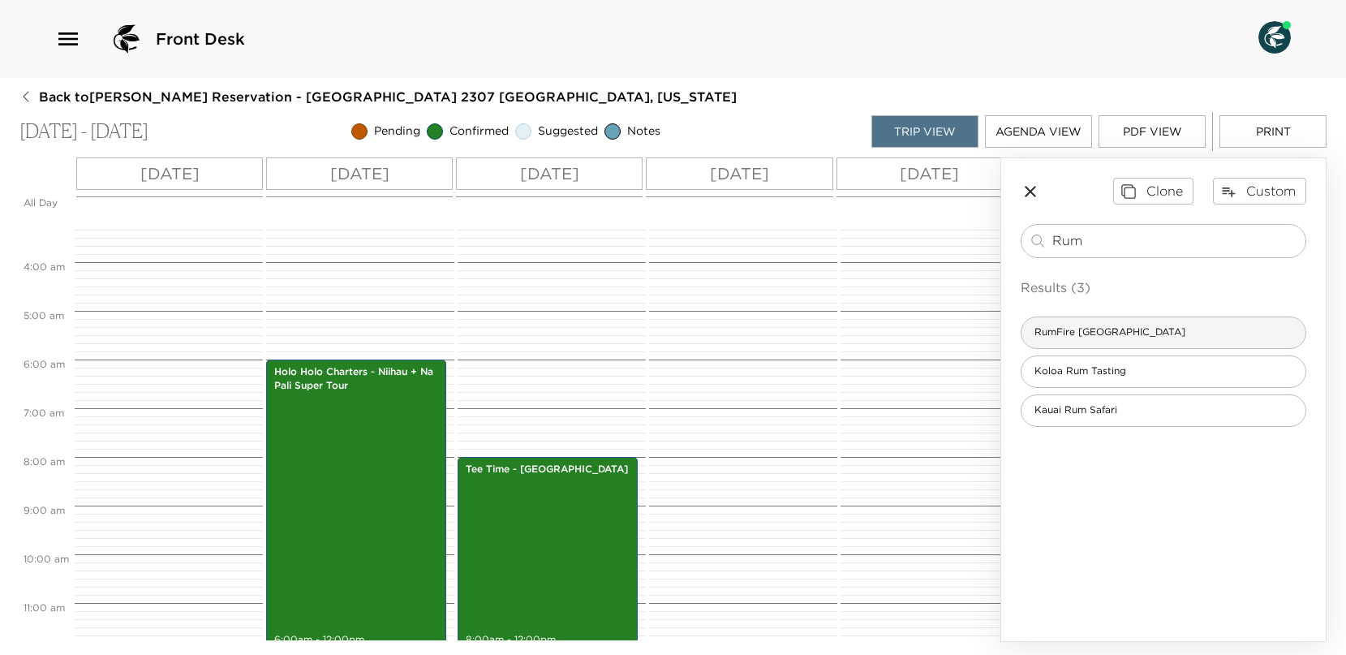
type input "Rum"
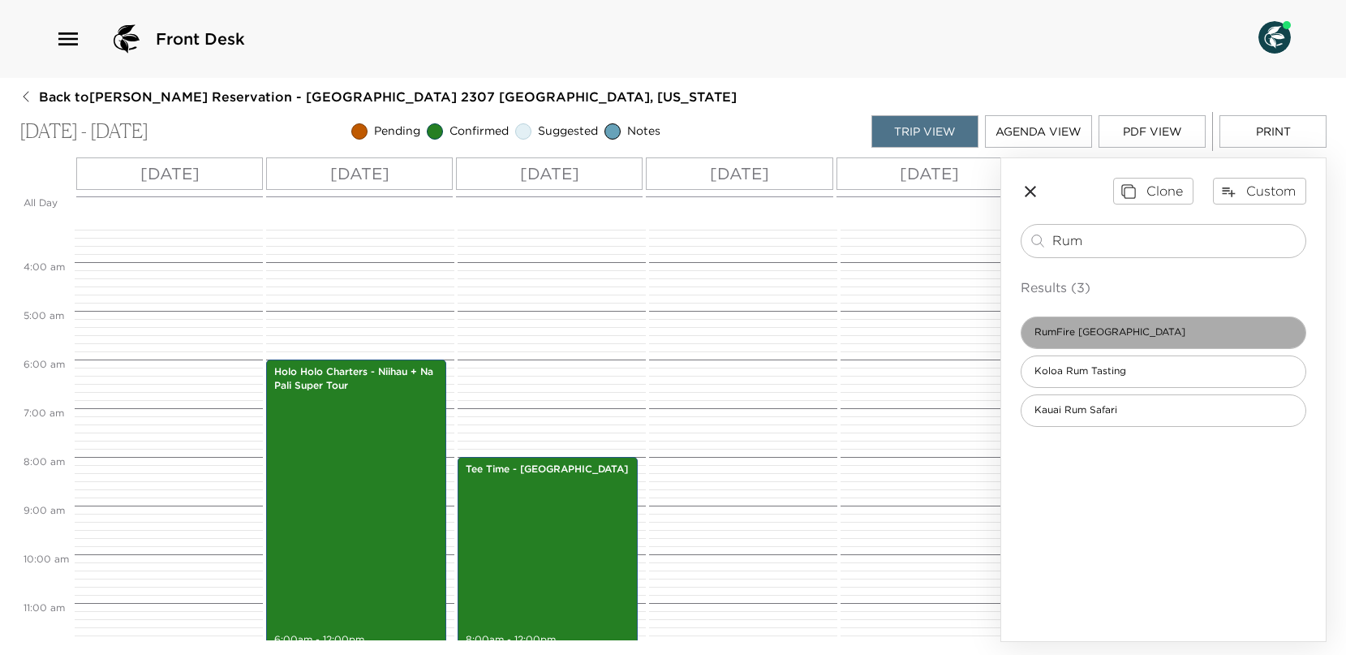
click at [1111, 330] on span "RumFire [GEOGRAPHIC_DATA]" at bounding box center [1109, 332] width 177 height 14
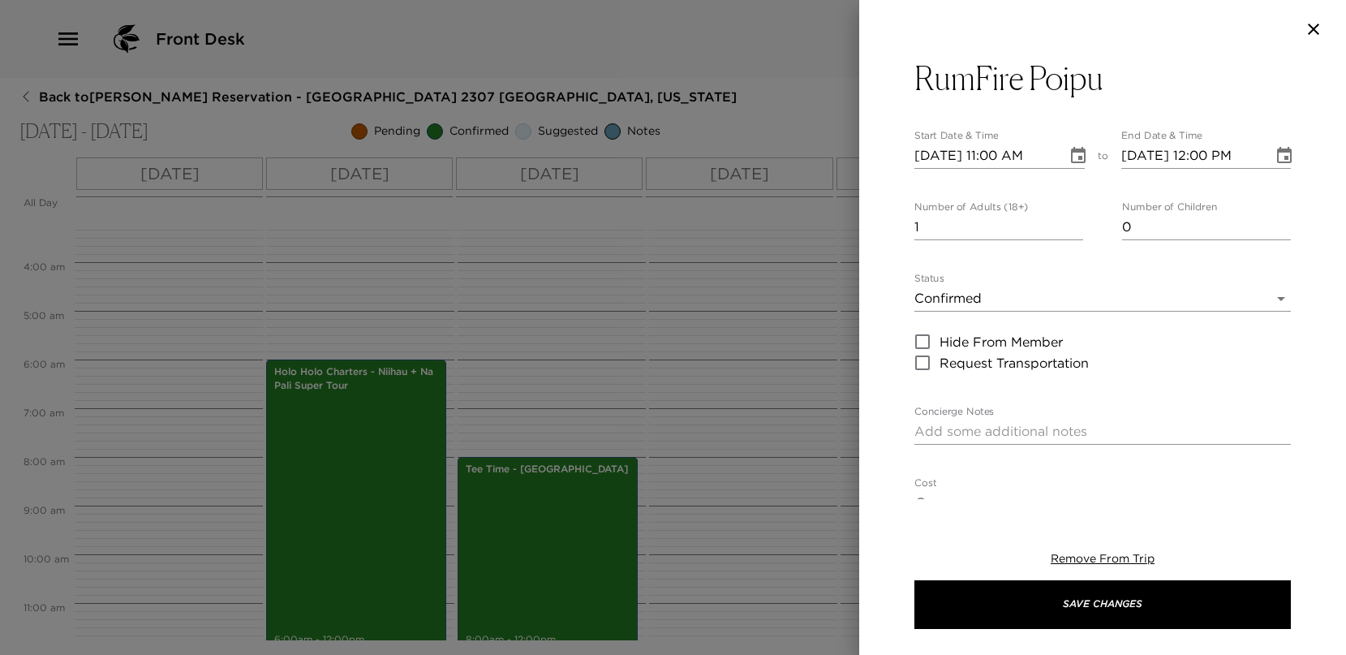
click at [909, 158] on div "RumFire Poipu Start Date & Time [DATE] 11:00 AM to End Date & Time [DATE] 12:00…" at bounding box center [1102, 278] width 487 height 441
click at [921, 157] on input "[DATE] 11:00 AM" at bounding box center [984, 156] width 141 height 26
type input "[DATE] 11:00 AM"
type input "[DATE] 12:00 PM"
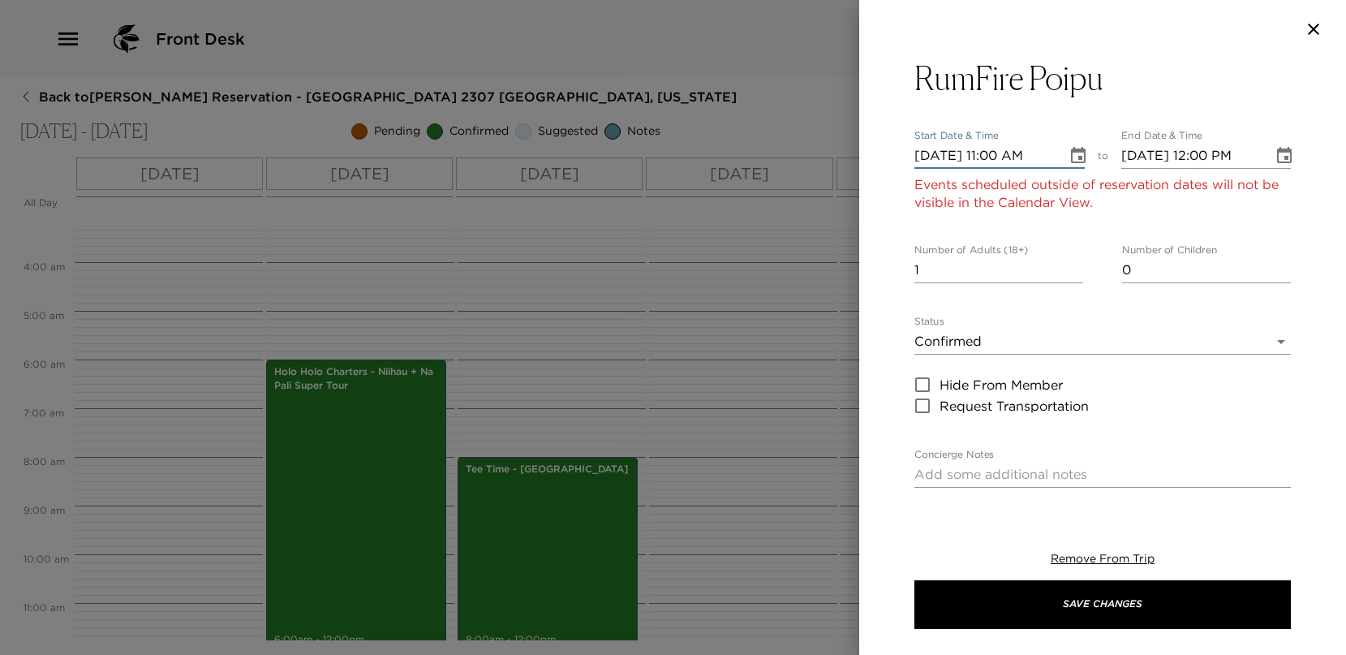
type input "[DATE] 11:00 AM"
type input "[DATE] 12:00 PM"
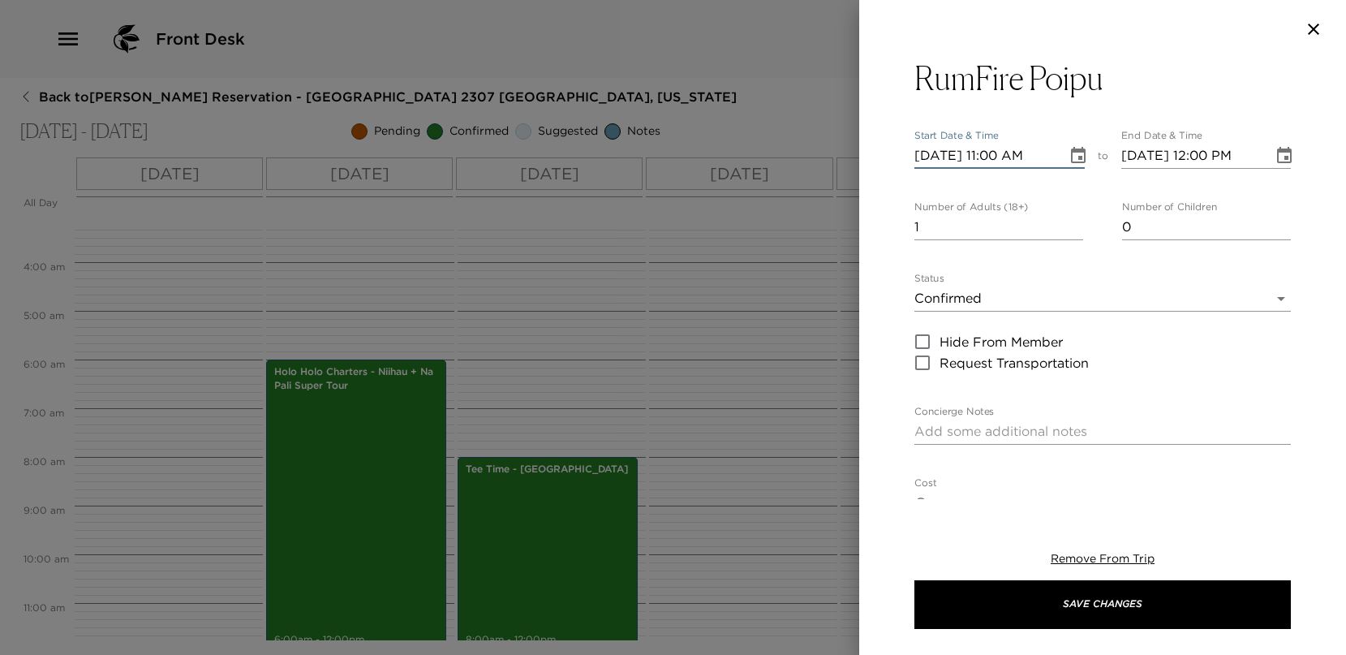
type input "[DATE] 11:00 AM"
type input "[DATE] 12:00 PM"
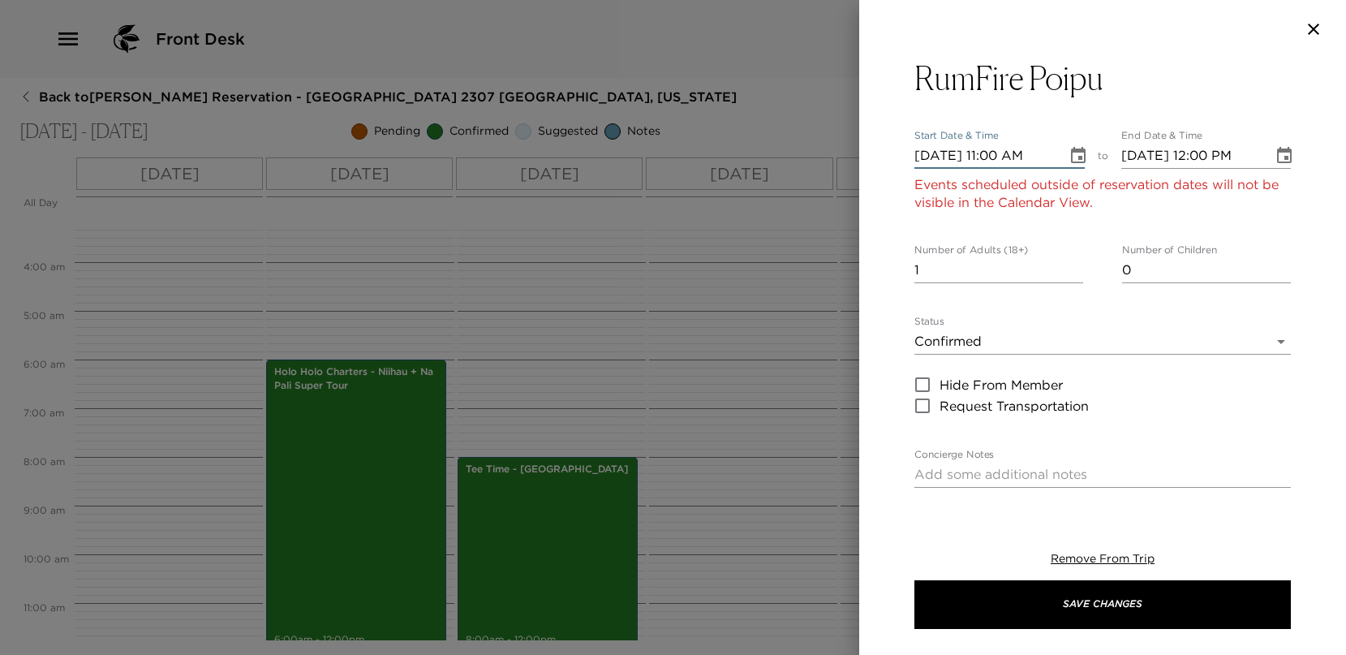
type input "[DATE] 11:00 AM"
type input "[DATE] 12:00 PM"
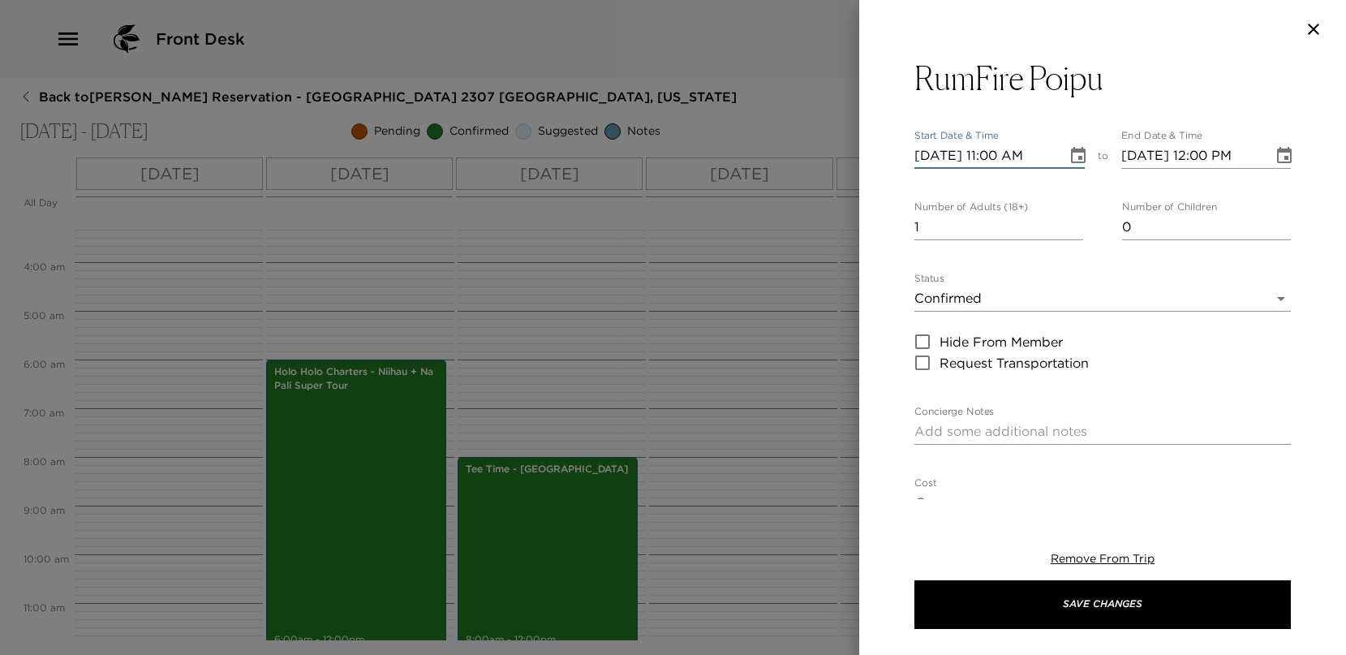
click at [996, 152] on input "[DATE] 11:00 AM" at bounding box center [984, 156] width 141 height 26
type input "[DATE] 06:00 PM"
type input "[DATE] 07:00 PM"
type input "[DATE] 06:00 PM"
drag, startPoint x: 972, startPoint y: 227, endPoint x: 791, endPoint y: 229, distance: 180.9
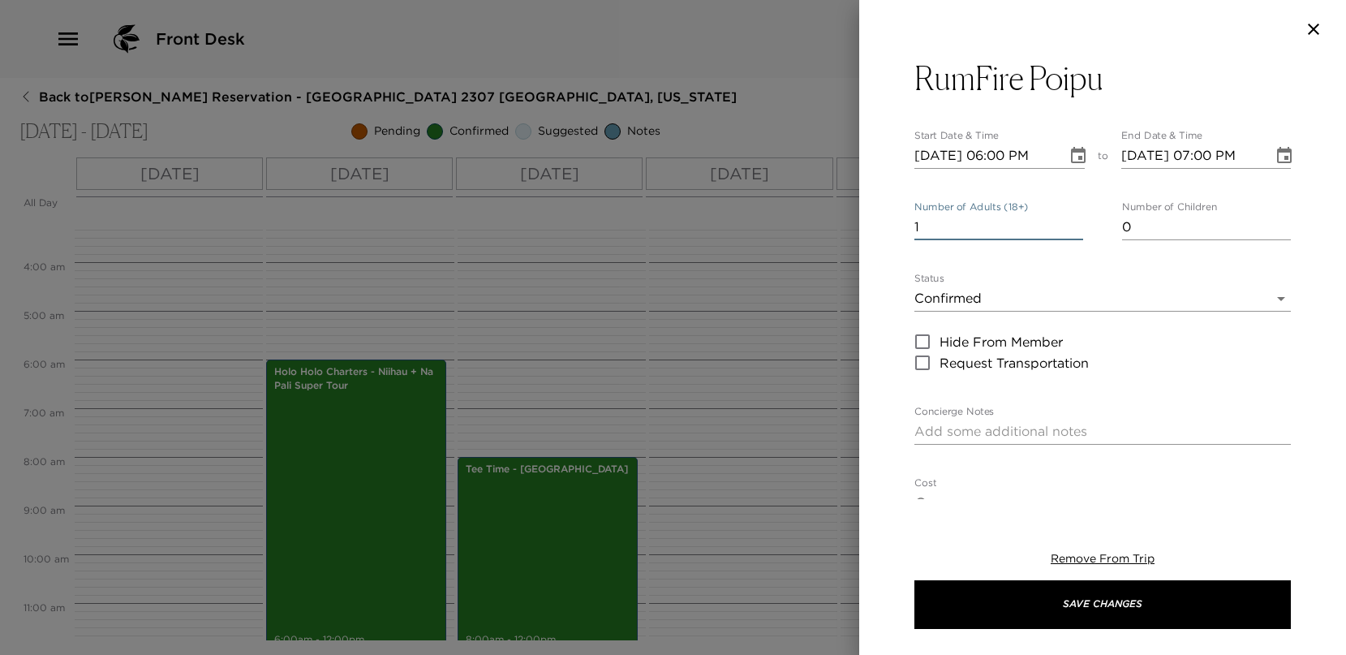
click at [791, 229] on div "RumFire Poipu Start Date & Time [DATE] 06:00 PM to End Date & Time [DATE] 07:00…" at bounding box center [673, 327] width 1346 height 655
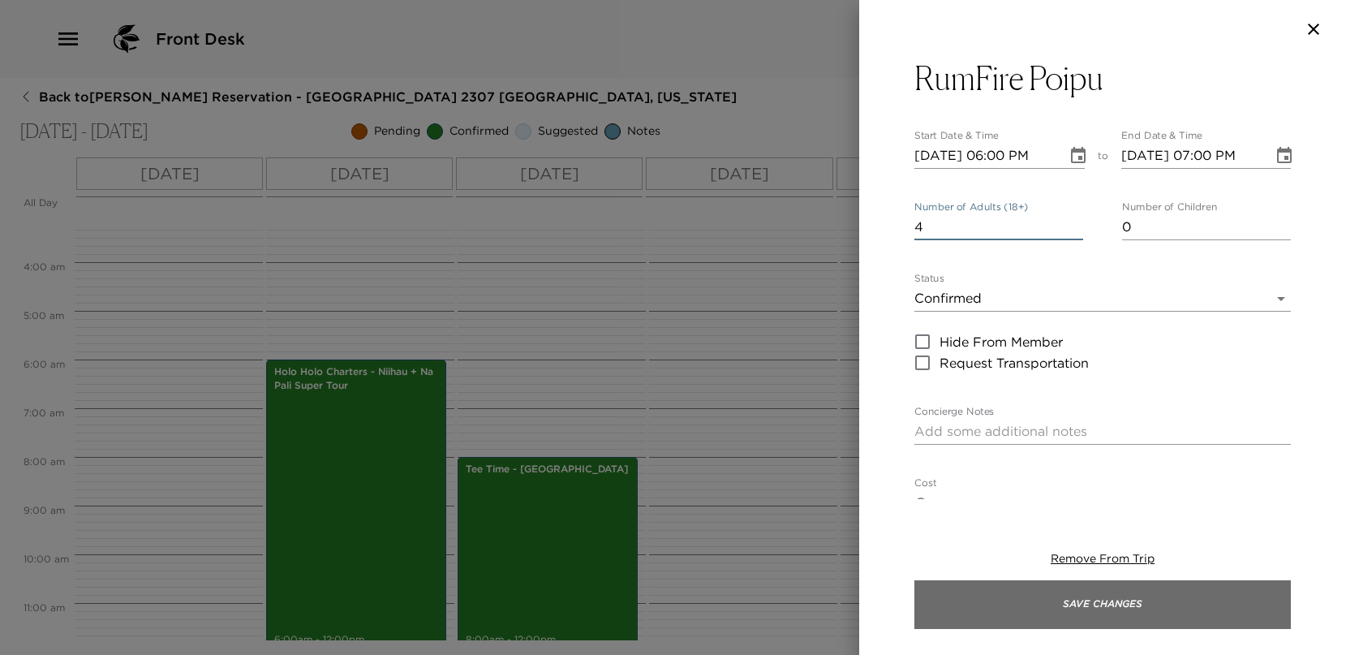
type input "4"
click at [1128, 619] on button "Save Changes" at bounding box center [1102, 604] width 376 height 49
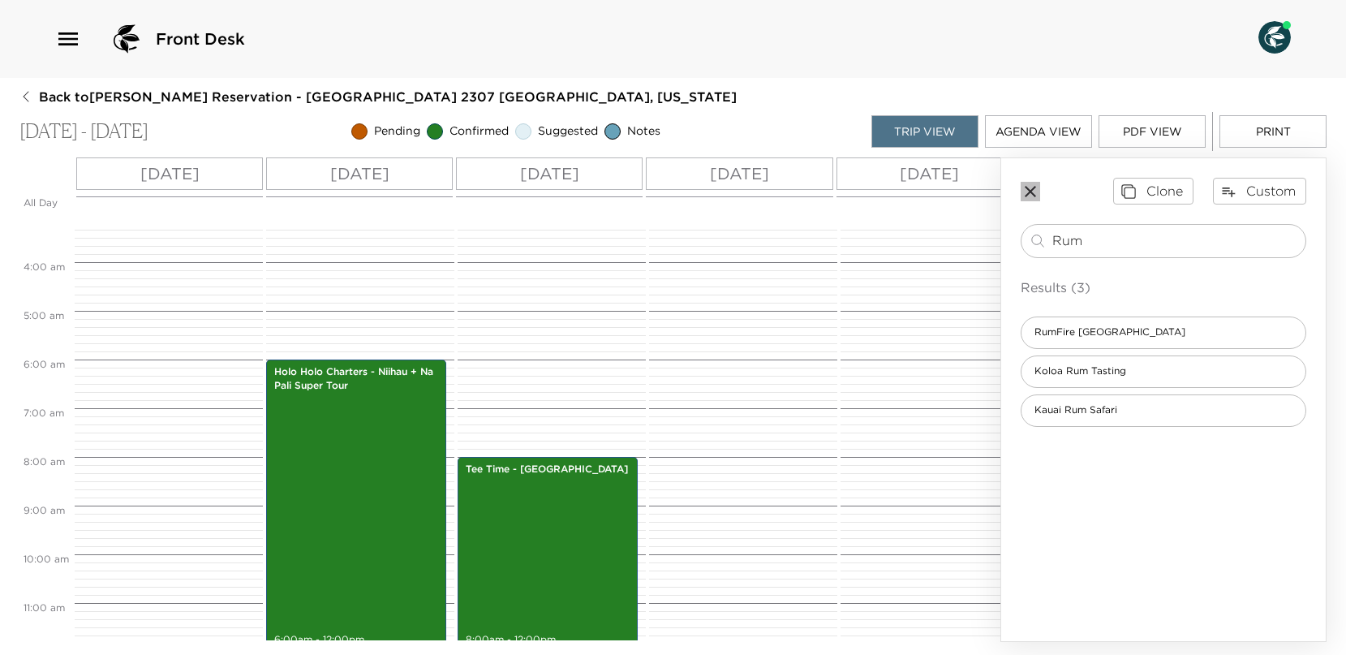
click at [1037, 187] on icon "button" at bounding box center [1030, 191] width 19 height 19
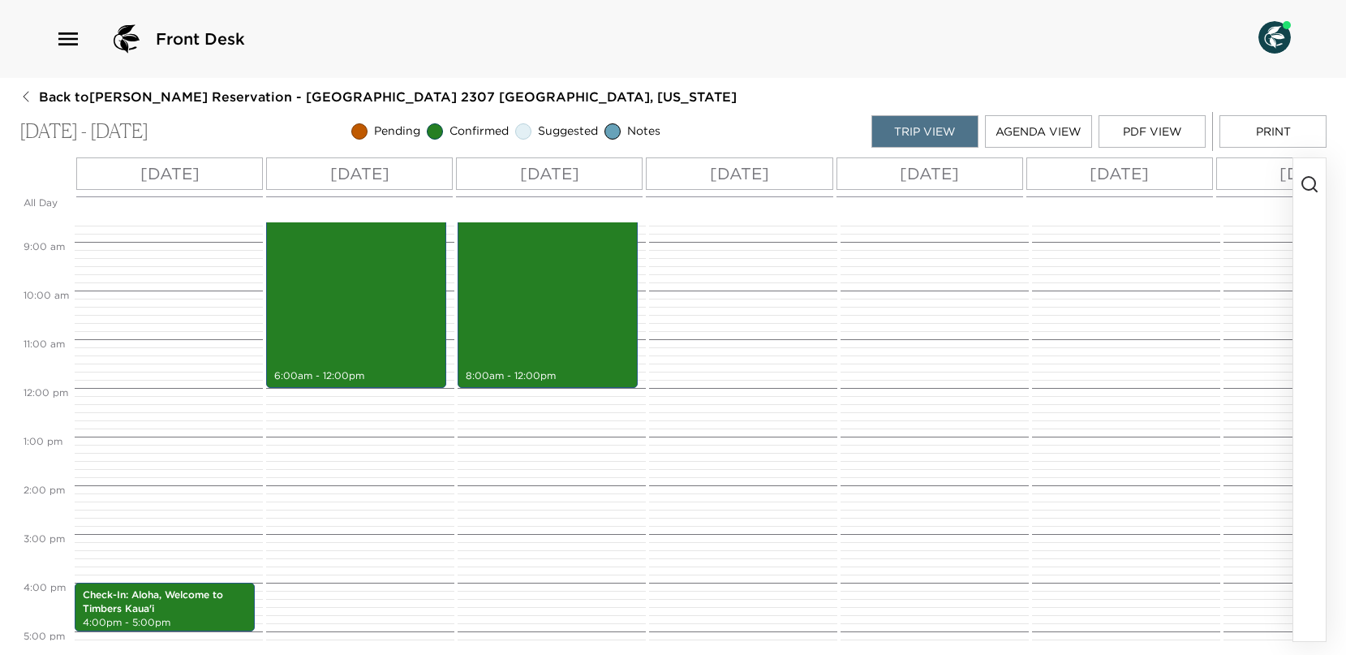
scroll to position [438, 0]
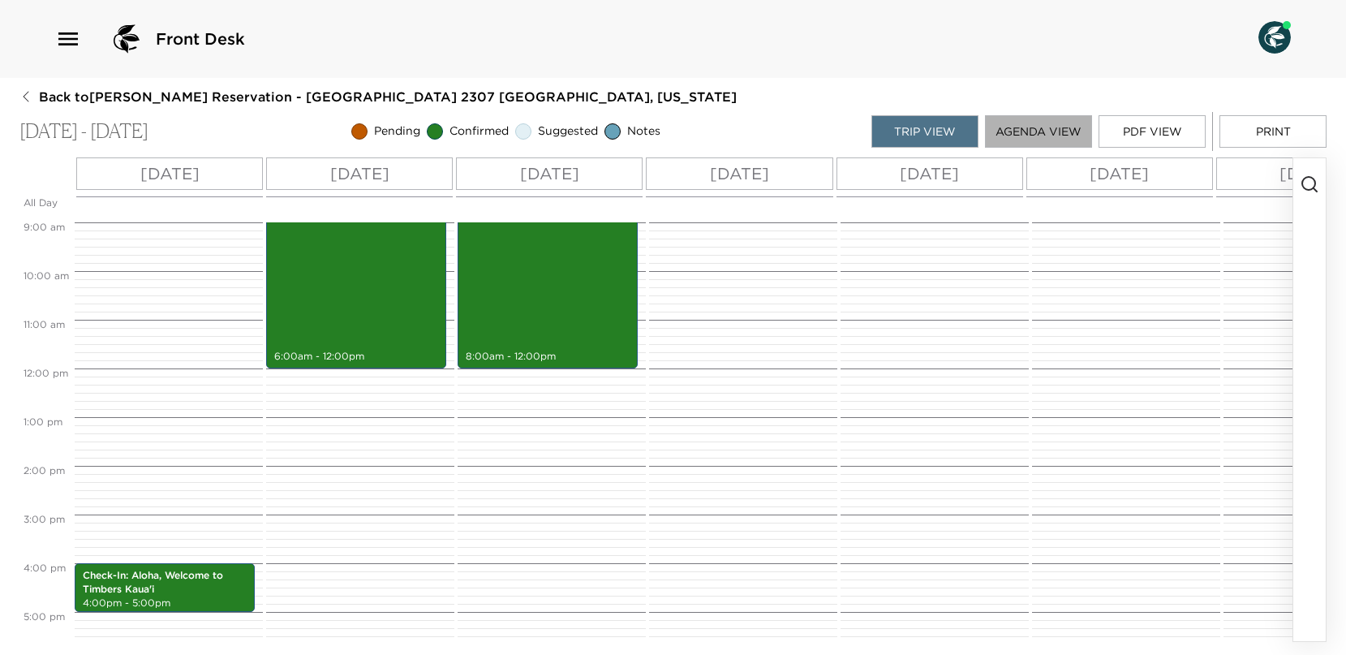
click at [1054, 130] on button "Agenda View" at bounding box center [1038, 131] width 107 height 32
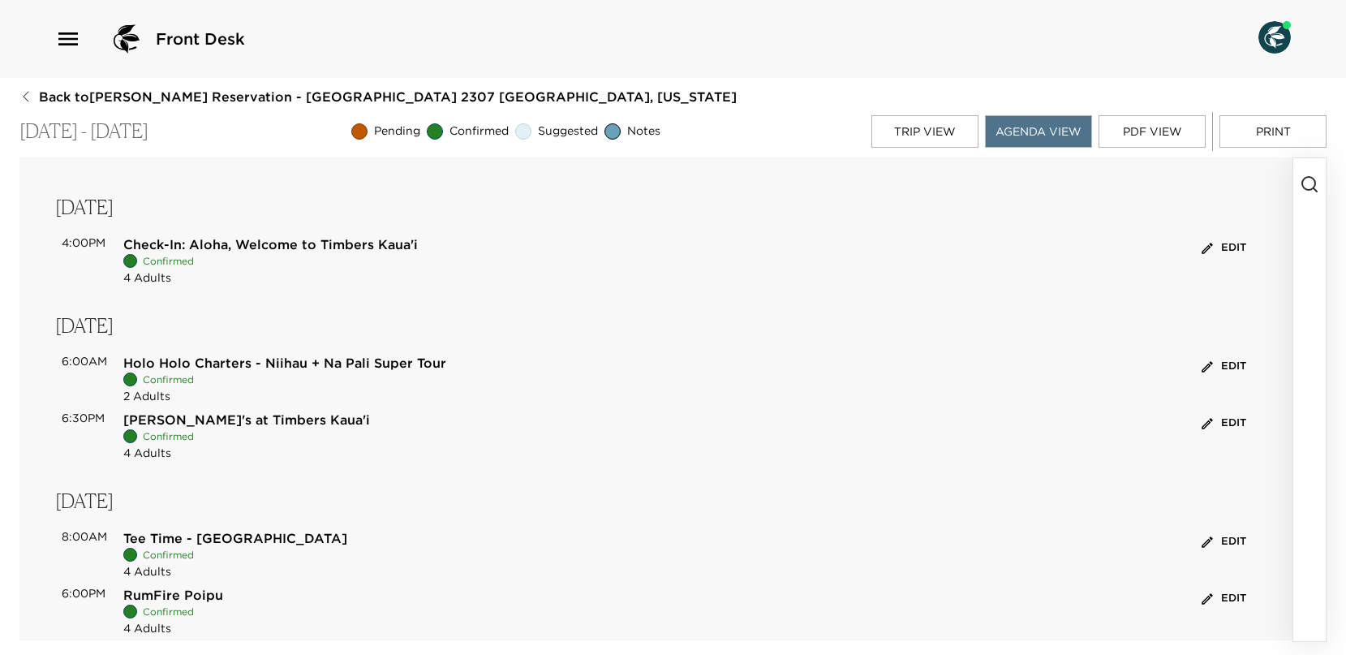
click at [1225, 367] on button "Edit" at bounding box center [1223, 366] width 53 height 25
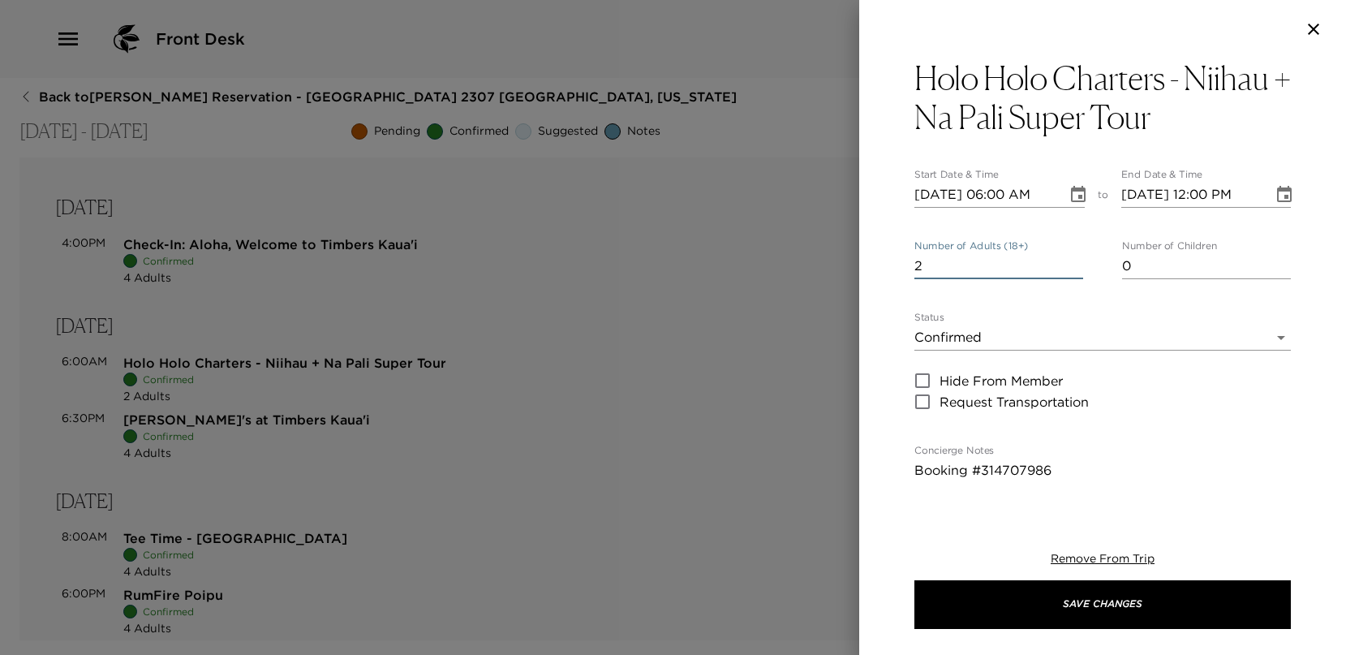
drag, startPoint x: 956, startPoint y: 273, endPoint x: 798, endPoint y: 265, distance: 157.6
click at [782, 266] on div "Holo Holo Charters - Niihau + Na Pali Super Tour Start Date & Time [DATE] 06:00…" at bounding box center [673, 327] width 1346 height 655
type input "4"
click at [914, 580] on button "Save Changes" at bounding box center [1102, 604] width 376 height 49
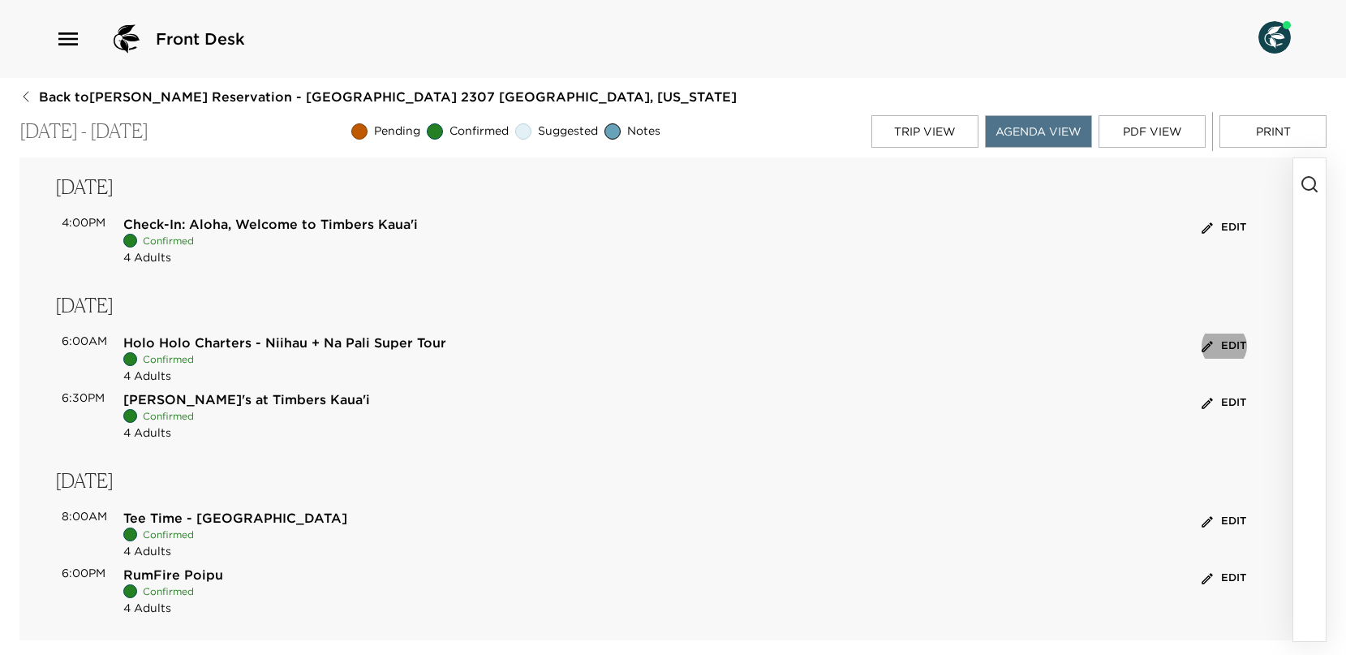
scroll to position [32, 0]
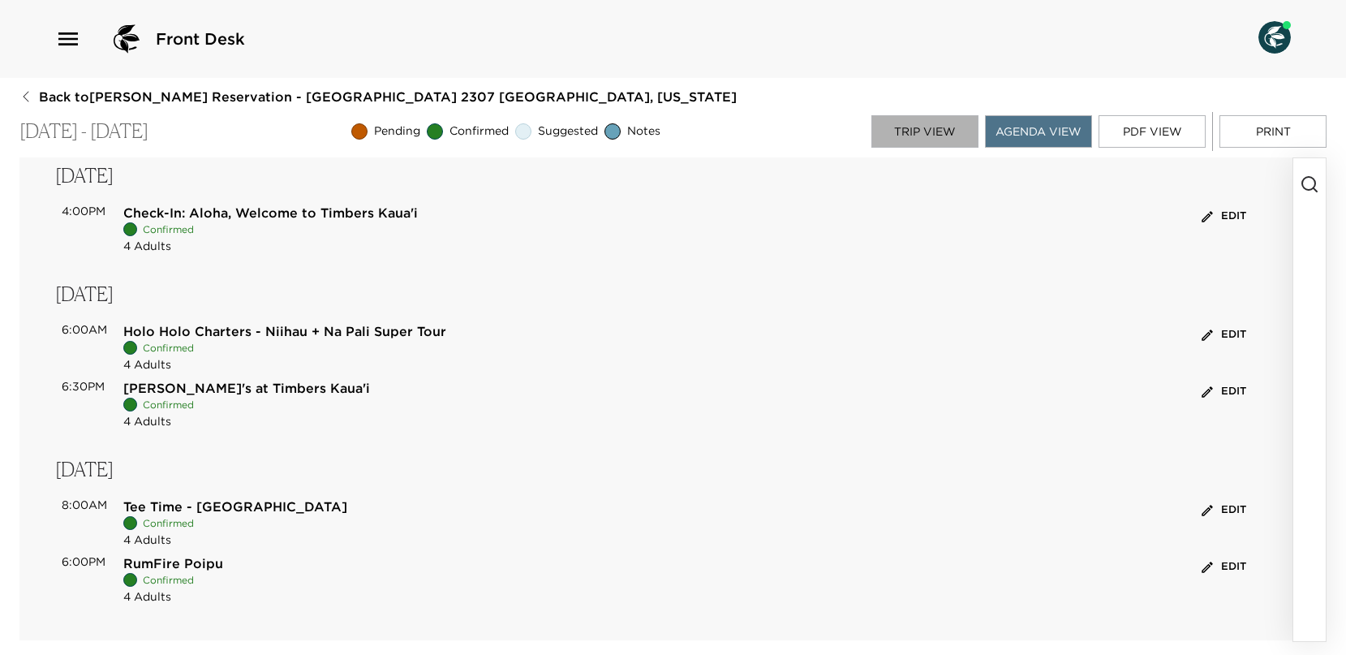
click at [927, 122] on button "Trip View" at bounding box center [924, 131] width 107 height 32
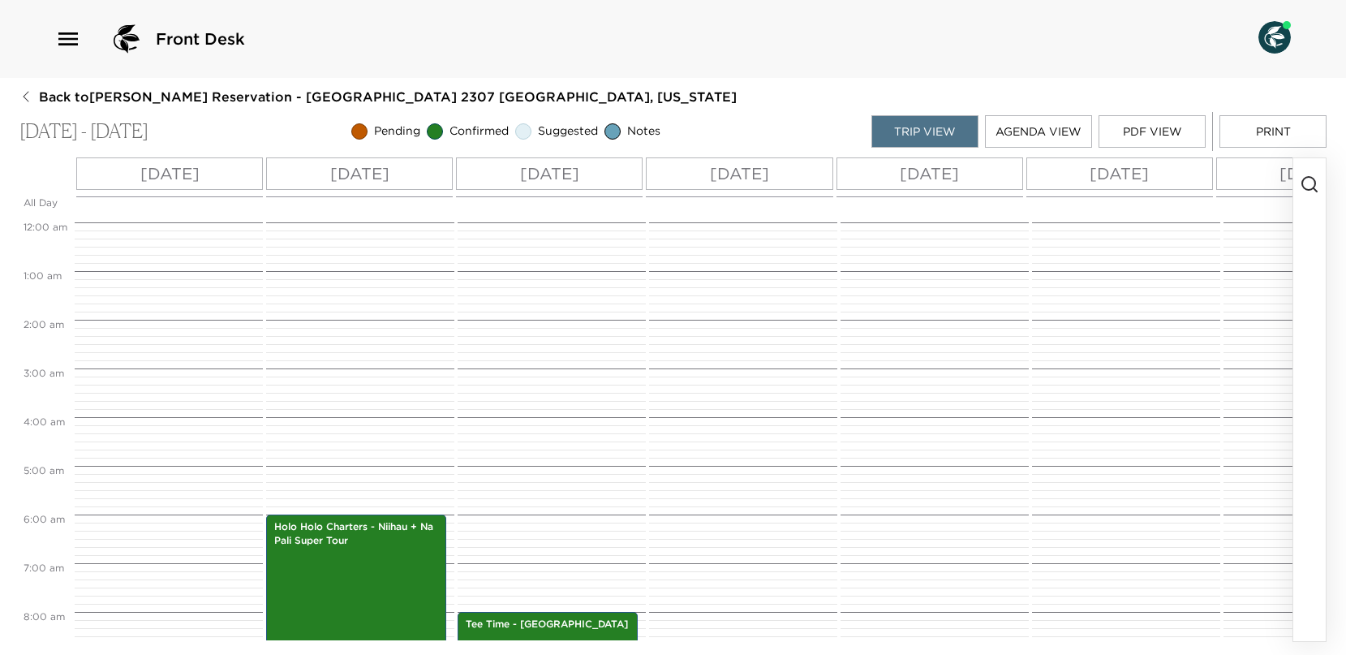
scroll to position [292, 0]
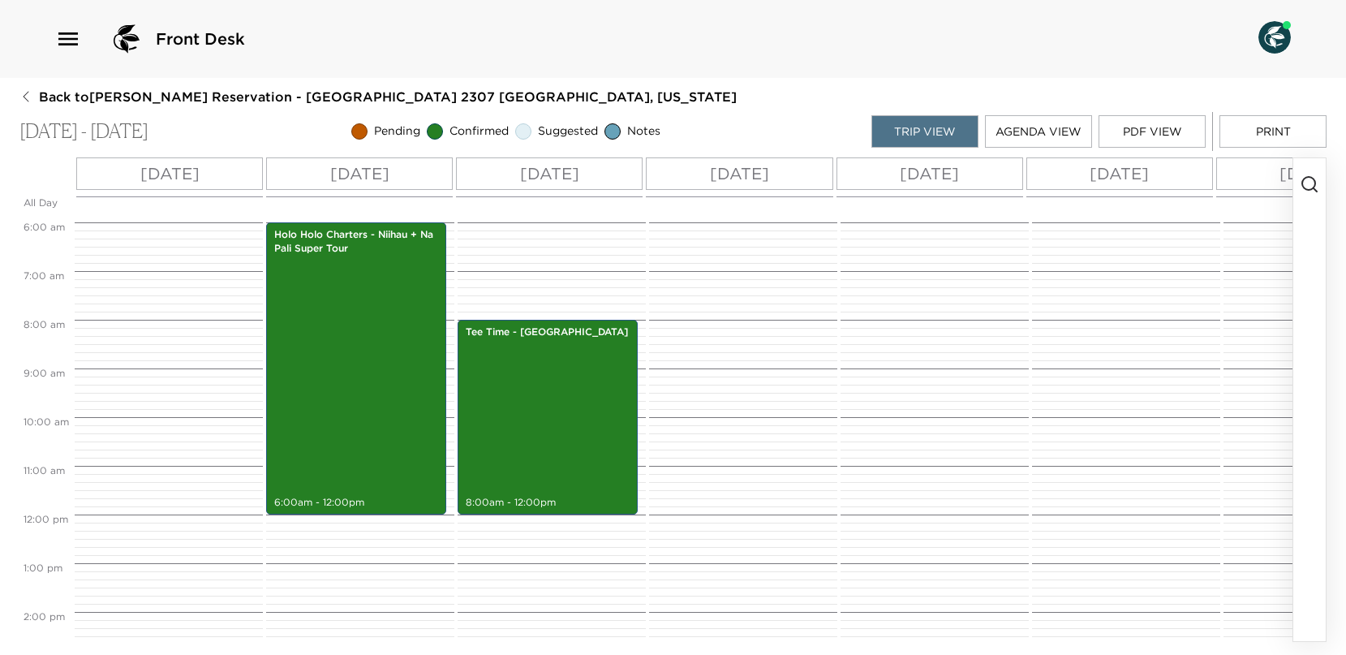
click at [1298, 178] on button "button" at bounding box center [1309, 399] width 32 height 483
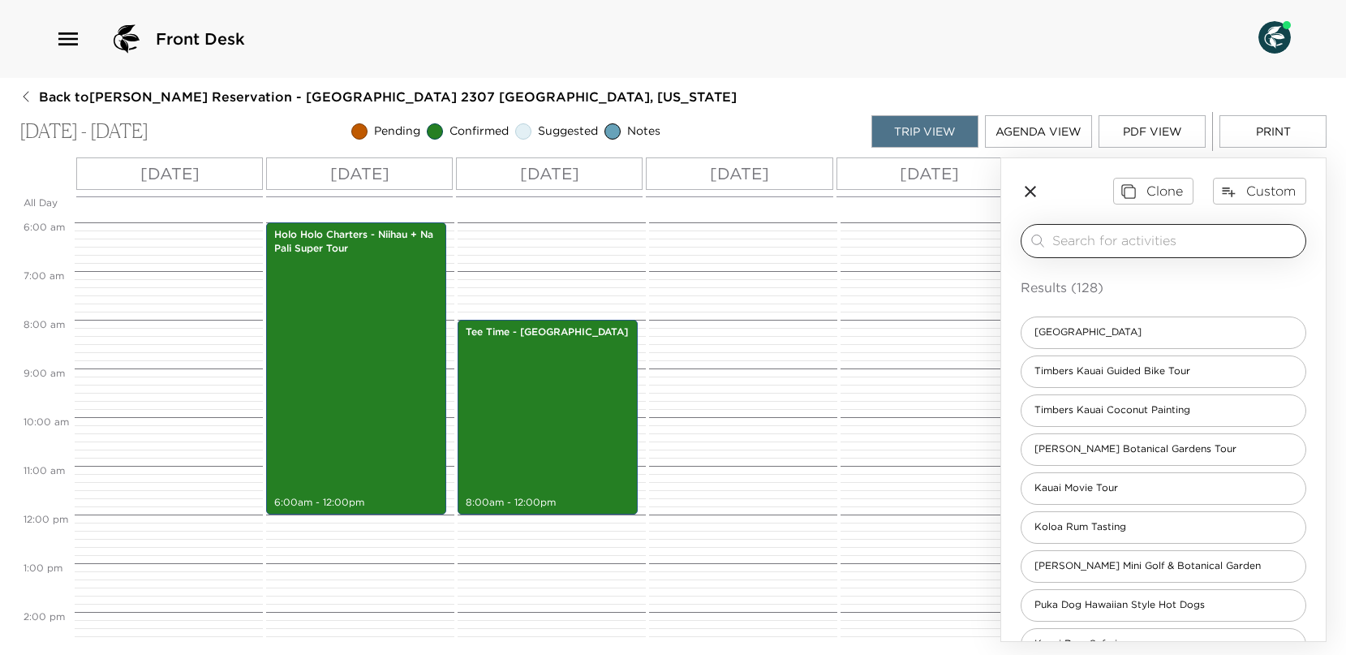
click at [1108, 230] on div "​" at bounding box center [1164, 241] width 286 height 34
click at [1089, 247] on input "search" at bounding box center [1175, 240] width 247 height 19
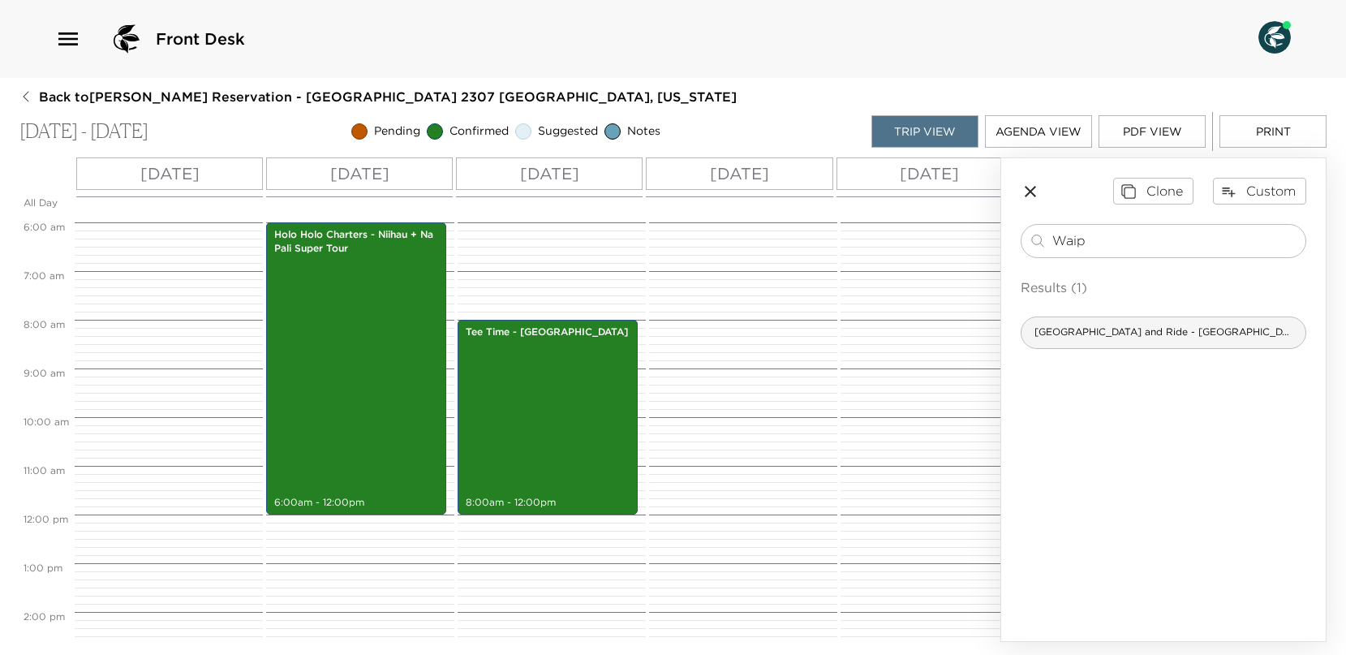
type input "Waip"
click at [1111, 328] on span "[GEOGRAPHIC_DATA] and Ride - [GEOGRAPHIC_DATA] Shuttle" at bounding box center [1163, 332] width 284 height 14
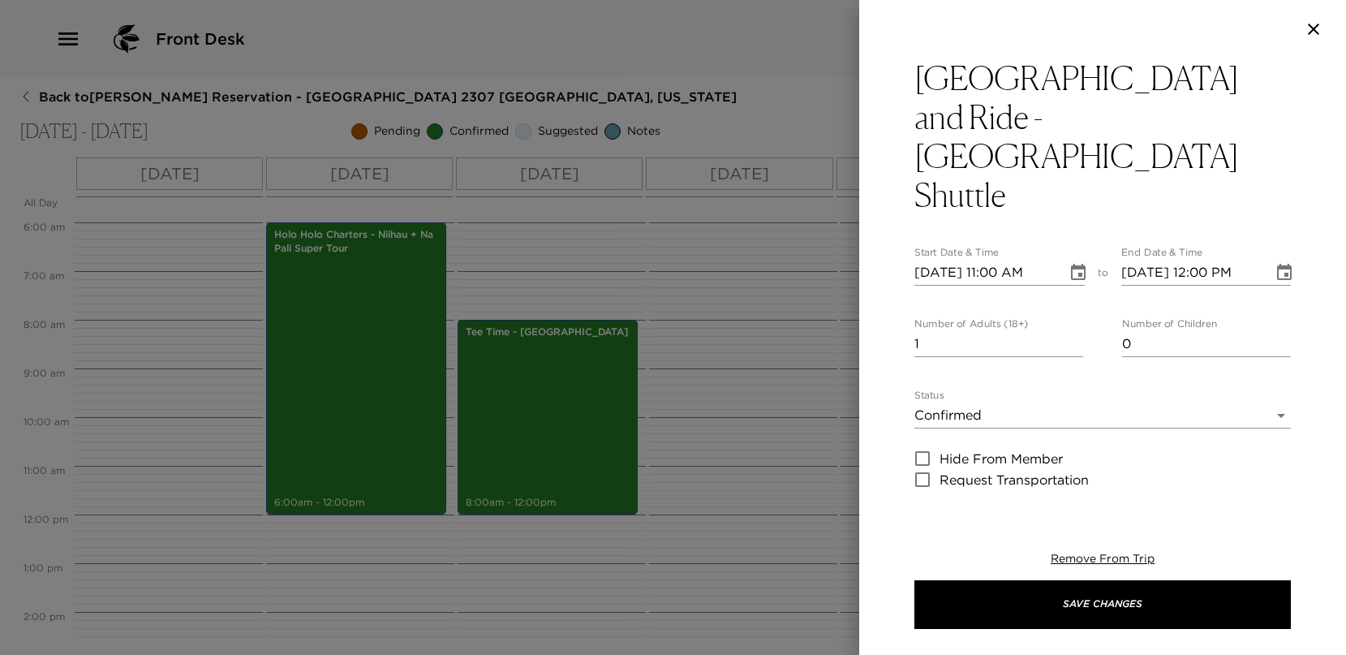
type textarea "Please have your Shuttle + Entry passes and ID on you. Parking Address: [STREET…"
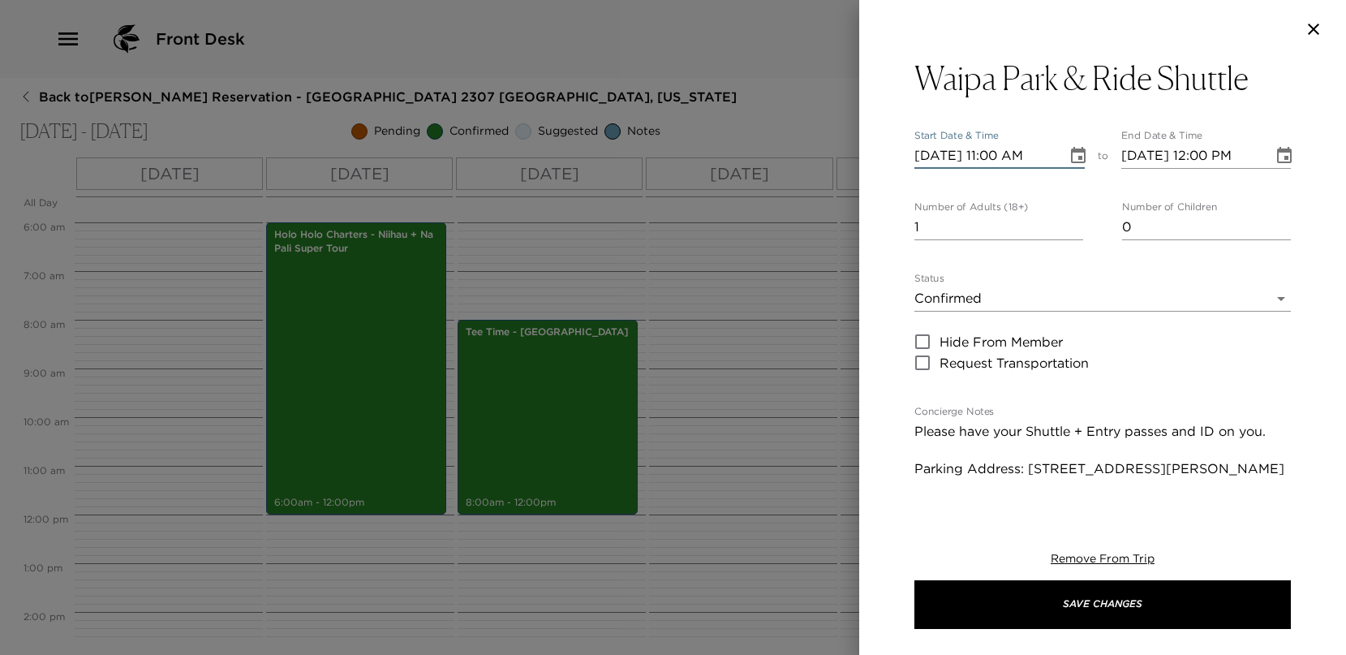
click at [920, 146] on input "[DATE] 11:00 AM" at bounding box center [984, 156] width 141 height 26
type input "[DATE] 11:00 AM"
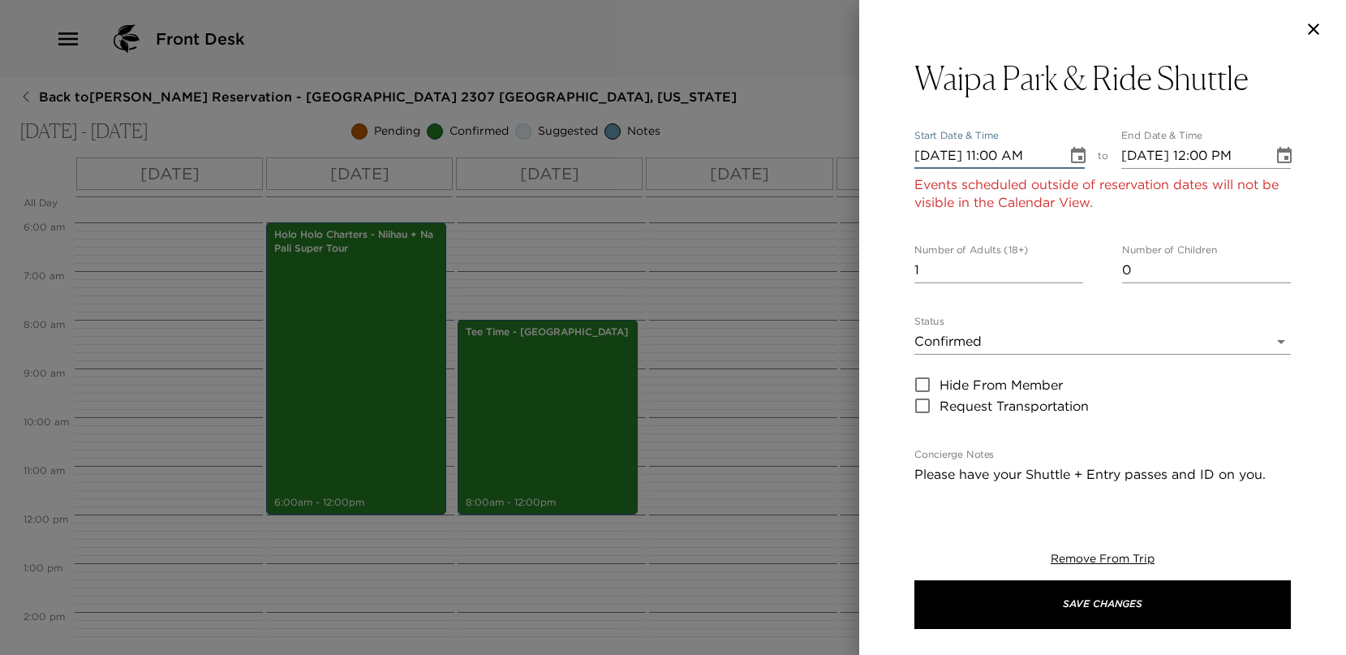
type input "[DATE] 12:00 PM"
type input "[DATE] 11:00 AM"
type input "[DATE] 12:00 PM"
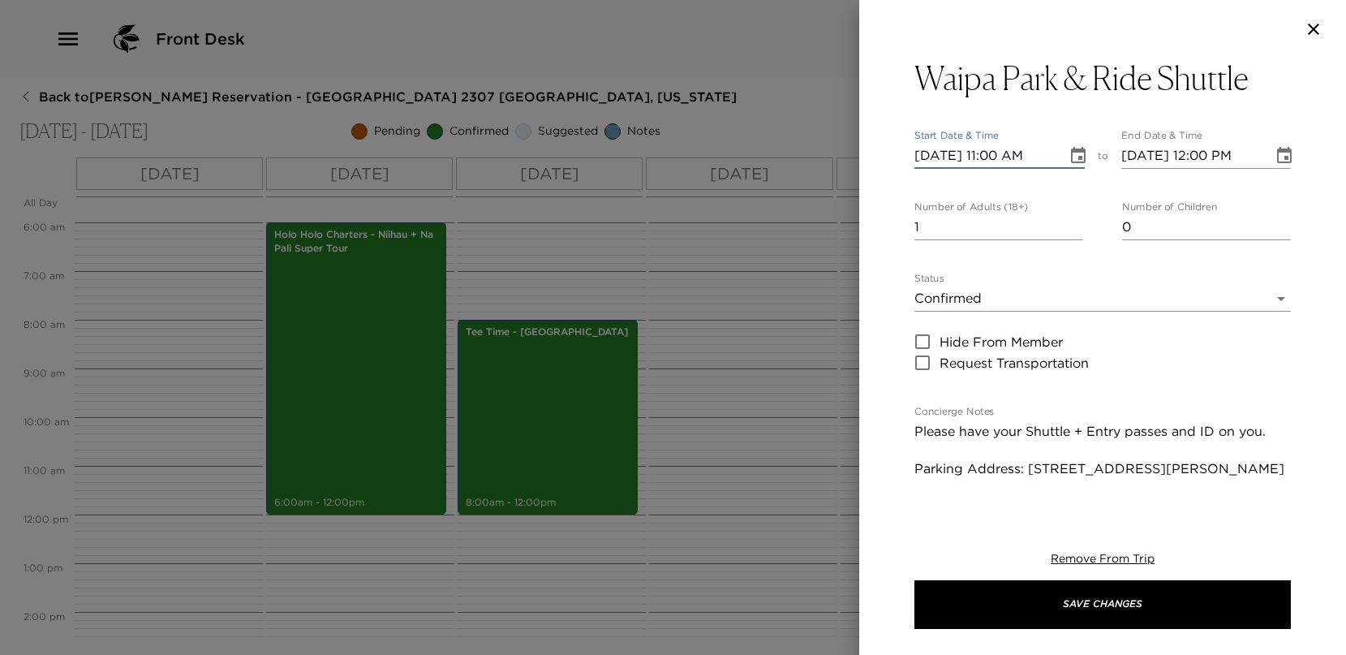
type input "[DATE] 11:00 AM"
type input "[DATE] 12:00 PM"
type input "[DATE] 11:00 AM"
type input "[DATE] 12:00 PM"
click at [998, 155] on input "[DATE] 11:00 AM" at bounding box center [984, 156] width 141 height 26
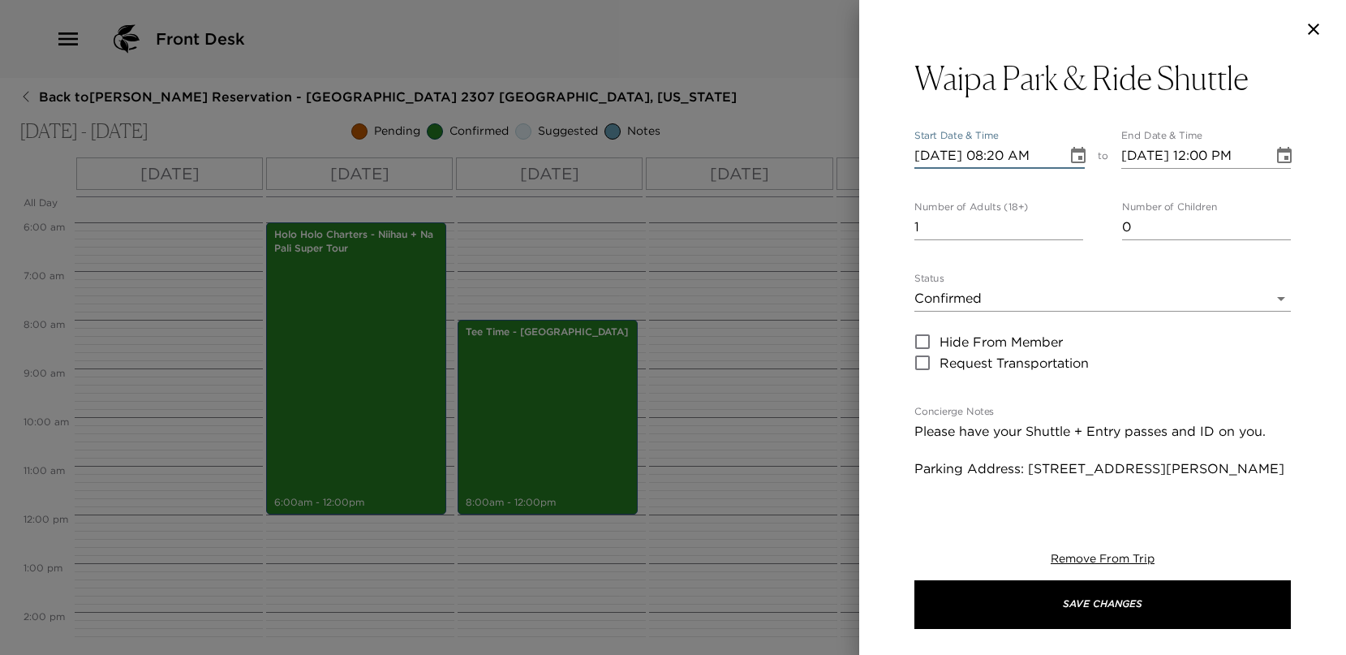
type input "[DATE] 08:20 AM"
drag, startPoint x: 935, startPoint y: 222, endPoint x: 886, endPoint y: 223, distance: 48.7
click at [887, 223] on div "Waipa Park & Ride Shuttle Start Date & Time [DATE] 08:20 AM to End Date & Time …" at bounding box center [1102, 278] width 487 height 441
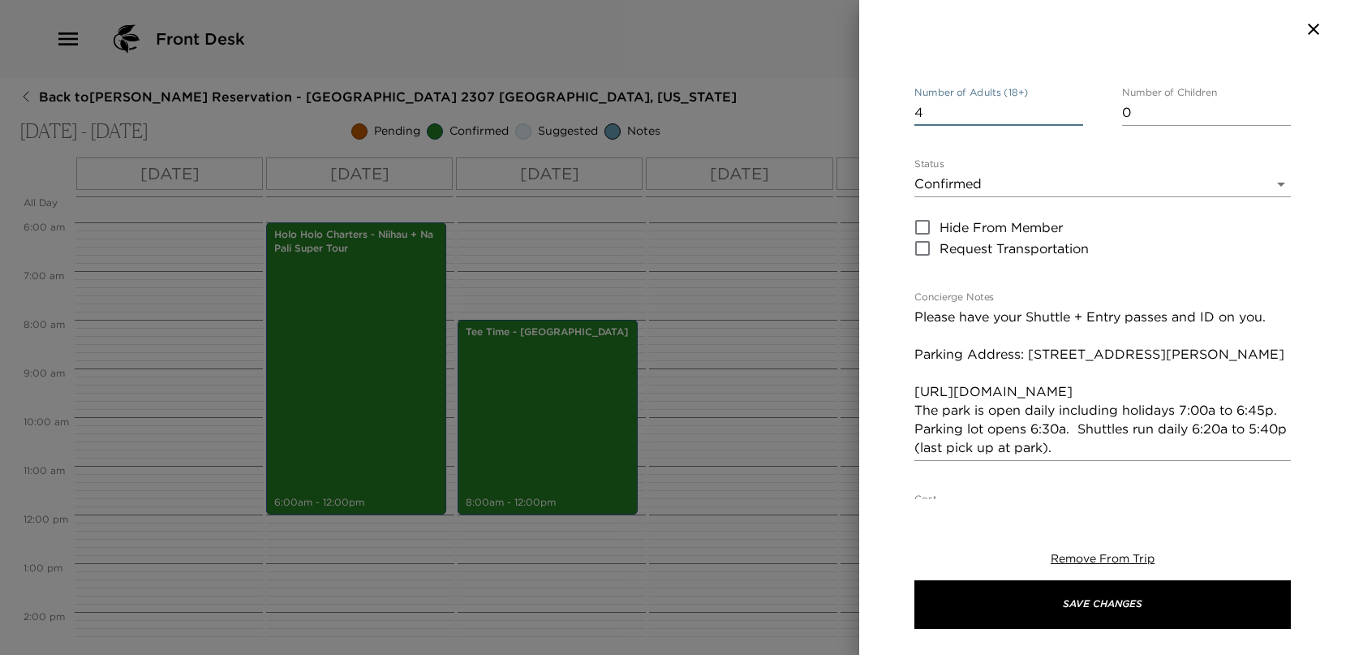
scroll to position [162, 0]
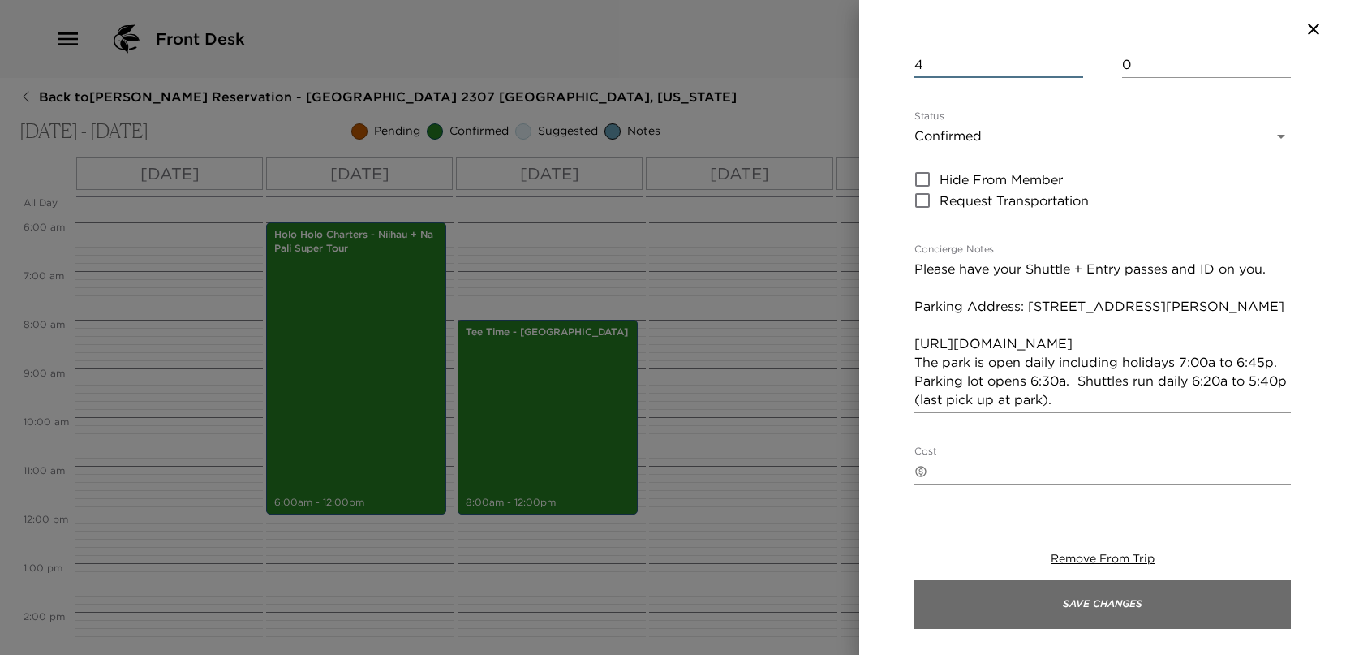
type input "4"
click at [1101, 595] on button "Save Changes" at bounding box center [1102, 604] width 376 height 49
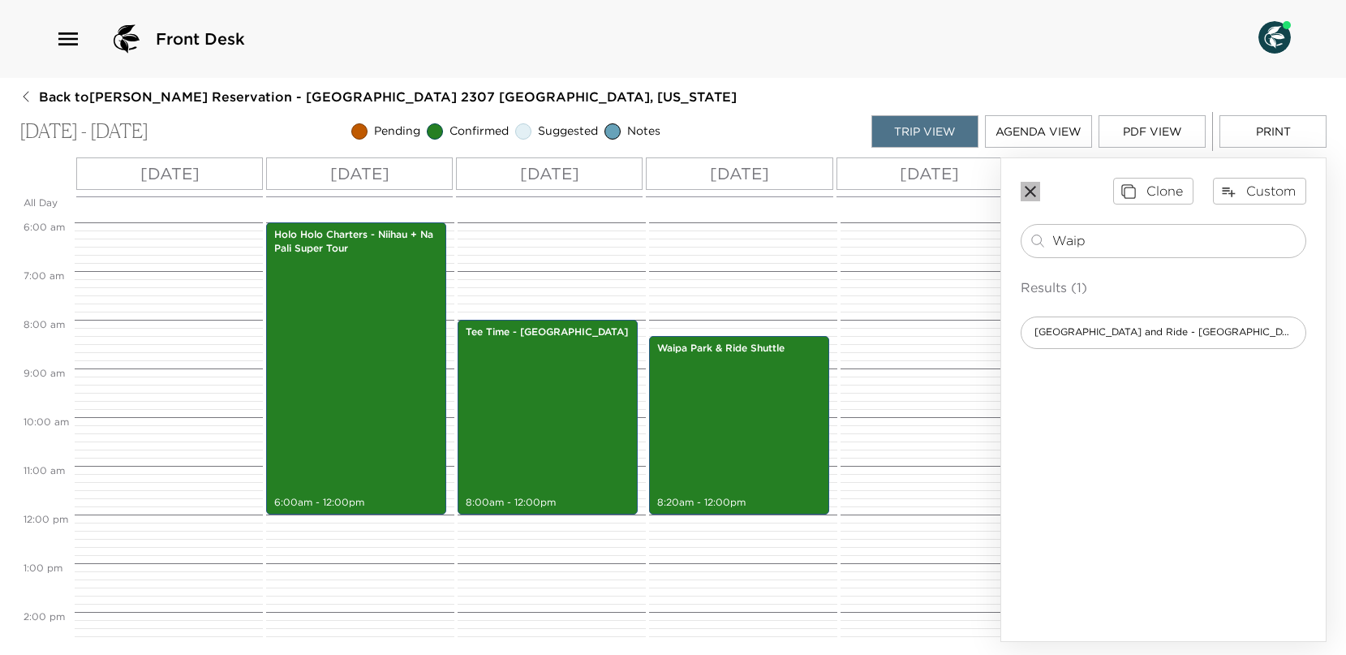
click at [1027, 187] on icon "button" at bounding box center [1030, 191] width 19 height 19
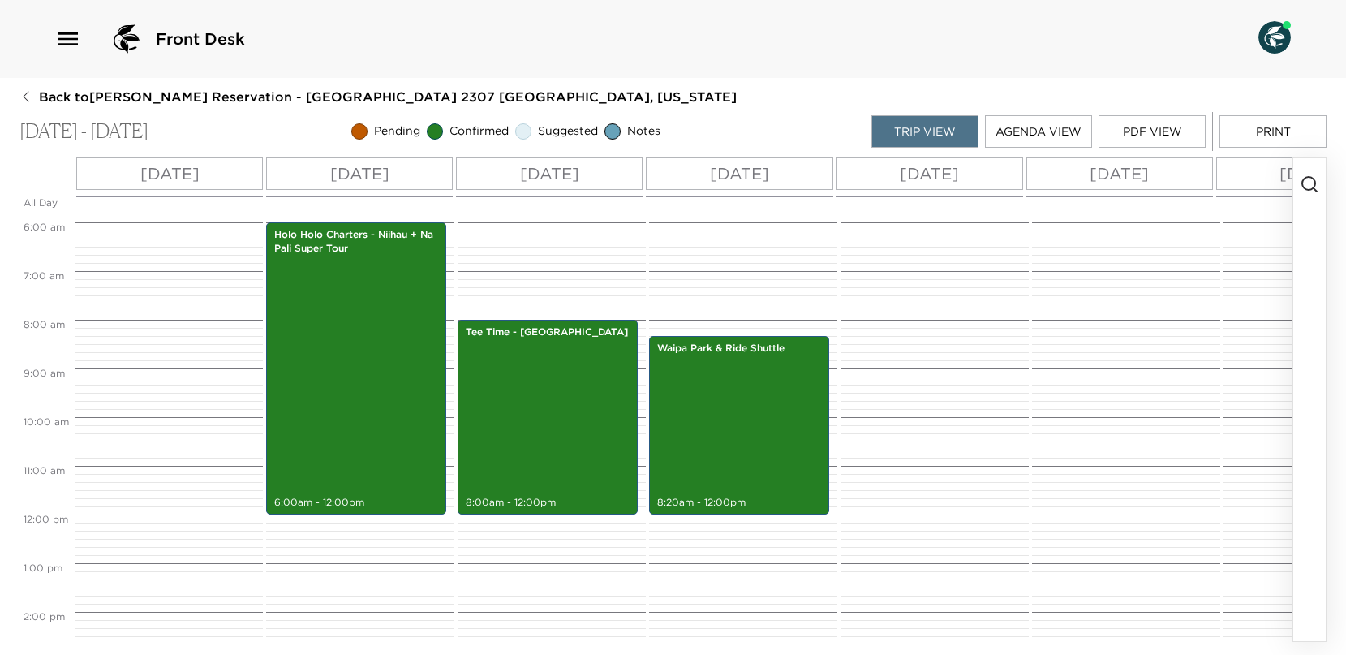
drag, startPoint x: 1270, startPoint y: 266, endPoint x: 1128, endPoint y: 196, distance: 158.9
click at [1270, 266] on div at bounding box center [1314, 514] width 183 height 1168
